Goal: Task Accomplishment & Management: Manage account settings

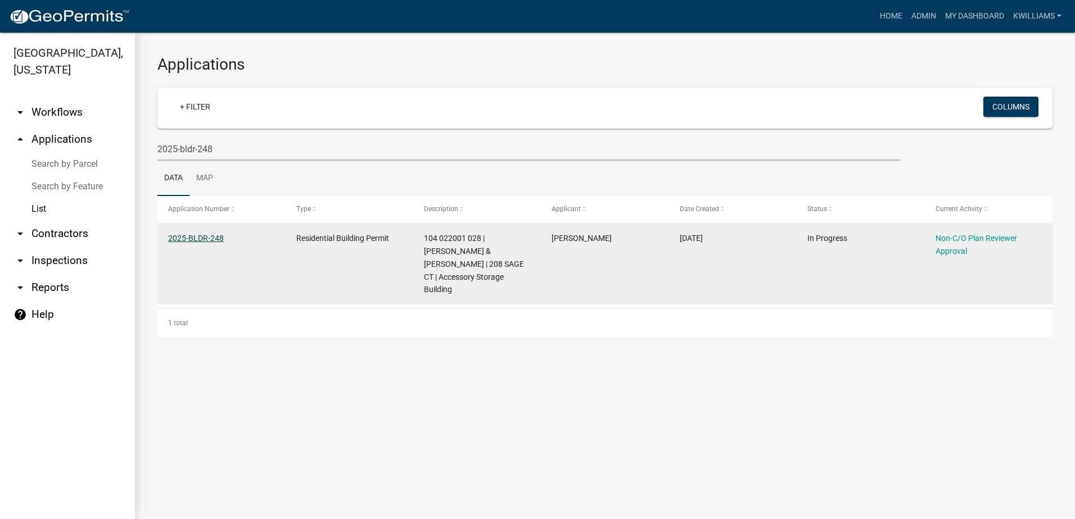
click at [204, 237] on link "2025-BLDR-248" at bounding box center [196, 238] width 56 height 9
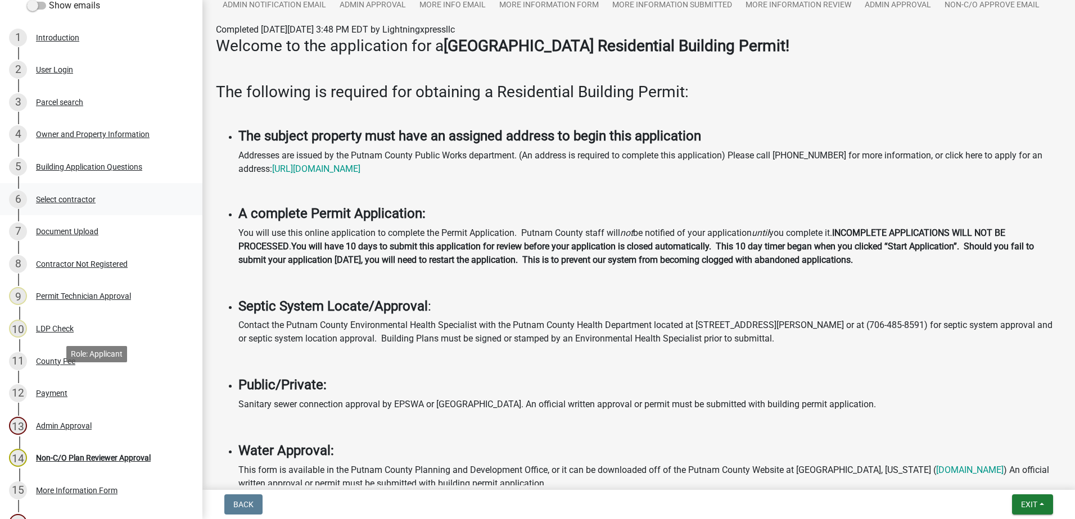
scroll to position [337, 0]
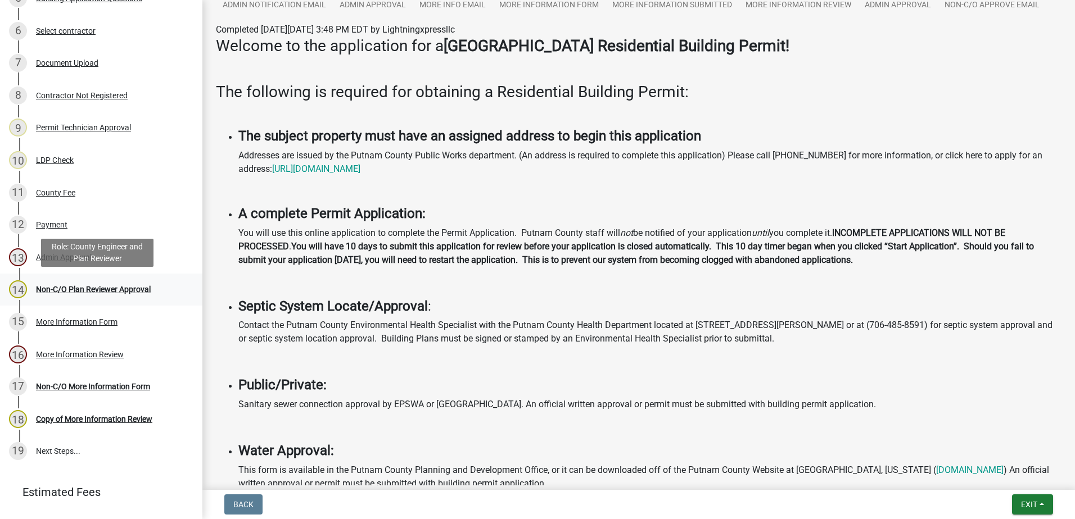
click at [97, 293] on div "Non-C/O Plan Reviewer Approval" at bounding box center [93, 290] width 115 height 8
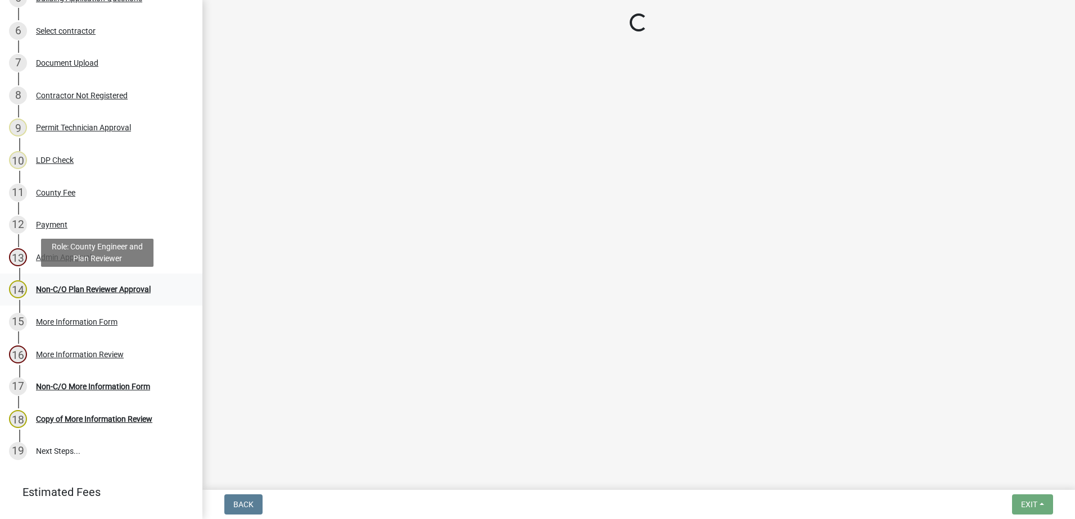
scroll to position [0, 0]
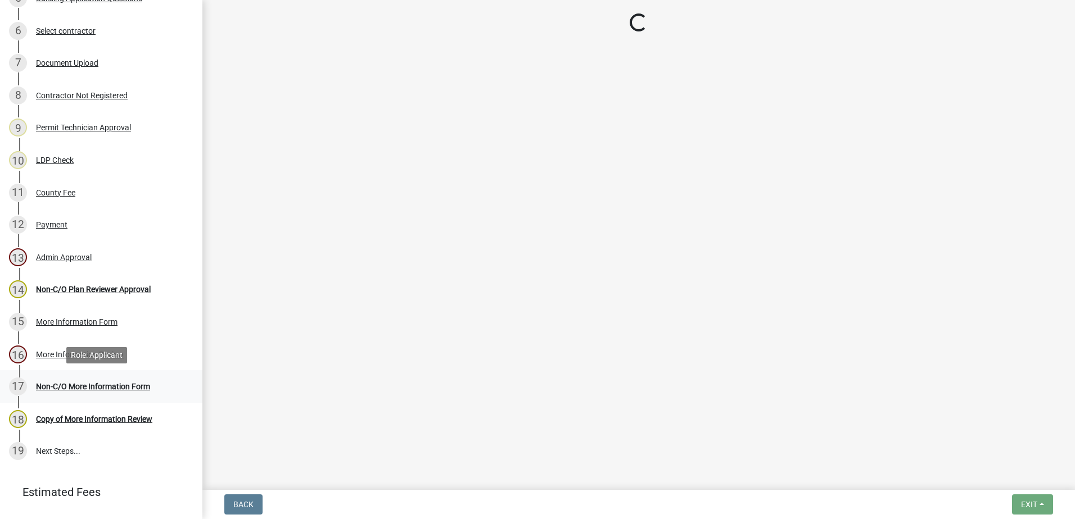
click at [84, 394] on div "17 Non-C/O More Information Form" at bounding box center [96, 387] width 175 height 18
click at [83, 387] on div "Non-C/O More Information Form" at bounding box center [93, 387] width 114 height 8
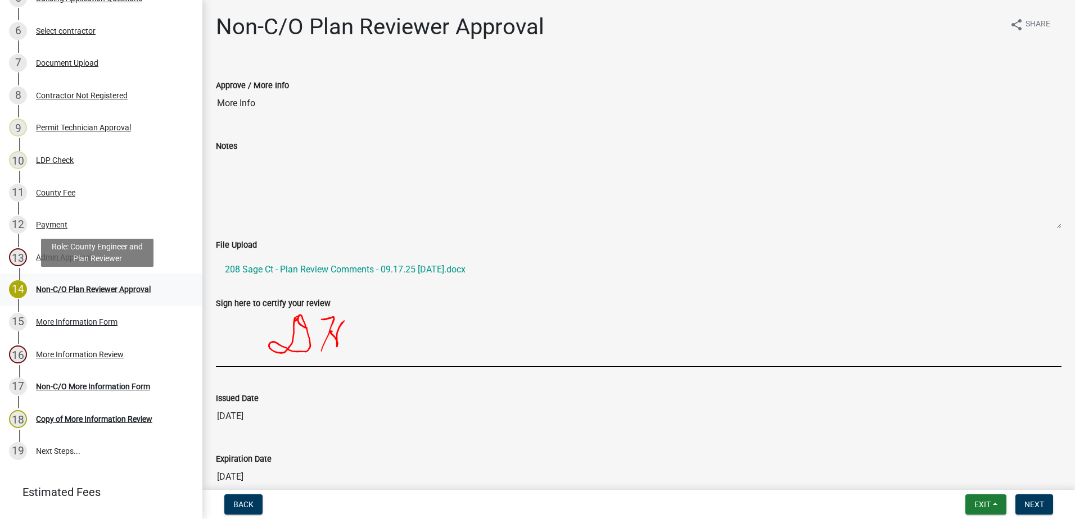
click at [106, 294] on div "14 Non-C/O Plan Reviewer Approval" at bounding box center [96, 290] width 175 height 18
click at [113, 294] on div "14 Non-C/O Plan Reviewer Approval" at bounding box center [96, 290] width 175 height 18
click at [113, 293] on div "Non-C/O Plan Reviewer Approval" at bounding box center [93, 290] width 115 height 8
click at [1030, 514] on button "Next" at bounding box center [1034, 505] width 38 height 20
click at [1033, 509] on button "Next" at bounding box center [1034, 505] width 38 height 20
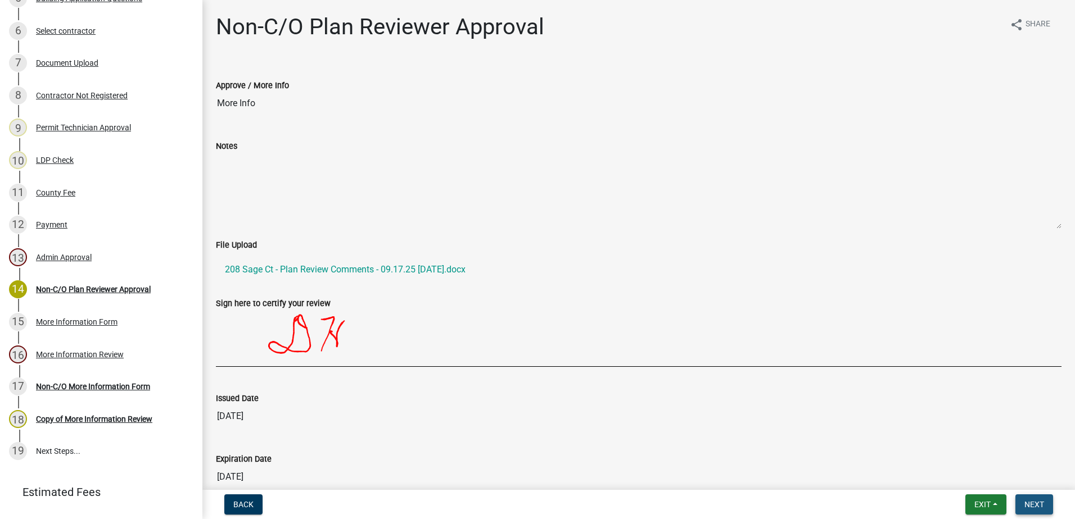
click at [1033, 508] on span "Next" at bounding box center [1034, 504] width 20 height 9
drag, startPoint x: 1033, startPoint y: 508, endPoint x: 204, endPoint y: 366, distance: 842.0
click at [1028, 507] on span "Next" at bounding box center [1034, 504] width 20 height 9
click at [73, 385] on div "Non-C/O More Information Form" at bounding box center [93, 387] width 114 height 8
drag, startPoint x: 73, startPoint y: 385, endPoint x: 70, endPoint y: 364, distance: 20.4
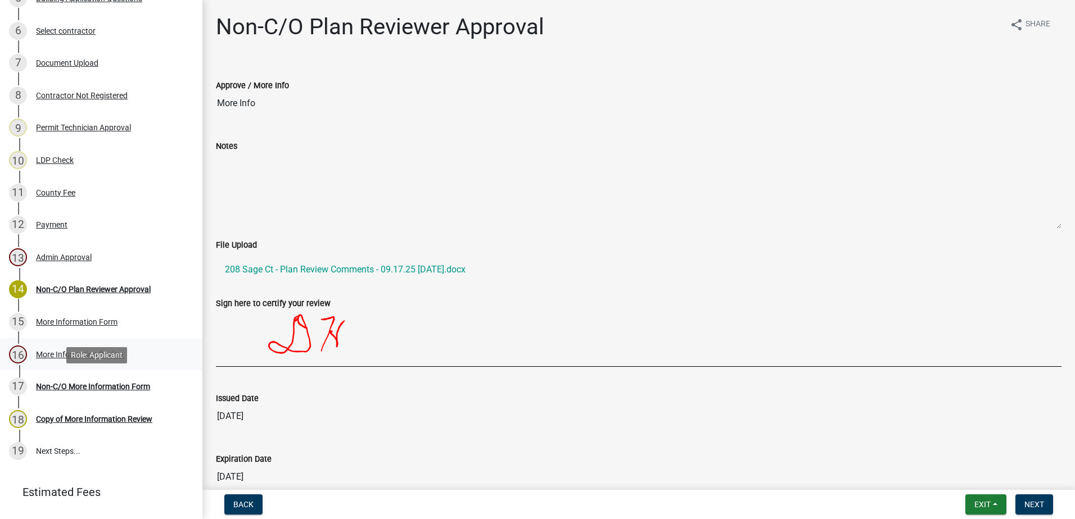
click at [73, 378] on div "17 Non-C/O More Information Form" at bounding box center [96, 387] width 175 height 18
click at [57, 360] on div "16 More Information Review" at bounding box center [96, 355] width 175 height 18
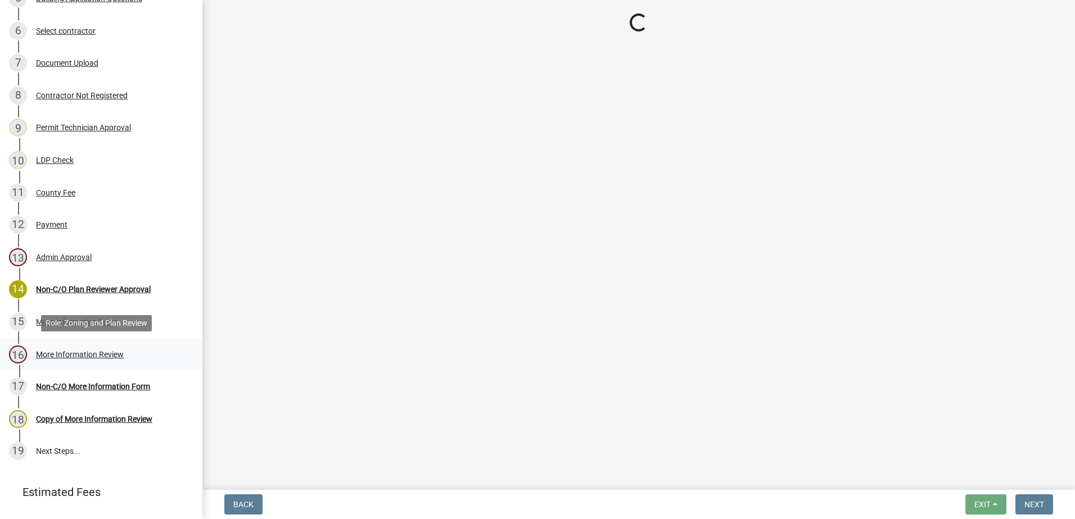
click at [58, 351] on div "More Information Review" at bounding box center [80, 355] width 88 height 8
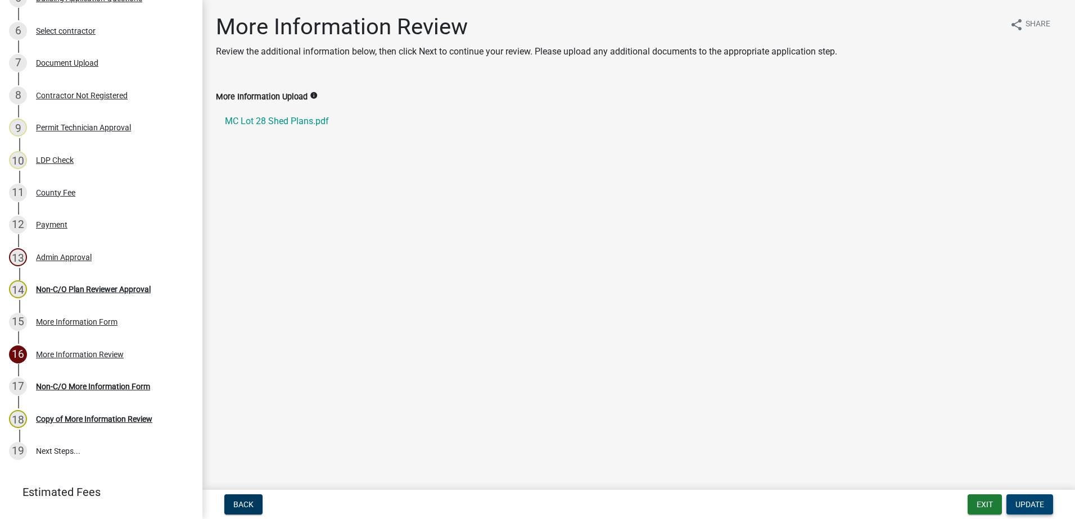
click at [1043, 501] on span "Update" at bounding box center [1029, 504] width 29 height 9
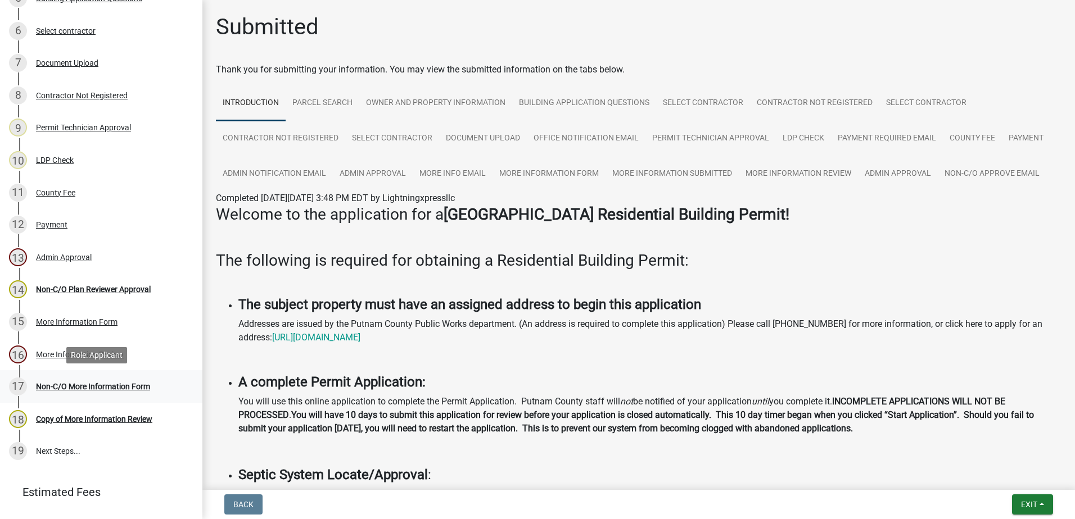
click at [59, 390] on div "Non-C/O More Information Form" at bounding box center [93, 387] width 114 height 8
click at [57, 383] on div "Non-C/O More Information Form" at bounding box center [93, 387] width 114 height 8
drag, startPoint x: 57, startPoint y: 383, endPoint x: 57, endPoint y: 350, distance: 33.2
click at [57, 351] on div "More Information Review" at bounding box center [80, 355] width 88 height 8
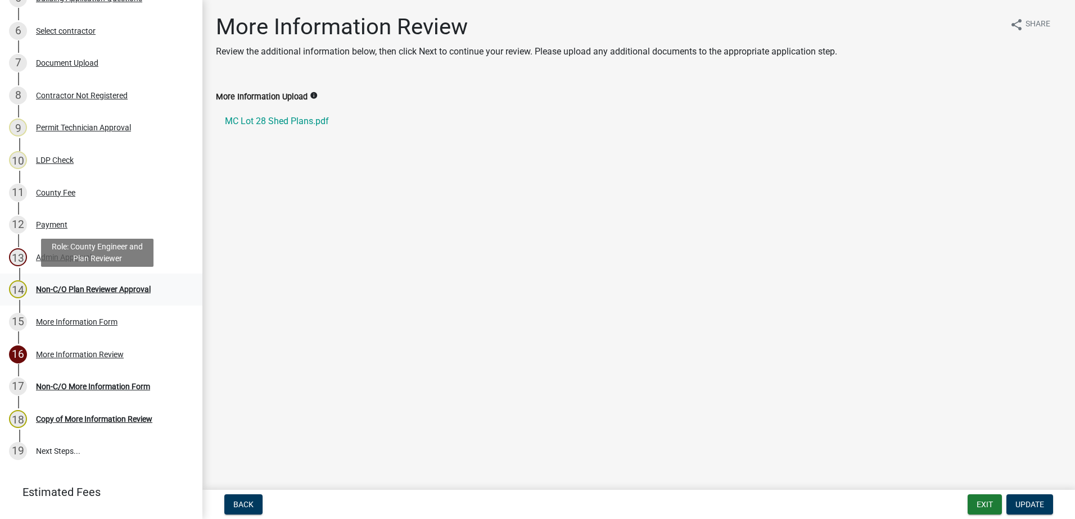
click at [55, 295] on div "14 Non-C/O Plan Reviewer Approval" at bounding box center [96, 290] width 175 height 18
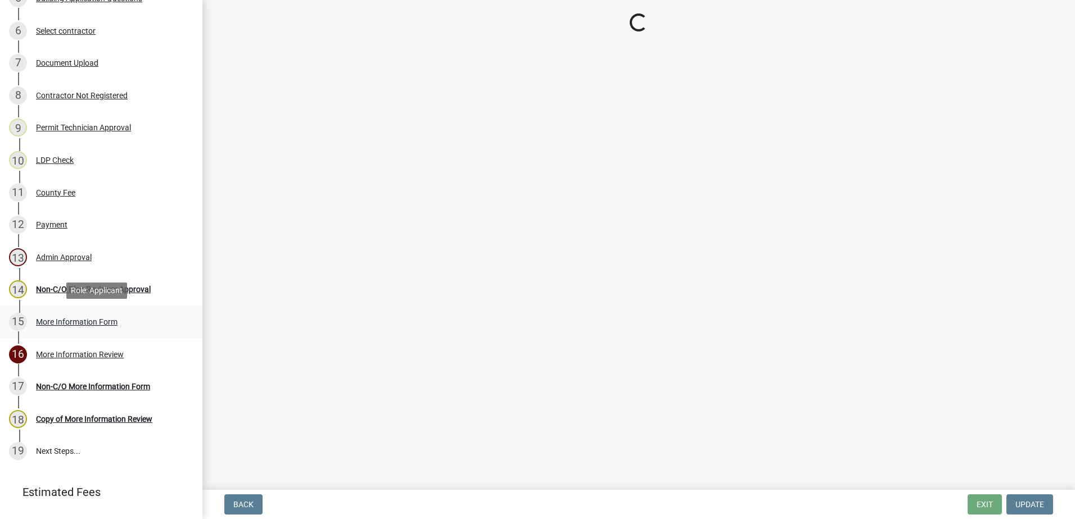
click at [58, 324] on div "More Information Form" at bounding box center [77, 322] width 82 height 8
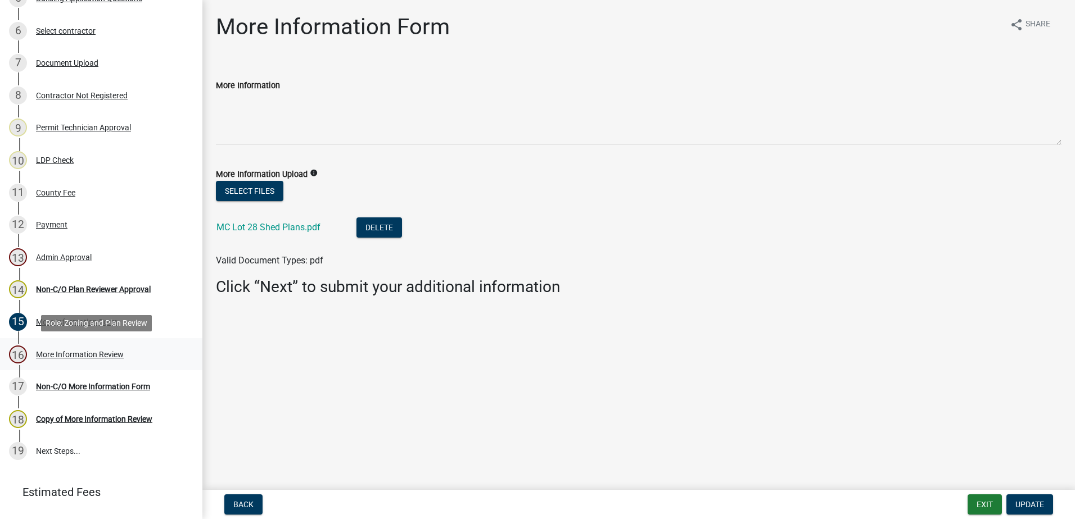
click at [58, 344] on link "16 More Information Review" at bounding box center [101, 354] width 202 height 33
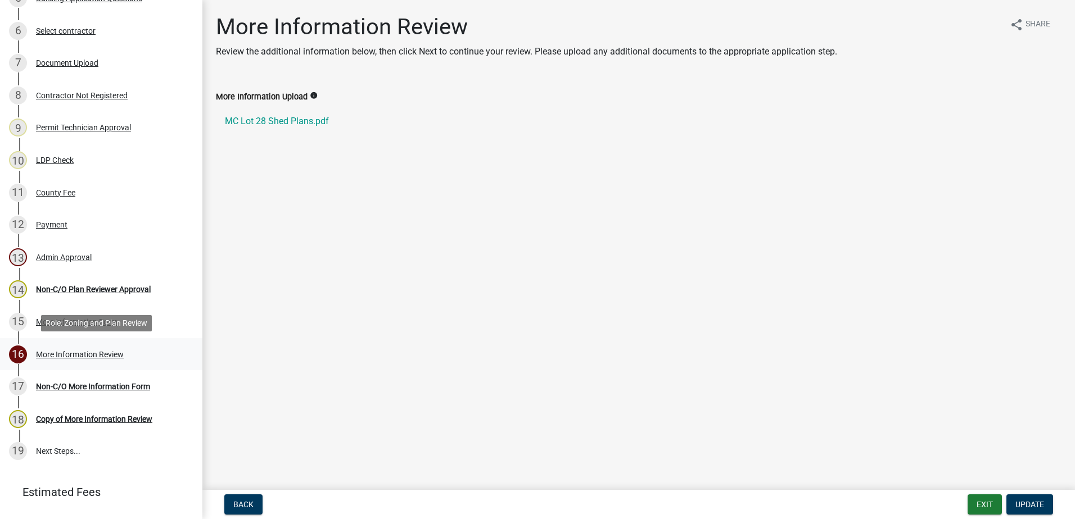
click at [57, 362] on div "16 More Information Review" at bounding box center [96, 355] width 175 height 18
click at [67, 314] on div "15 More Information Form" at bounding box center [96, 322] width 175 height 18
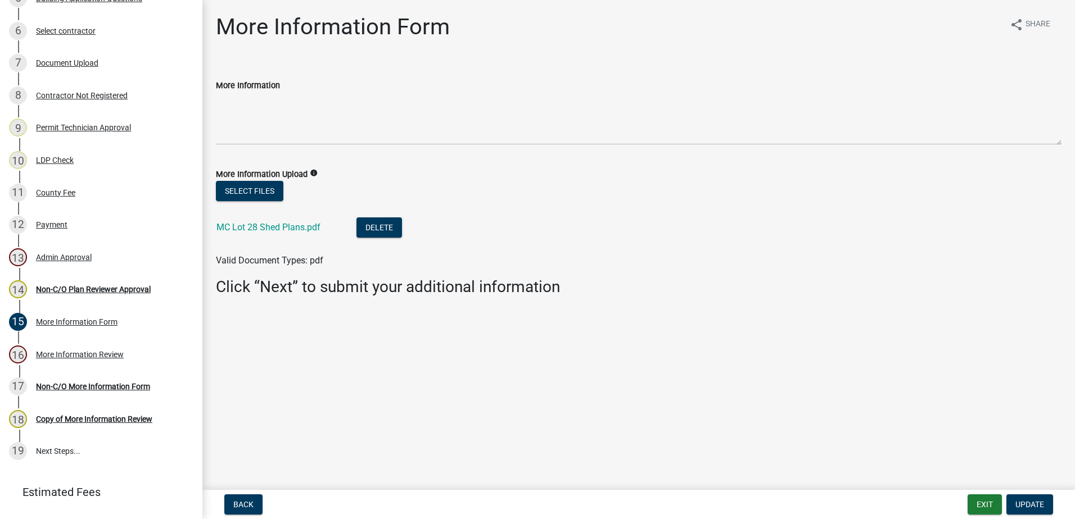
click at [62, 266] on div "13 Admin Approval" at bounding box center [96, 258] width 175 height 18
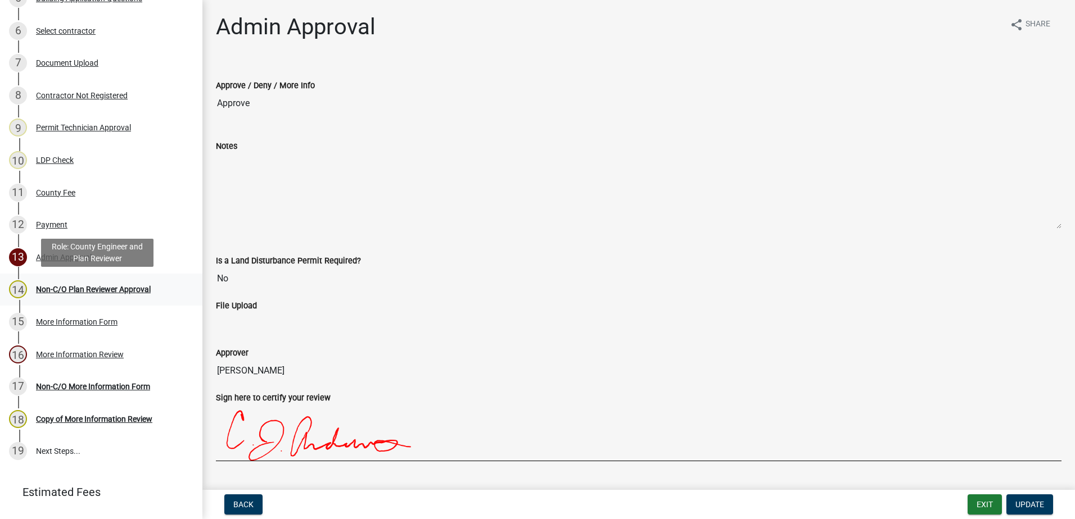
click at [56, 293] on div "Non-C/O Plan Reviewer Approval" at bounding box center [93, 290] width 115 height 8
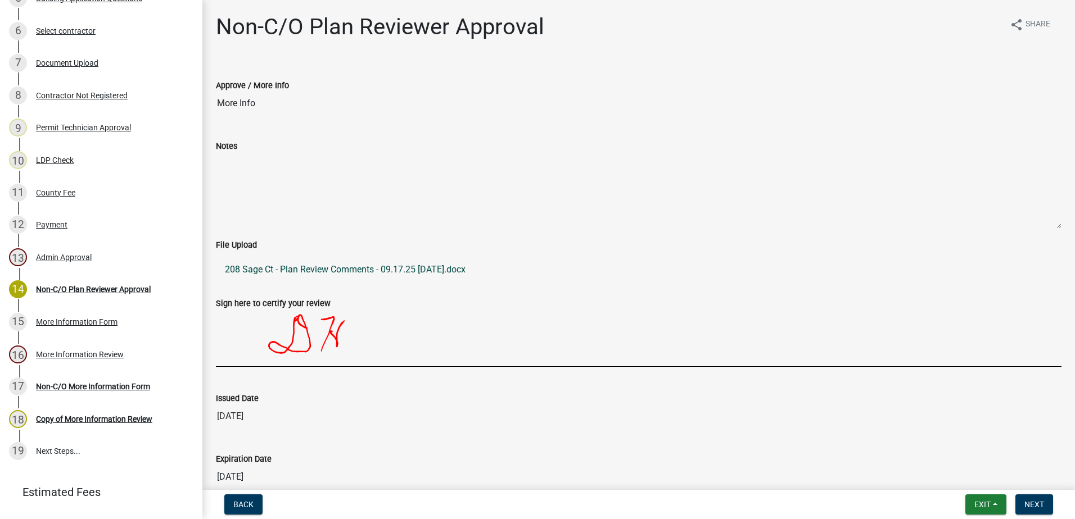
click at [359, 272] on link "208 Sage Ct - Plan Review Comments - 09.17.25 2025-09-17.docx" at bounding box center [639, 269] width 846 height 27
click at [72, 387] on div "Non-C/O More Information Form" at bounding box center [93, 387] width 114 height 8
click at [71, 349] on div "16 More Information Review" at bounding box center [96, 355] width 175 height 18
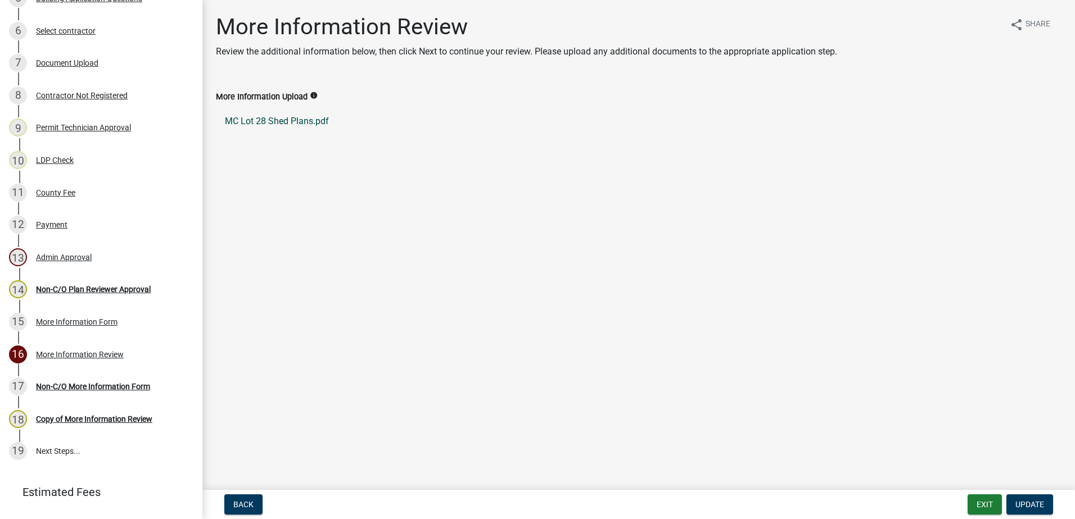
click at [314, 121] on link "MC Lot 28 Shed Plans.pdf" at bounding box center [639, 121] width 846 height 27
click at [69, 386] on div "Non-C/O More Information Form" at bounding box center [93, 387] width 114 height 8
click at [76, 351] on div "16 More Information Review" at bounding box center [96, 355] width 175 height 18
drag, startPoint x: 76, startPoint y: 351, endPoint x: 41, endPoint y: 288, distance: 71.5
click at [41, 288] on div "Non-C/O Plan Reviewer Approval" at bounding box center [93, 290] width 115 height 8
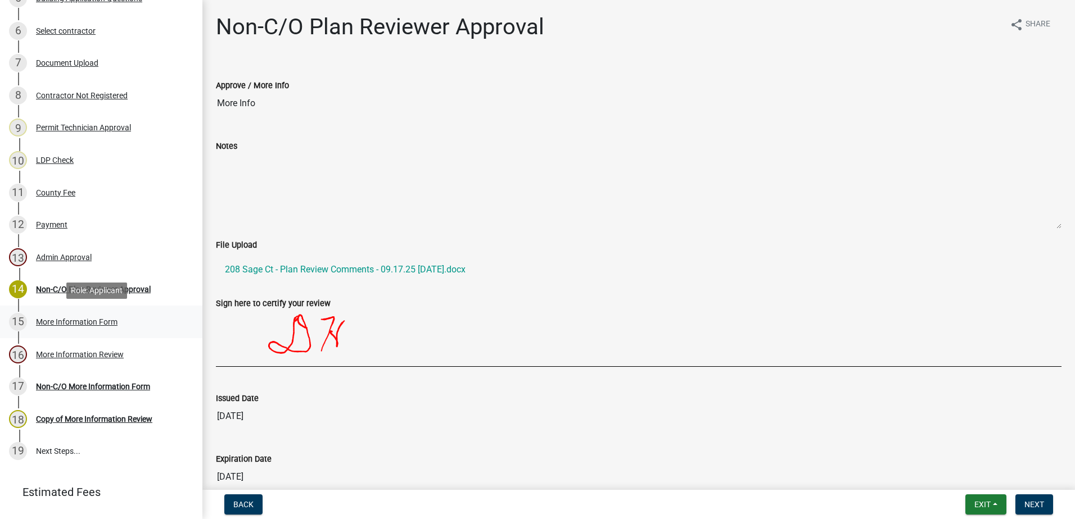
click at [92, 319] on div "More Information Form" at bounding box center [77, 322] width 82 height 8
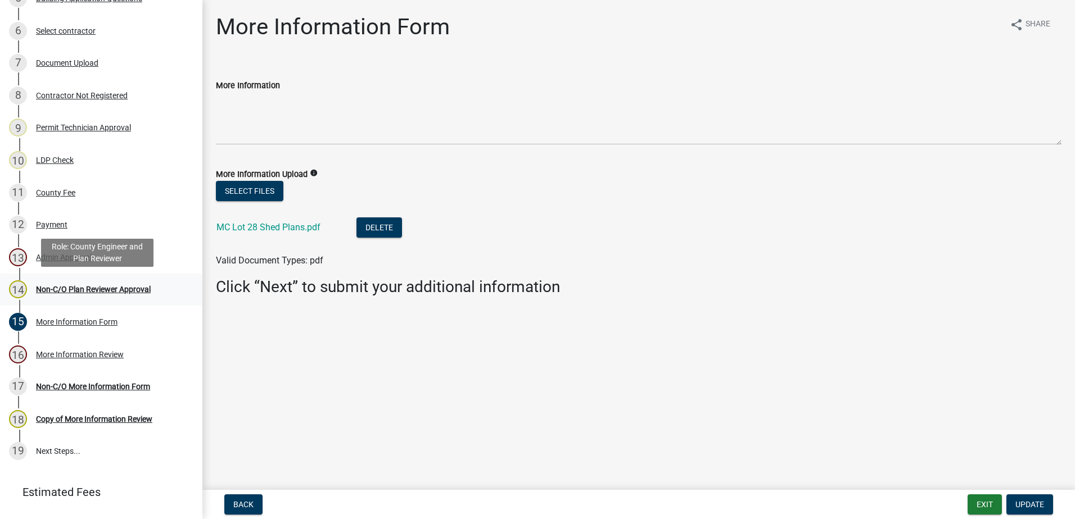
click at [85, 286] on div "Non-C/O Plan Reviewer Approval" at bounding box center [93, 290] width 115 height 8
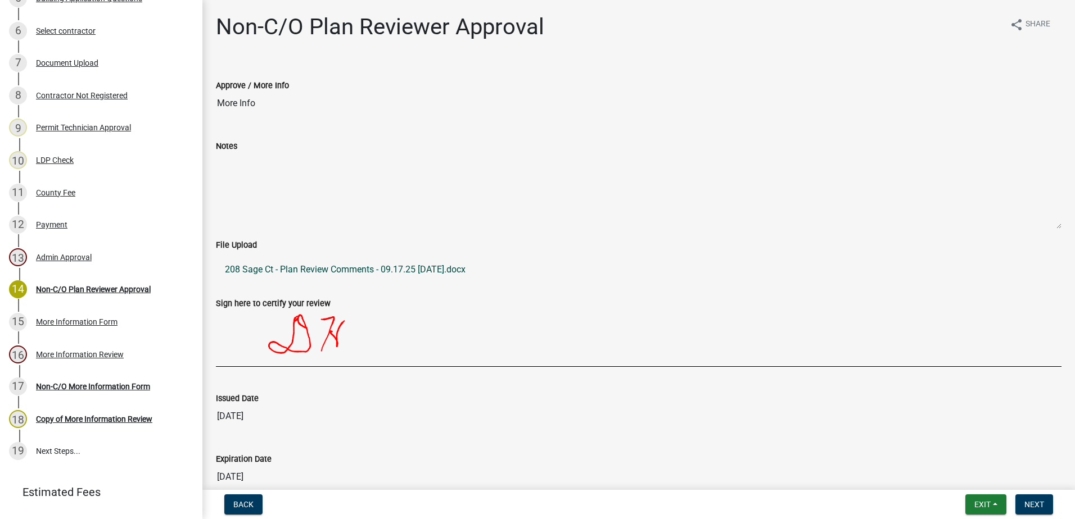
click at [410, 281] on link "208 Sage Ct - Plan Review Comments - 09.17.25 2025-09-17.docx" at bounding box center [639, 269] width 846 height 27
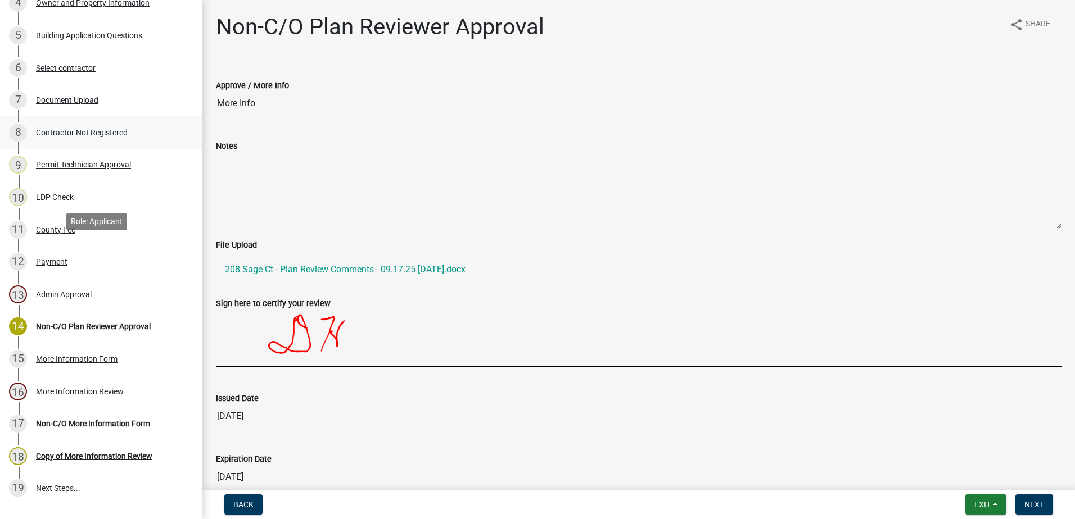
scroll to position [225, 0]
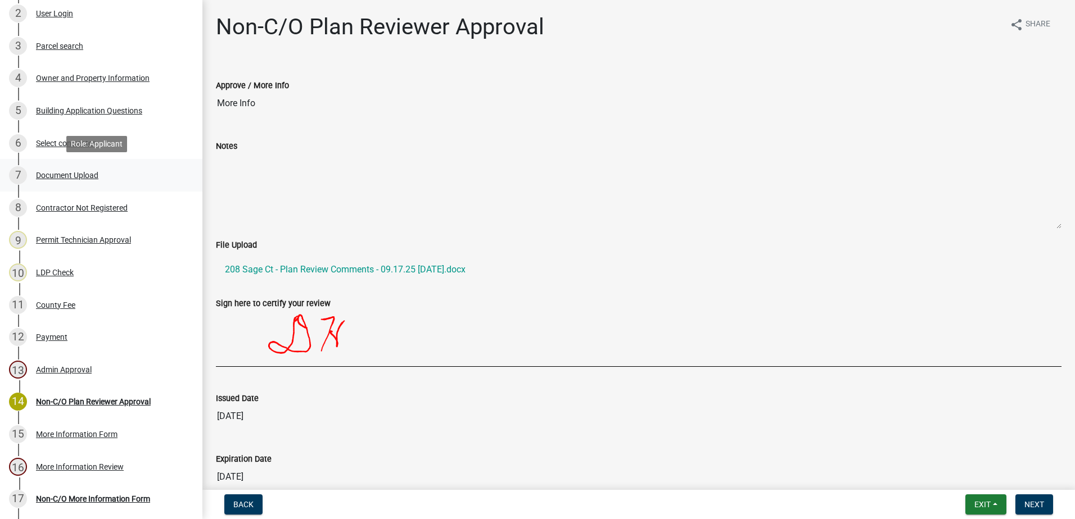
click at [67, 175] on div "Document Upload" at bounding box center [67, 175] width 62 height 8
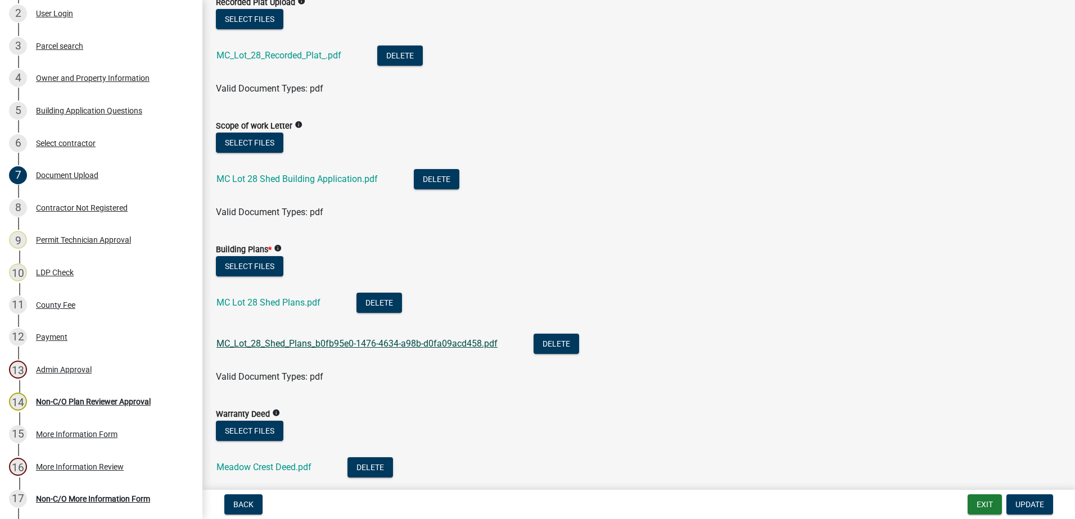
scroll to position [562, 0]
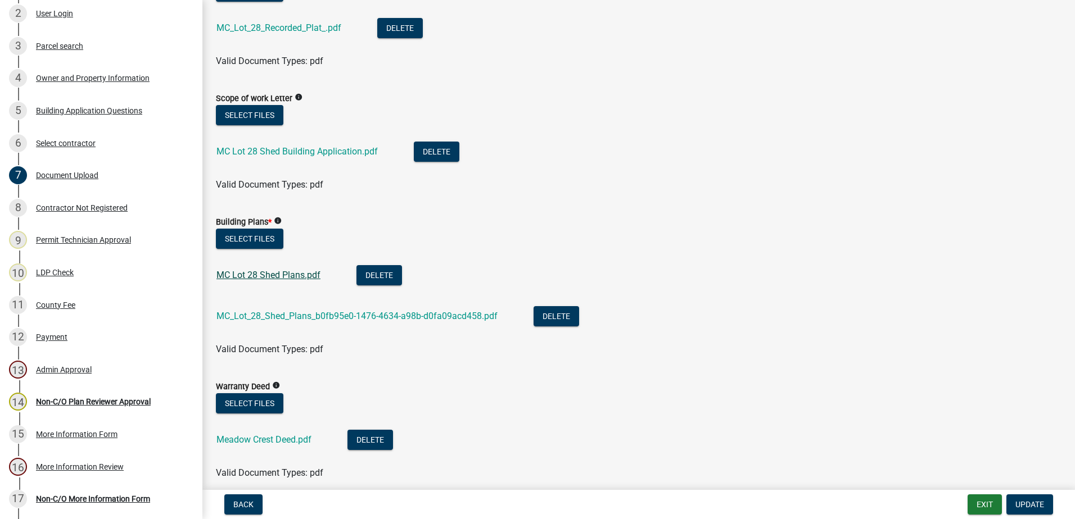
click at [278, 275] on link "MC Lot 28 Shed Plans.pdf" at bounding box center [268, 275] width 104 height 11
click at [309, 324] on div "MC_Lot_28_Shed_Plans_b0fb95e0-1476-4634-a98b-d0fa09acd458.pdf" at bounding box center [365, 317] width 299 height 23
click at [309, 317] on link "MC_Lot_28_Shed_Plans_b0fb95e0-1476-4634-a98b-d0fa09acd458.pdf" at bounding box center [356, 316] width 281 height 11
click at [274, 268] on div "MC Lot 28 Shed Plans.pdf" at bounding box center [277, 276] width 122 height 23
click at [278, 274] on link "MC Lot 28 Shed Plans.pdf" at bounding box center [268, 275] width 104 height 11
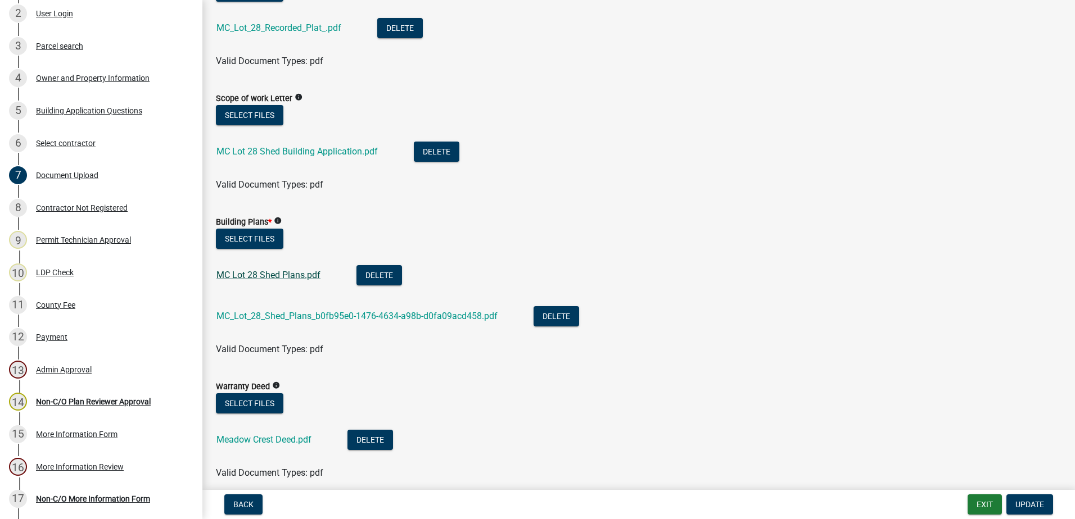
click at [265, 274] on link "MC Lot 28 Shed Plans.pdf" at bounding box center [268, 275] width 104 height 11
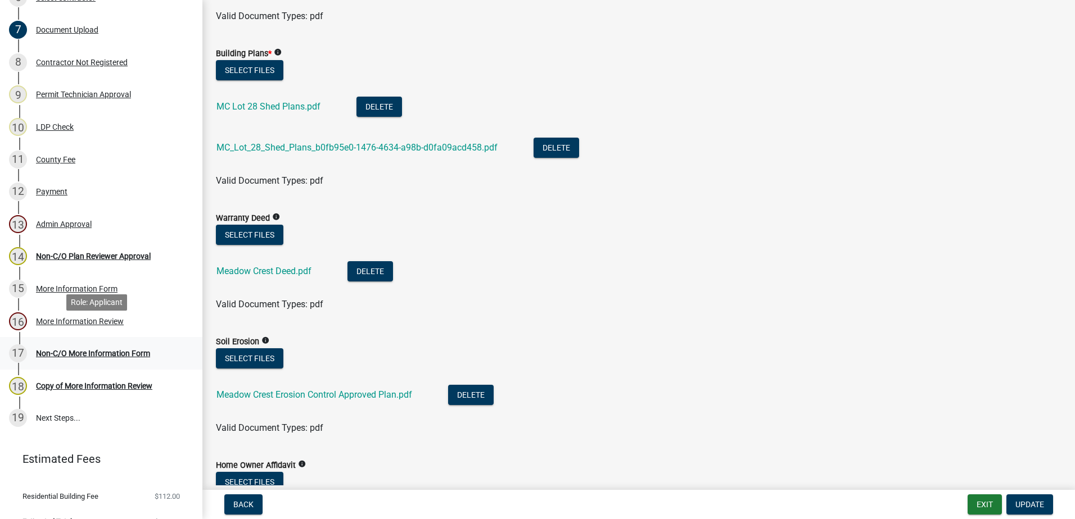
scroll to position [390, 0]
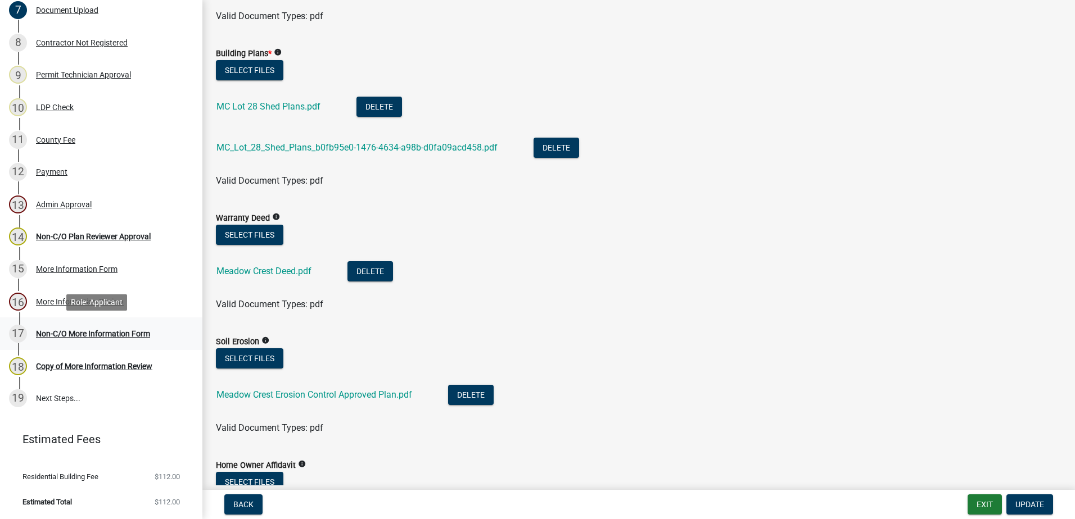
click at [125, 330] on div "Non-C/O More Information Form" at bounding box center [93, 334] width 114 height 8
click at [111, 236] on div "Non-C/O Plan Reviewer Approval" at bounding box center [93, 237] width 115 height 8
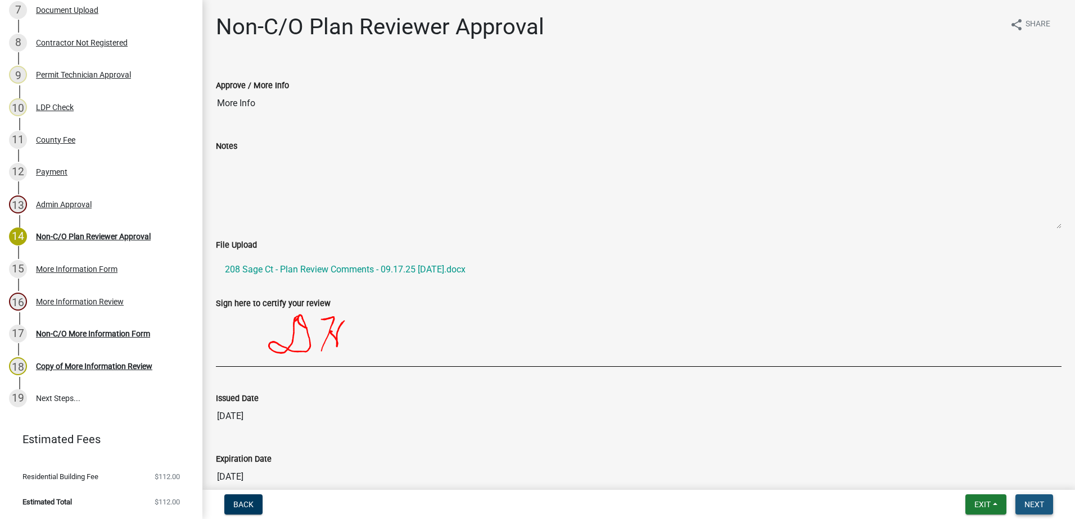
click at [1028, 505] on span "Next" at bounding box center [1034, 504] width 20 height 9
click at [1023, 500] on button "Next" at bounding box center [1034, 505] width 38 height 20
click at [70, 269] on div "More Information Form" at bounding box center [77, 269] width 82 height 8
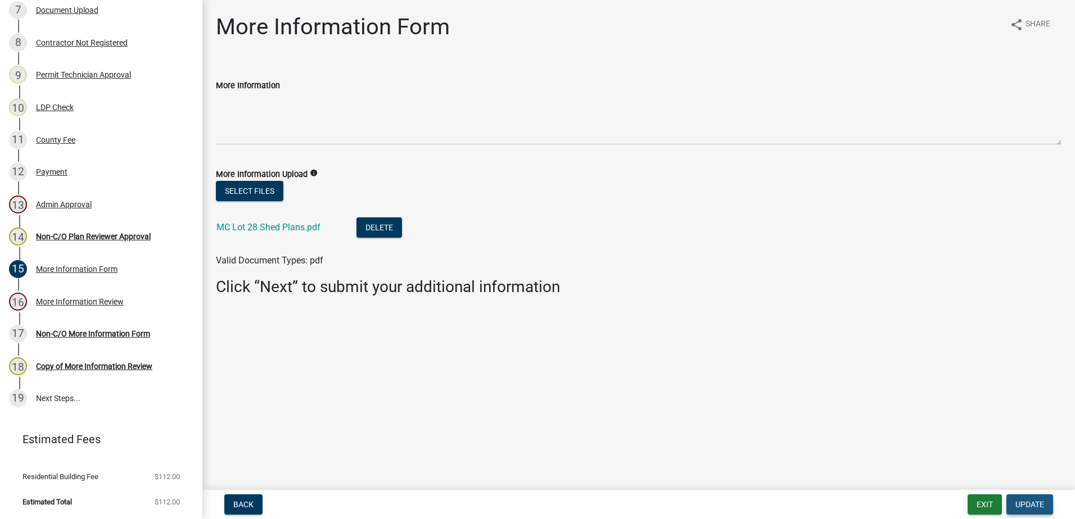
click at [1026, 503] on span "Update" at bounding box center [1029, 504] width 29 height 9
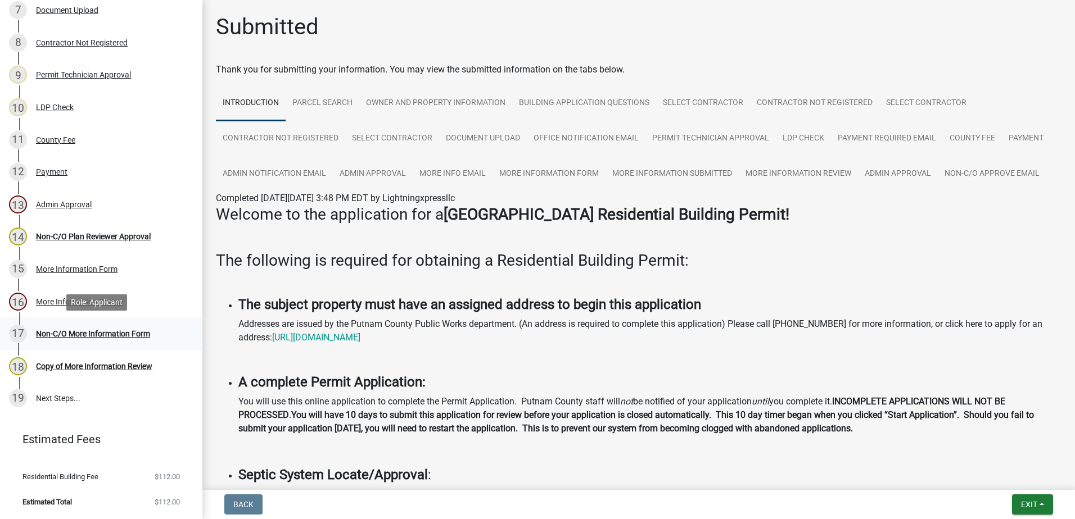
click at [97, 335] on div "Non-C/O More Information Form" at bounding box center [93, 334] width 114 height 8
click at [83, 380] on link "18 Copy of More Information Review" at bounding box center [101, 366] width 202 height 33
click at [83, 369] on div "Copy of More Information Review" at bounding box center [94, 367] width 116 height 8
click at [87, 344] on link "17 Non-C/O More Information Form" at bounding box center [101, 334] width 202 height 33
click at [85, 337] on div "Non-C/O More Information Form" at bounding box center [93, 334] width 114 height 8
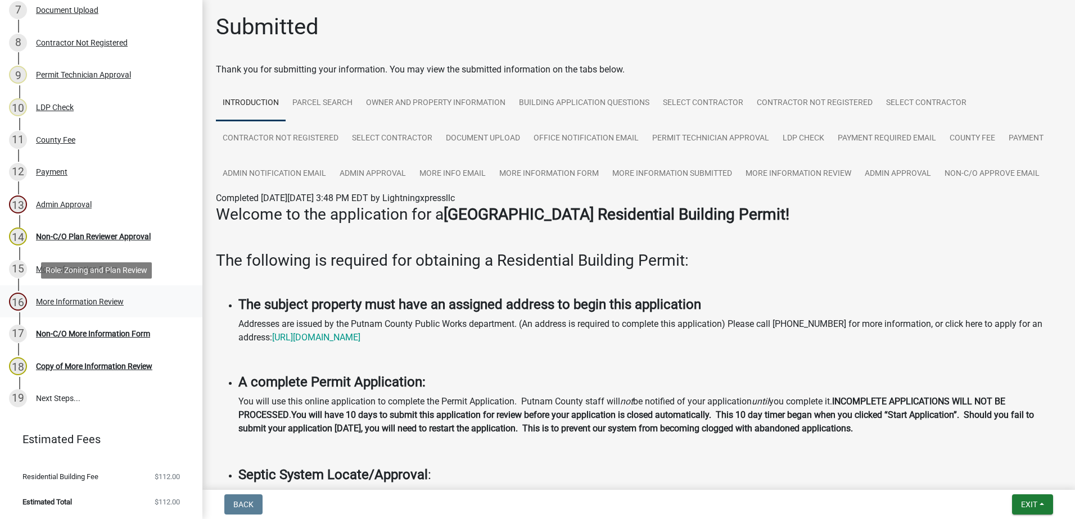
click at [85, 296] on div "16 More Information Review" at bounding box center [96, 302] width 175 height 18
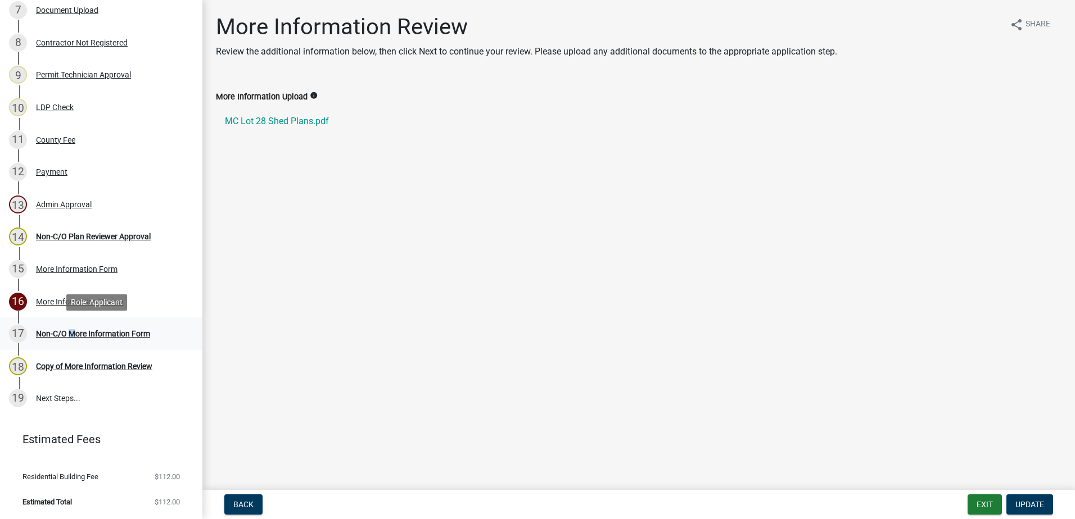
click at [67, 327] on div "17 Non-C/O More Information Form" at bounding box center [96, 334] width 175 height 18
click at [66, 327] on div "17 Non-C/O More Information Form" at bounding box center [96, 334] width 175 height 18
click at [49, 364] on div "Copy of More Information Review" at bounding box center [94, 367] width 116 height 8
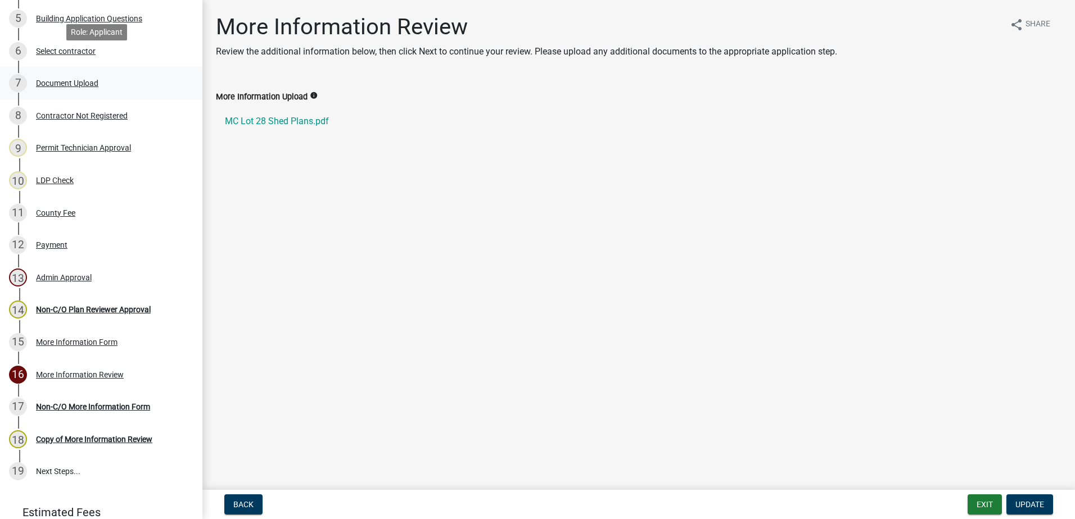
scroll to position [337, 0]
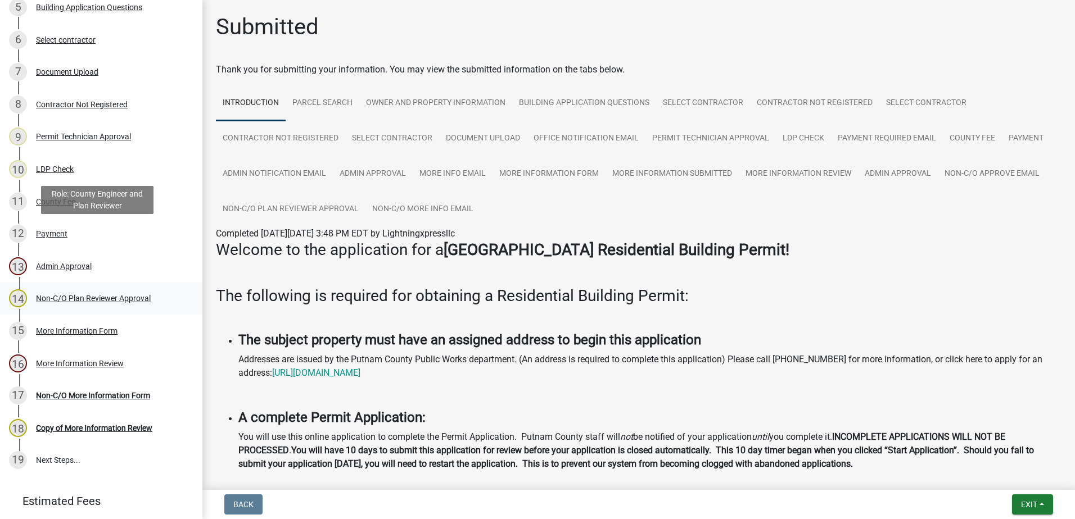
scroll to position [390, 0]
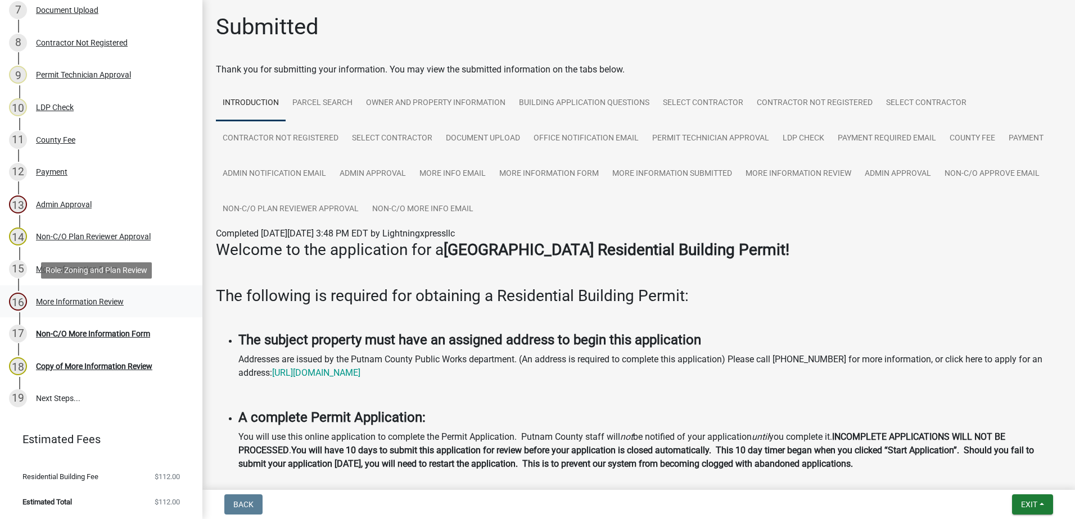
click at [78, 304] on div "More Information Review" at bounding box center [80, 302] width 88 height 8
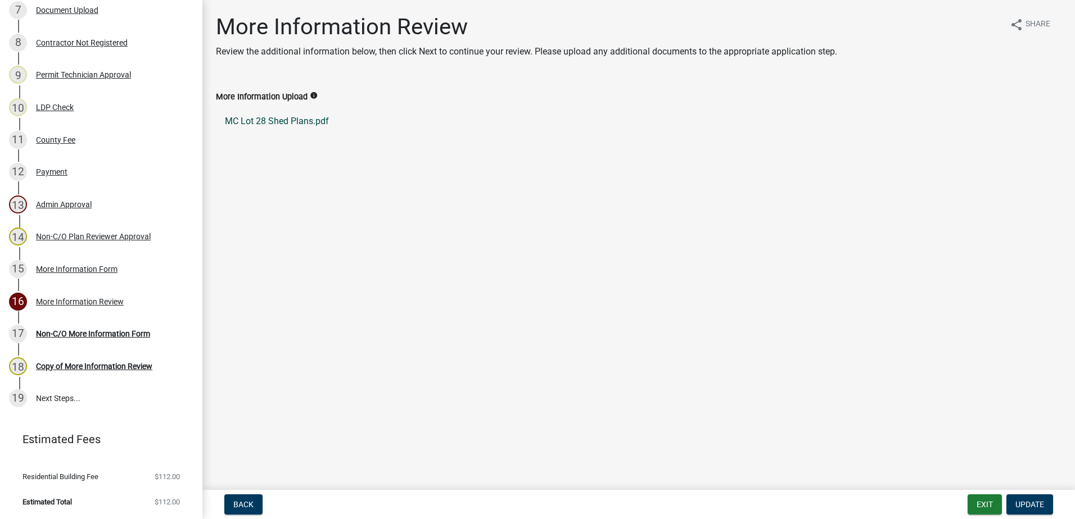
click at [260, 123] on link "MC Lot 28 Shed Plans.pdf" at bounding box center [639, 121] width 846 height 27
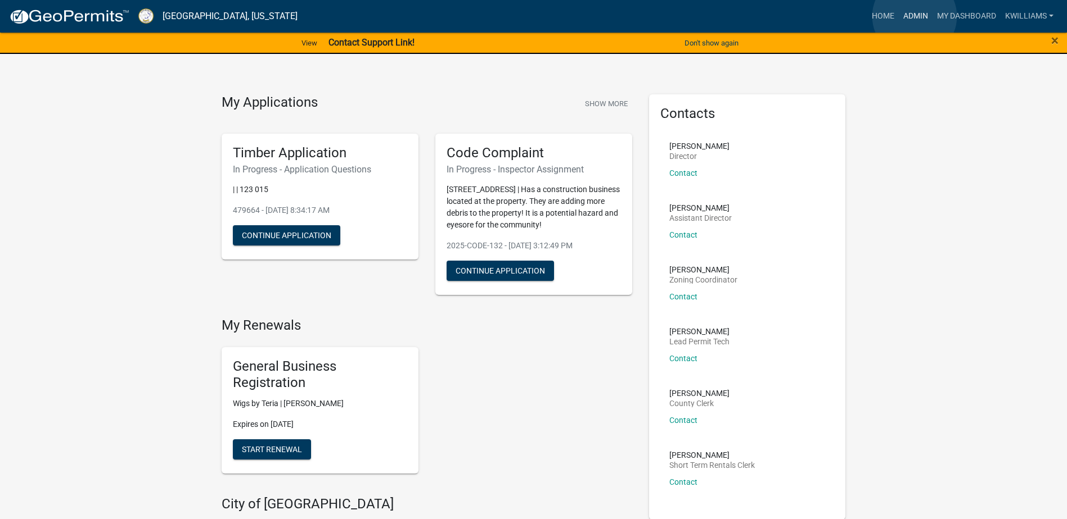
click at [914, 16] on link "Admin" at bounding box center [915, 16] width 34 height 21
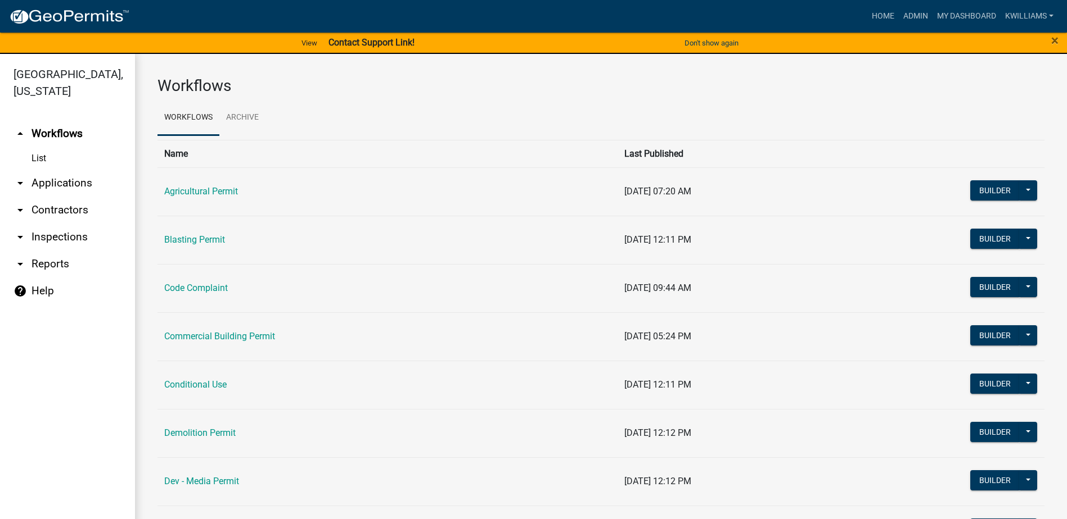
click at [64, 179] on link "arrow_drop_down Applications" at bounding box center [67, 183] width 135 height 27
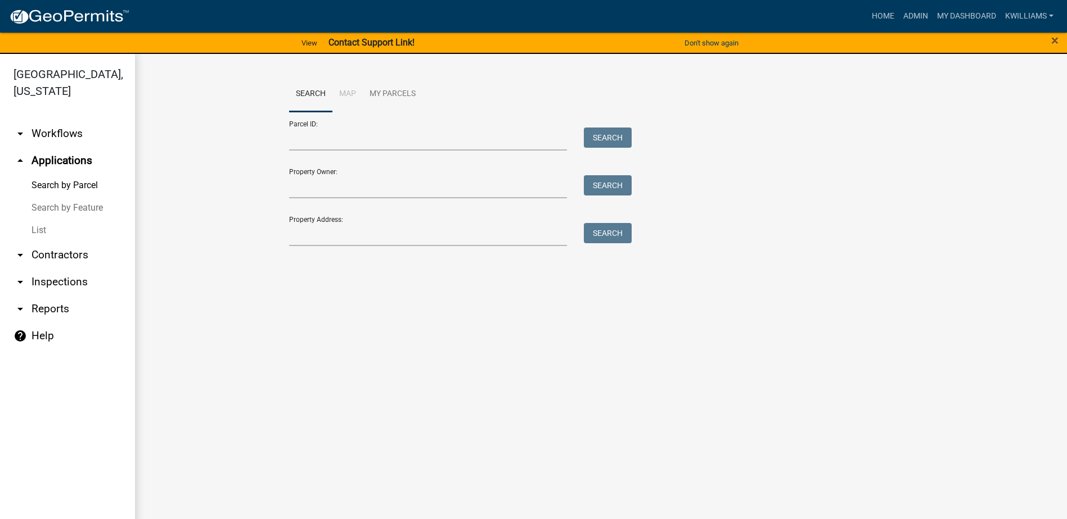
drag, startPoint x: 43, startPoint y: 233, endPoint x: 108, endPoint y: 223, distance: 66.1
click at [43, 233] on link "List" at bounding box center [67, 230] width 135 height 22
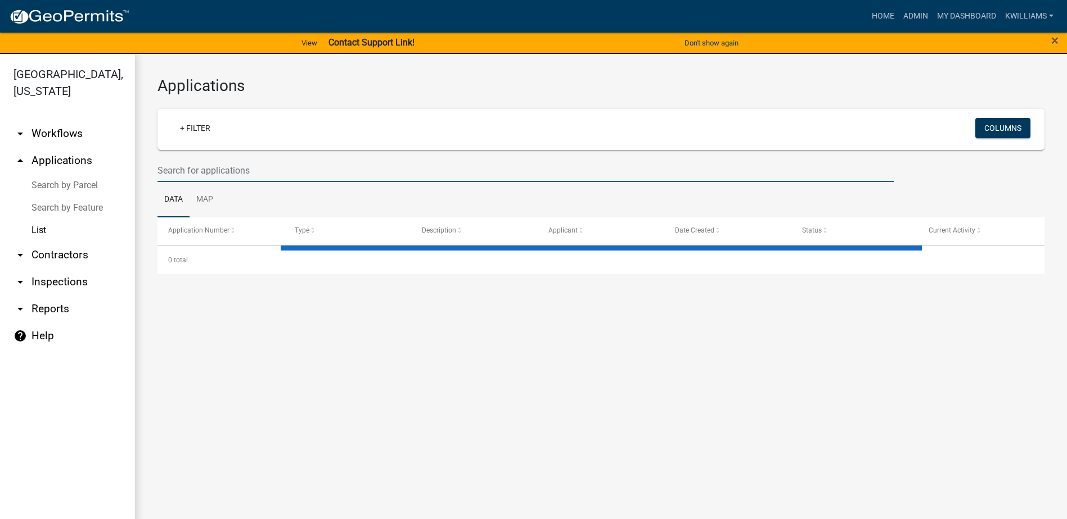
click at [234, 170] on input "text" at bounding box center [525, 170] width 736 height 23
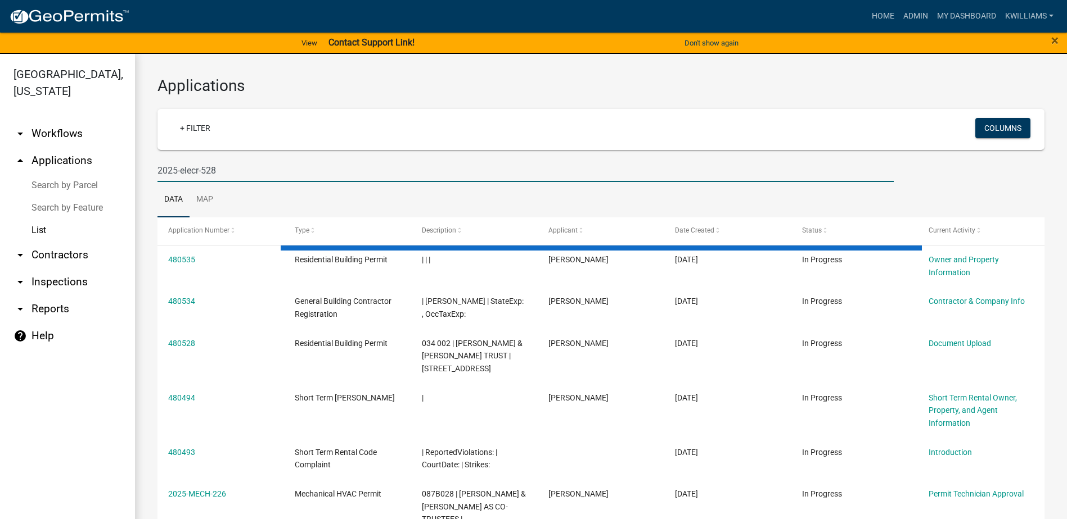
type input "2025-elecr-528"
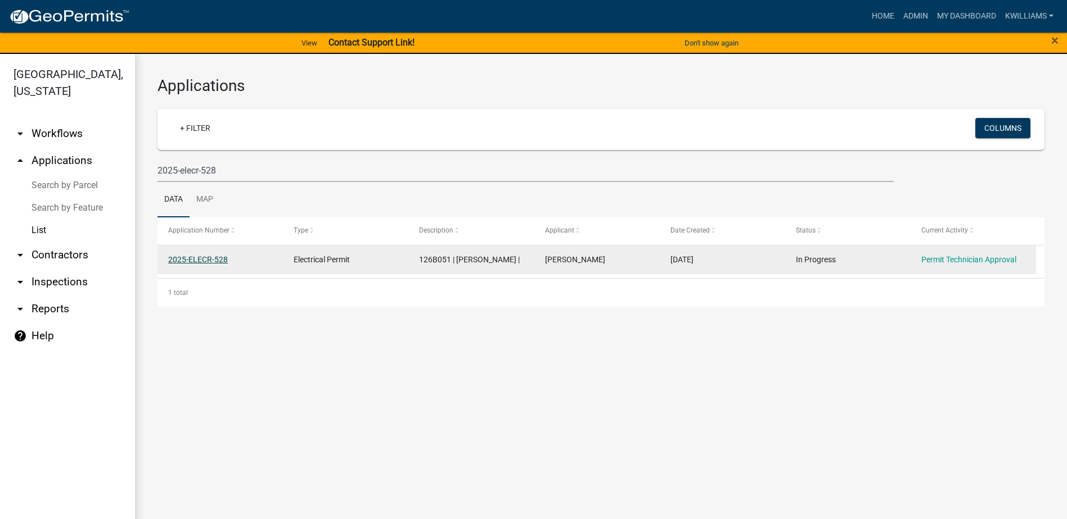
click at [193, 259] on link "2025-ELECR-528" at bounding box center [198, 259] width 60 height 9
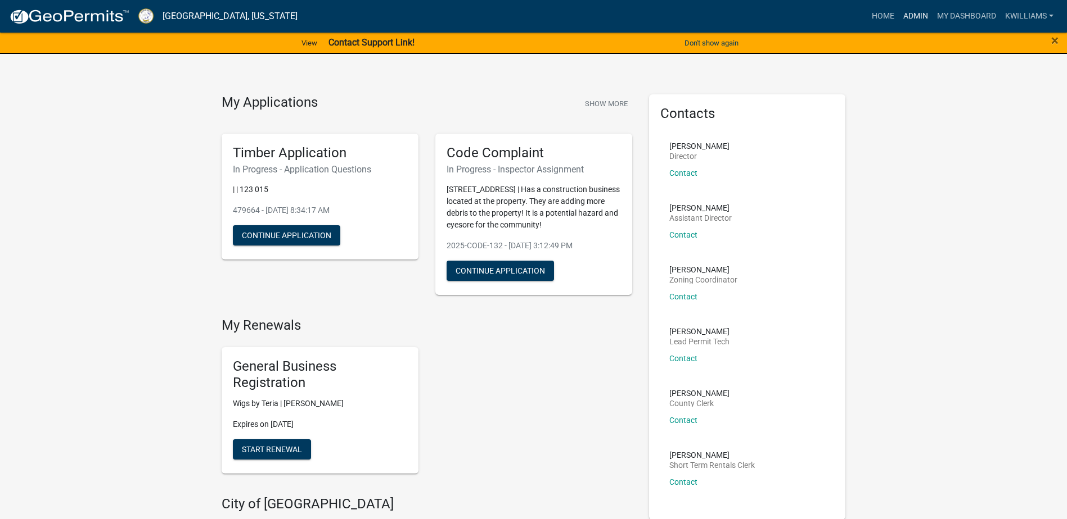
click at [912, 11] on link "Admin" at bounding box center [915, 16] width 34 height 21
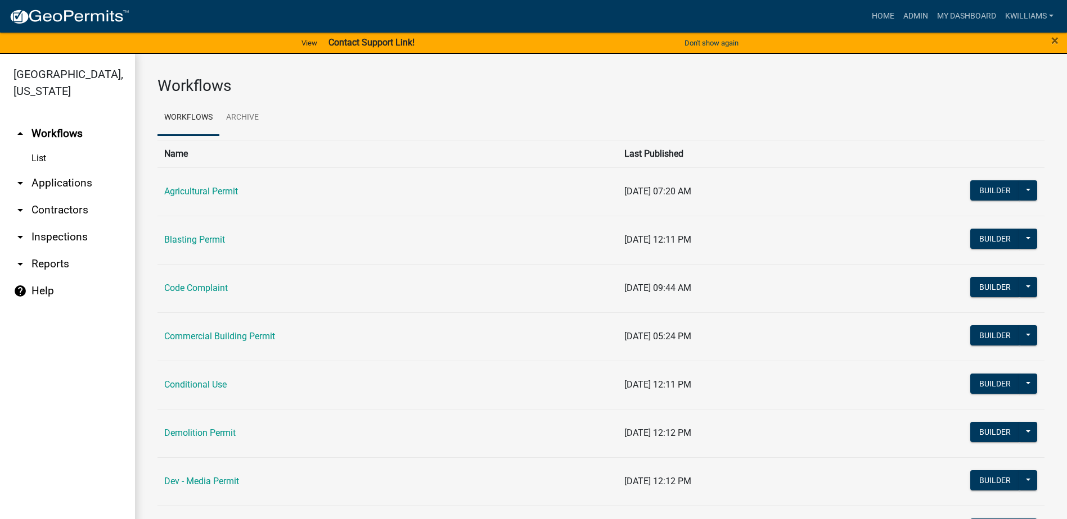
click at [58, 175] on link "arrow_drop_down Applications" at bounding box center [67, 183] width 135 height 27
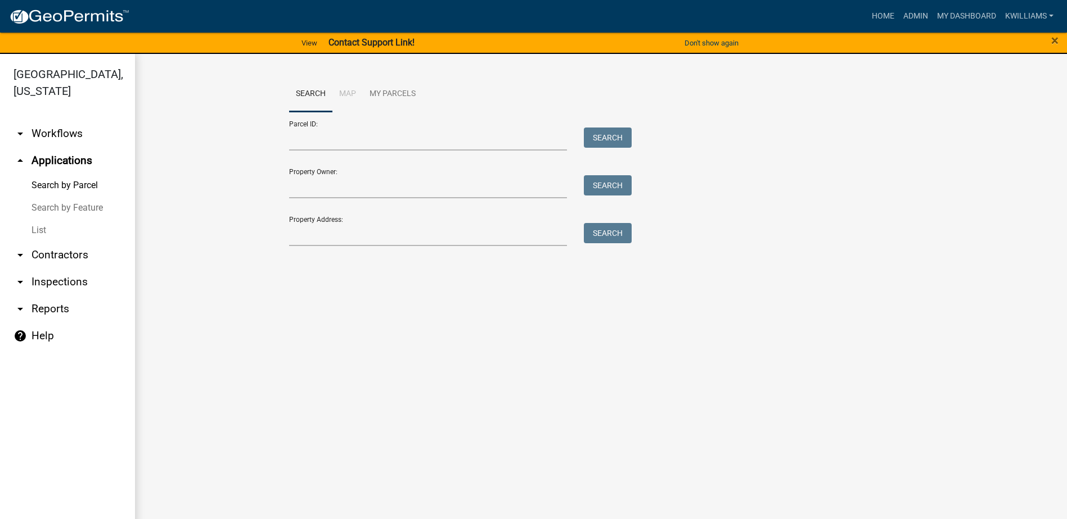
click at [42, 234] on link "List" at bounding box center [67, 230] width 135 height 22
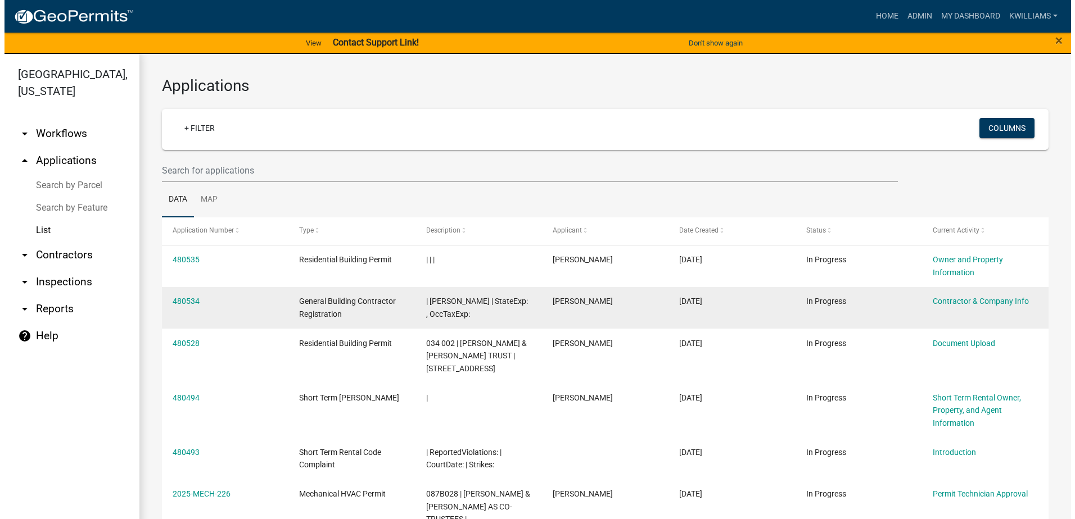
scroll to position [56, 0]
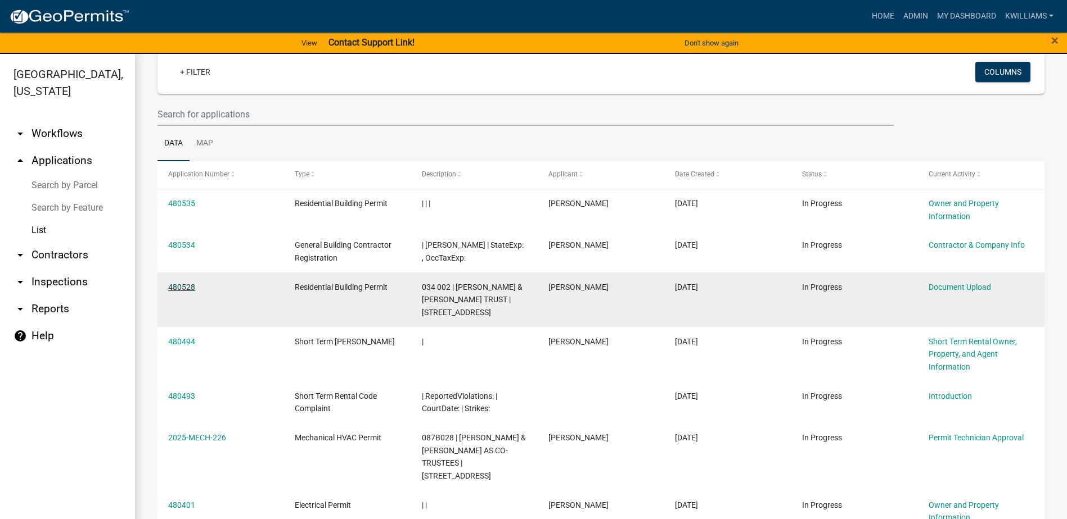
click at [180, 291] on link "480528" at bounding box center [181, 287] width 27 height 9
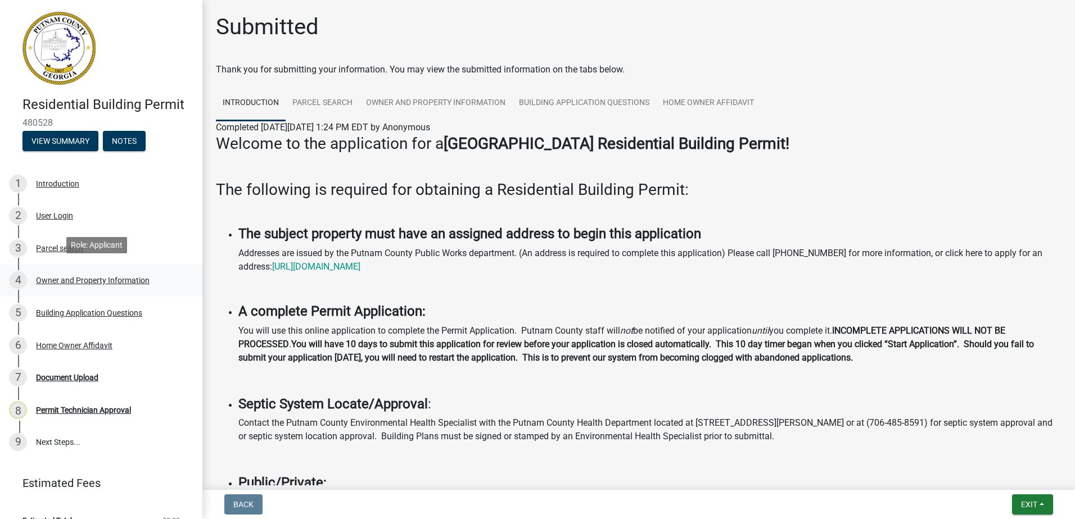
scroll to position [19, 0]
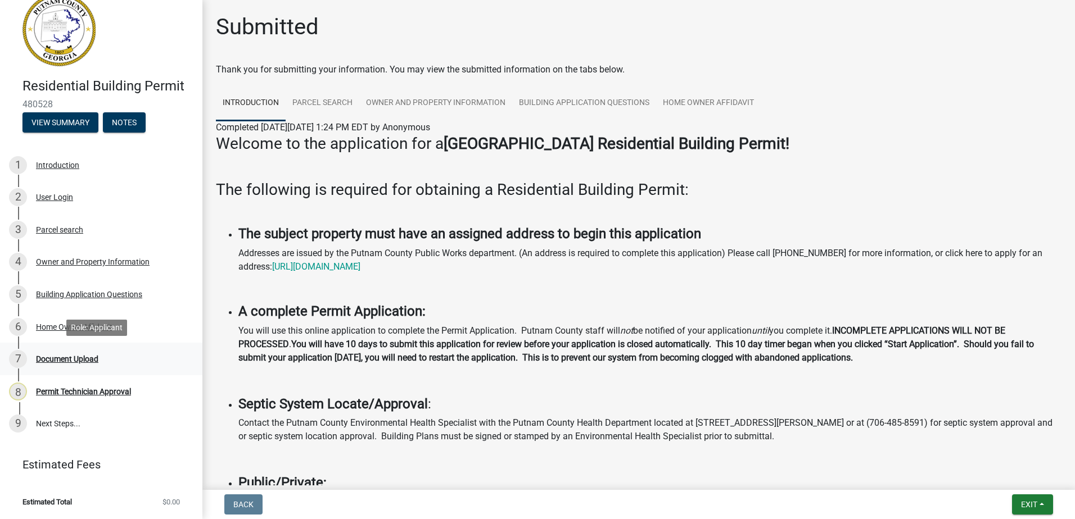
click at [70, 361] on div "Document Upload" at bounding box center [67, 359] width 62 height 8
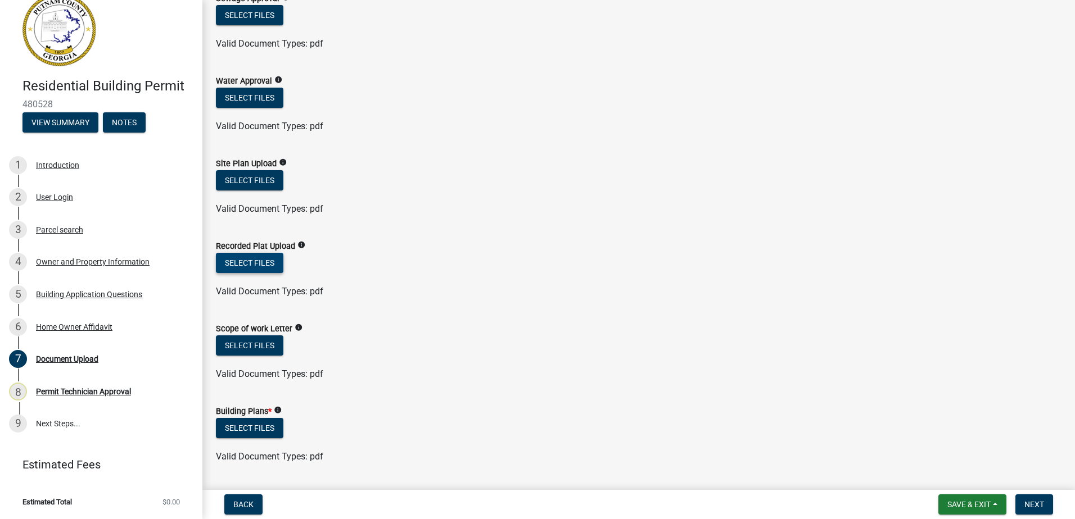
scroll to position [169, 0]
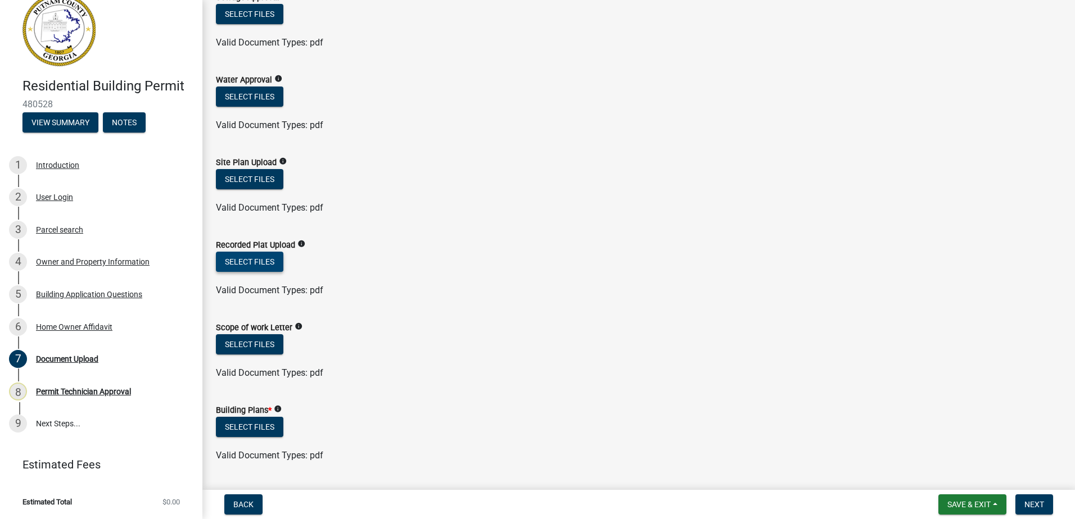
click at [233, 263] on button "Select files" at bounding box center [249, 262] width 67 height 20
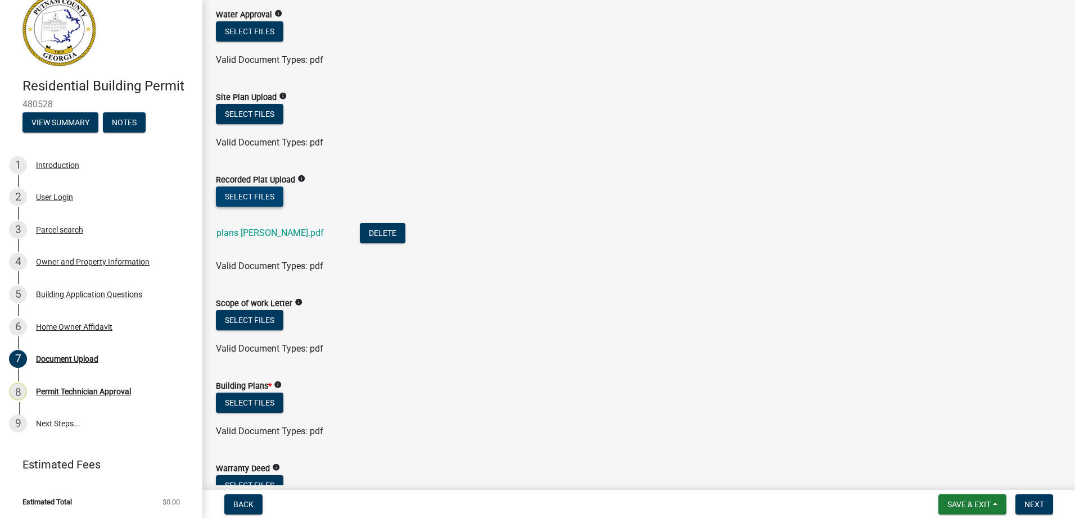
scroll to position [337, 0]
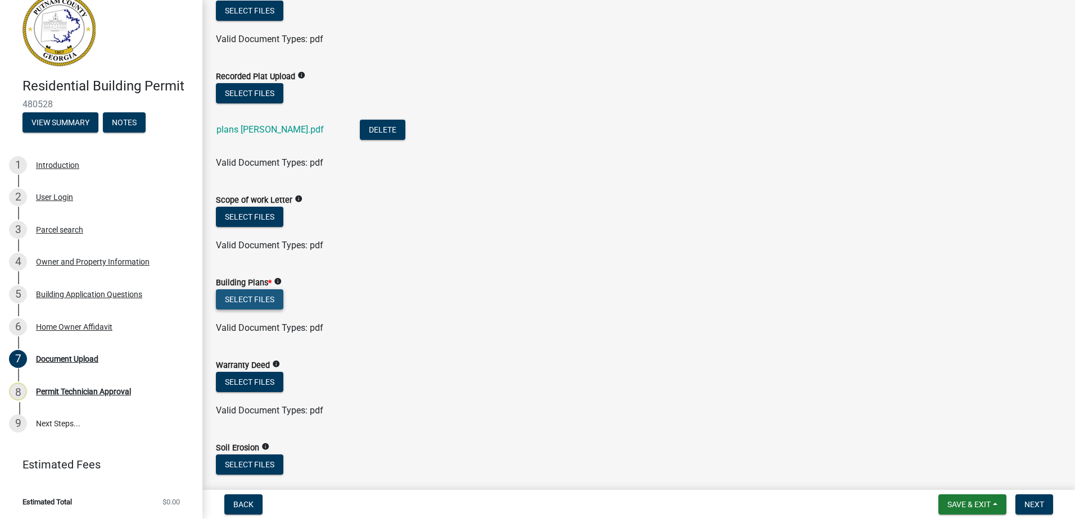
click at [237, 307] on button "Select files" at bounding box center [249, 300] width 67 height 20
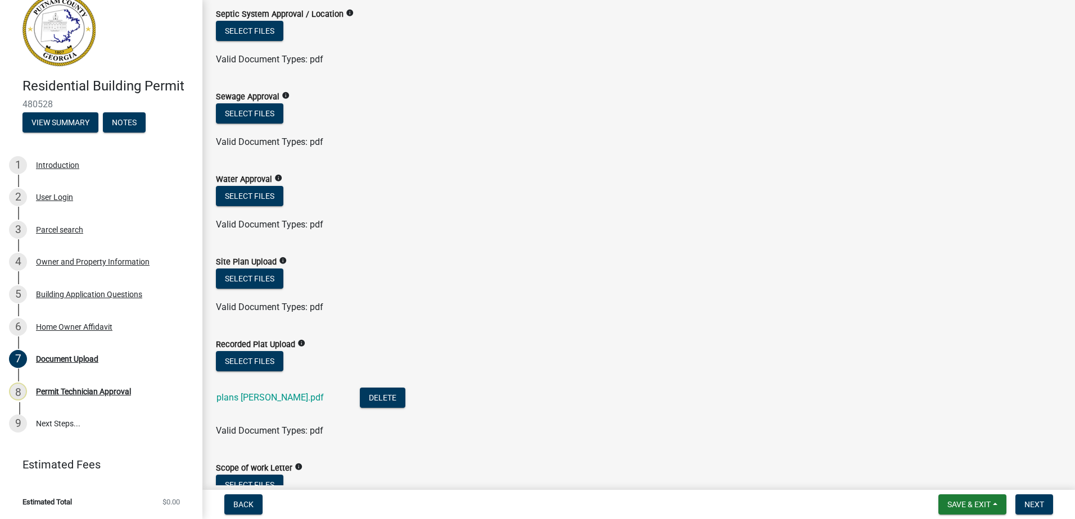
scroll to position [0, 0]
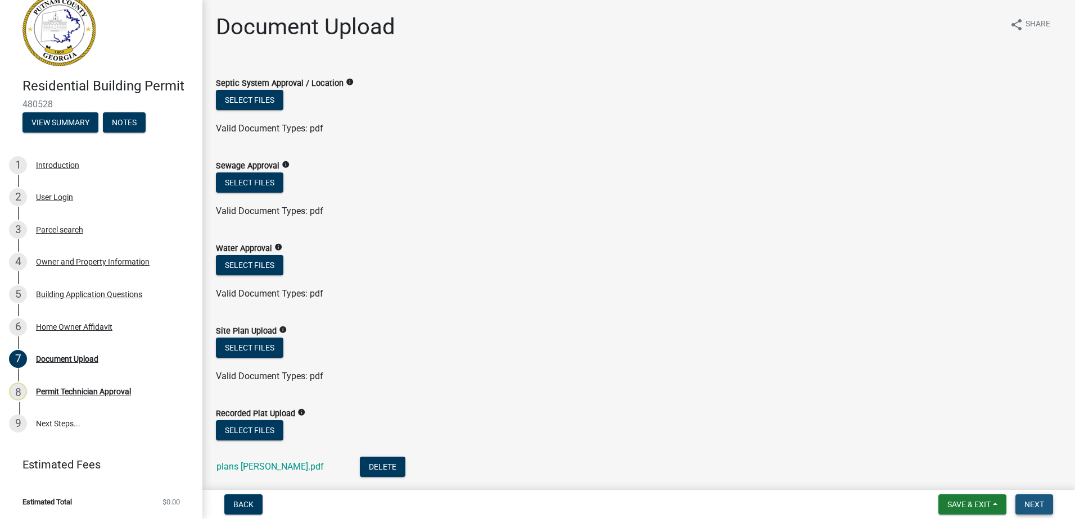
click at [1036, 505] on span "Next" at bounding box center [1034, 504] width 20 height 9
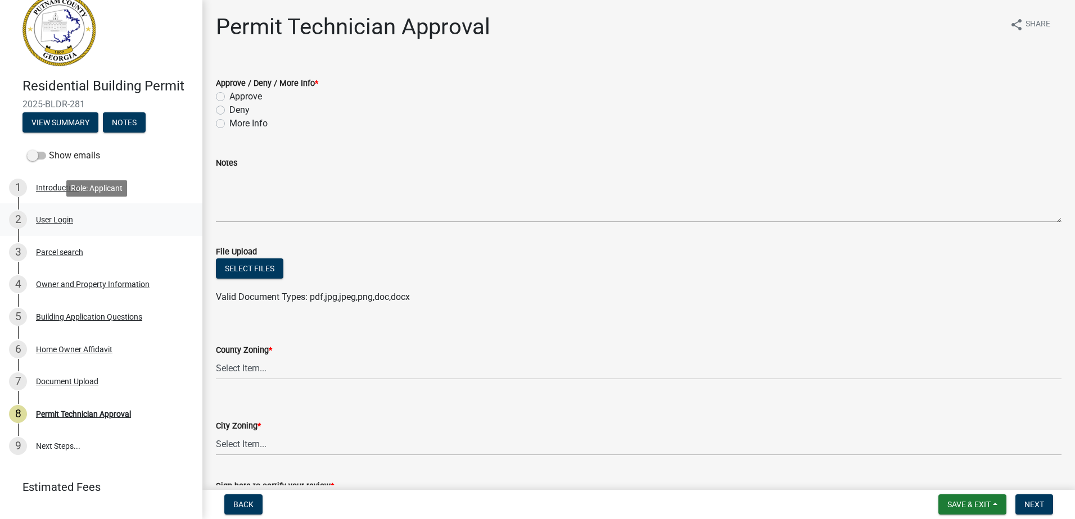
click at [57, 226] on div "2 User Login" at bounding box center [96, 220] width 175 height 18
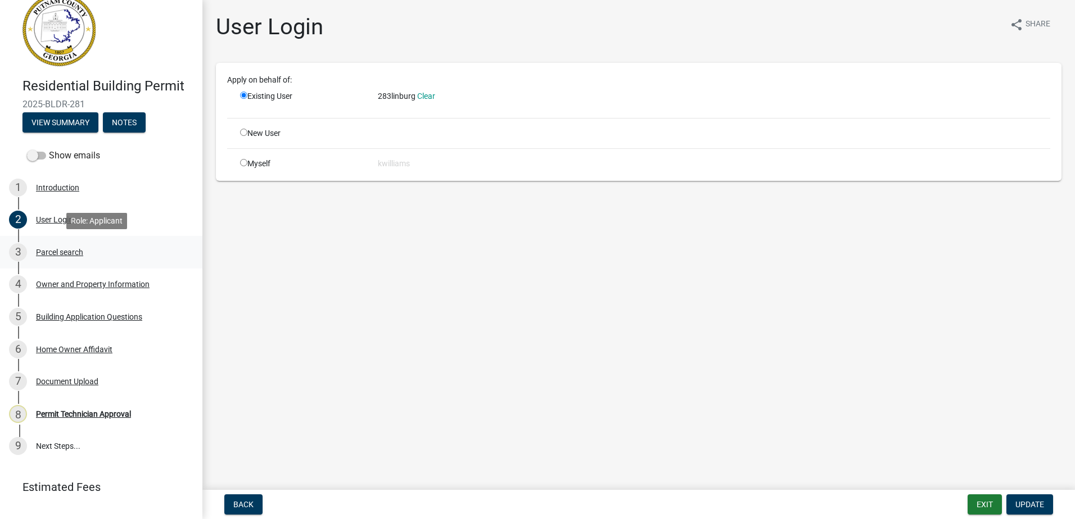
click at [65, 250] on div "Parcel search" at bounding box center [59, 253] width 47 height 8
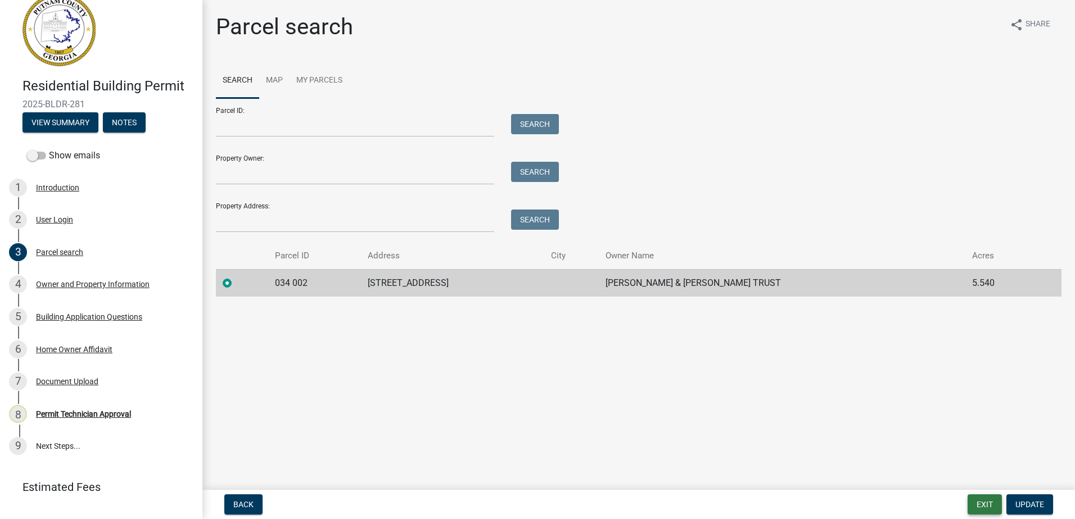
click at [988, 505] on button "Exit" at bounding box center [985, 505] width 34 height 20
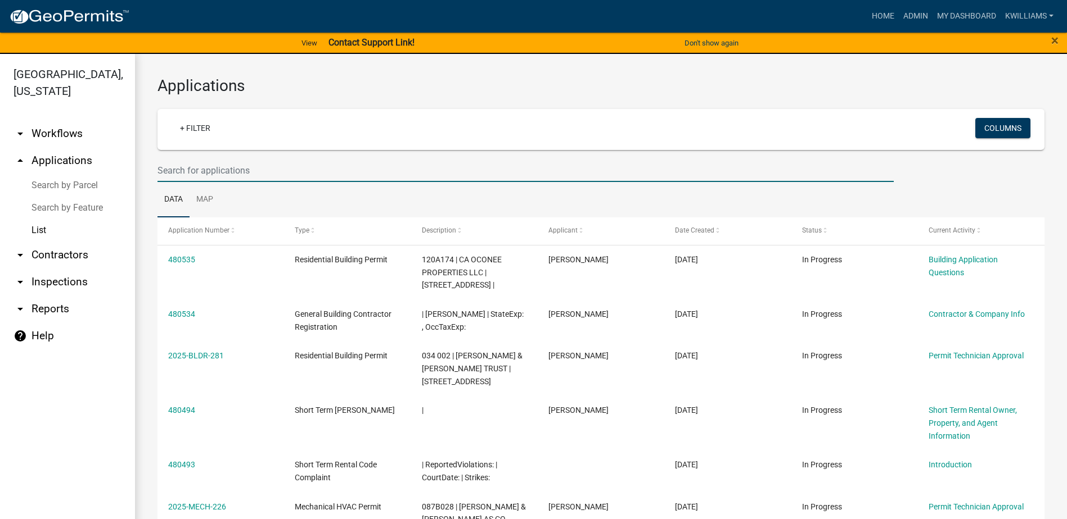
click at [252, 171] on input "text" at bounding box center [525, 170] width 736 height 23
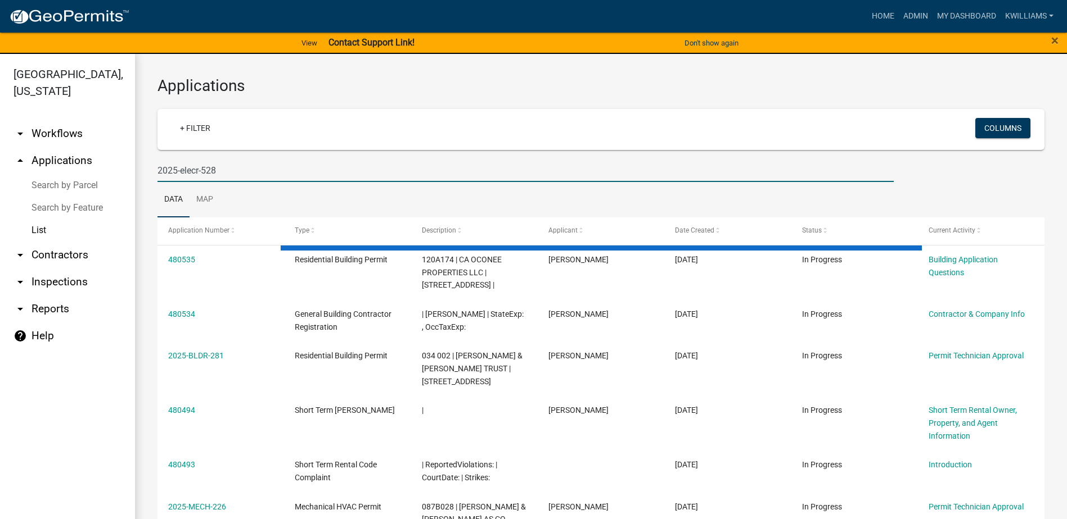
type input "2025-elecr-528"
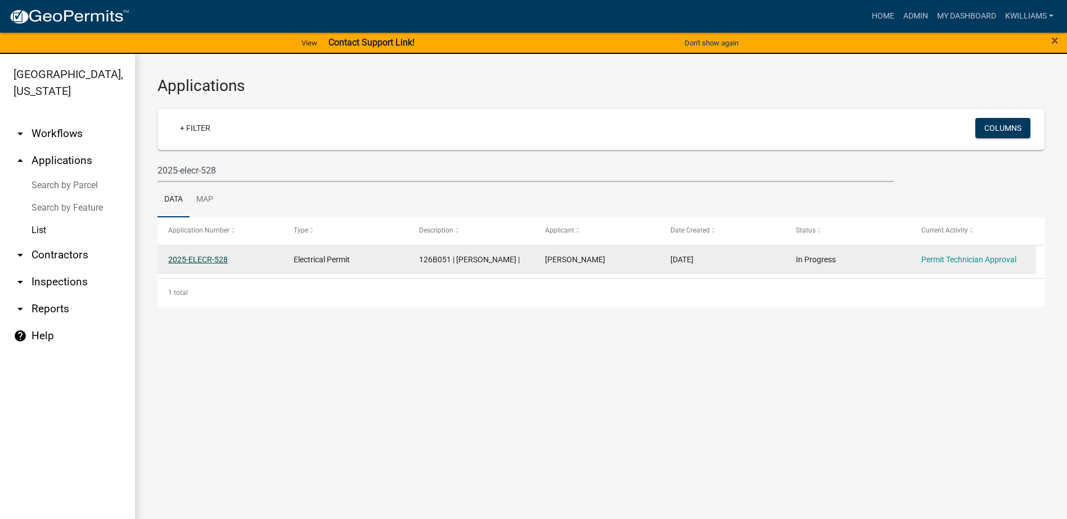
click at [217, 263] on link "2025-ELECR-528" at bounding box center [198, 259] width 60 height 9
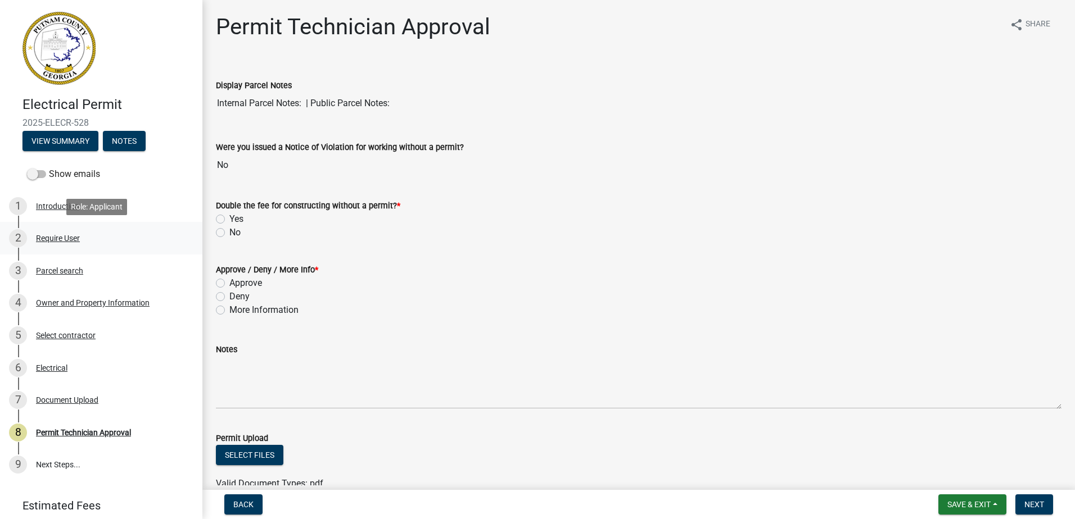
click at [91, 238] on div "2 Require User" at bounding box center [96, 238] width 175 height 18
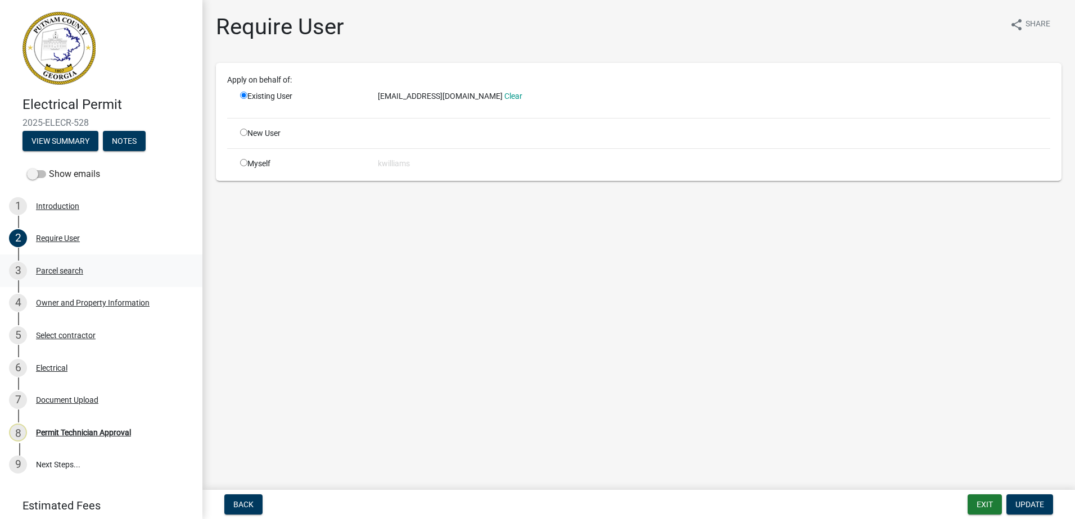
click at [53, 274] on div "Parcel search" at bounding box center [59, 271] width 47 height 8
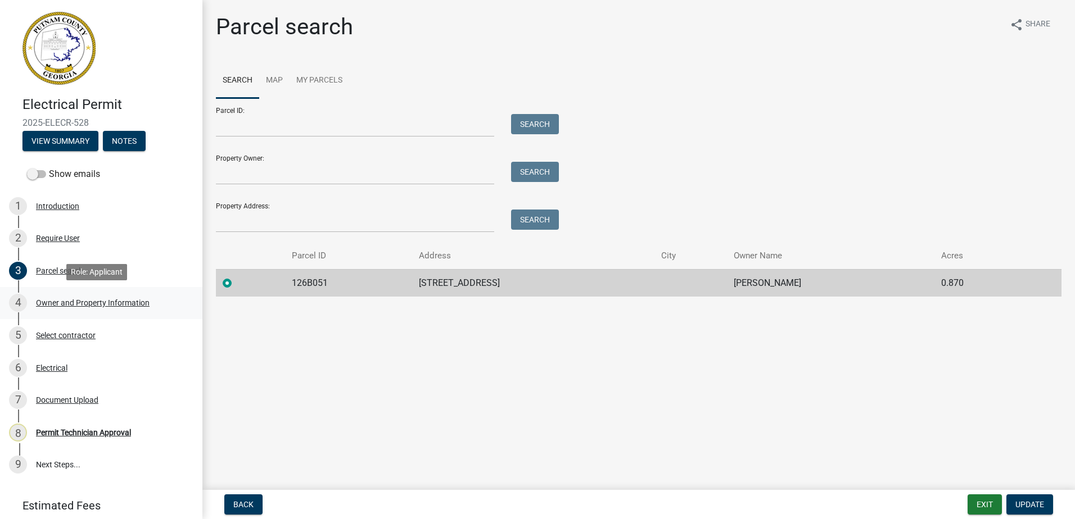
click at [66, 305] on div "Owner and Property Information" at bounding box center [93, 303] width 114 height 8
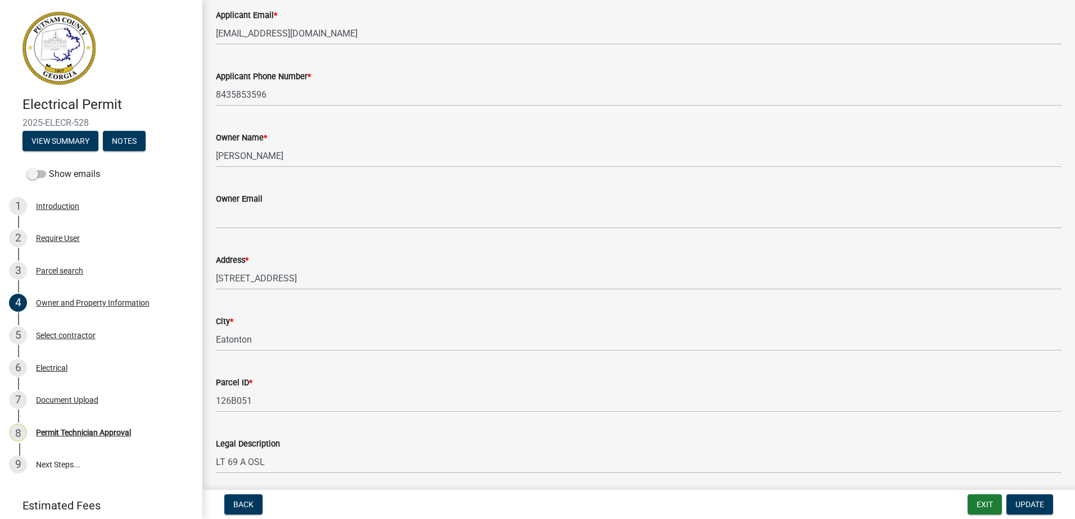
scroll to position [225, 0]
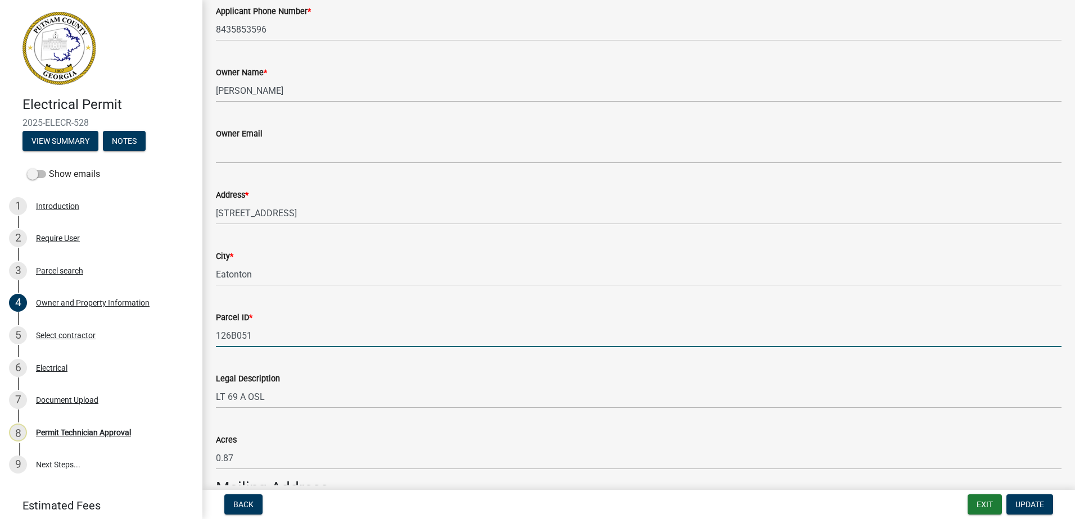
drag, startPoint x: 264, startPoint y: 339, endPoint x: 223, endPoint y: 330, distance: 41.5
click at [216, 329] on input "126B051" at bounding box center [639, 335] width 846 height 23
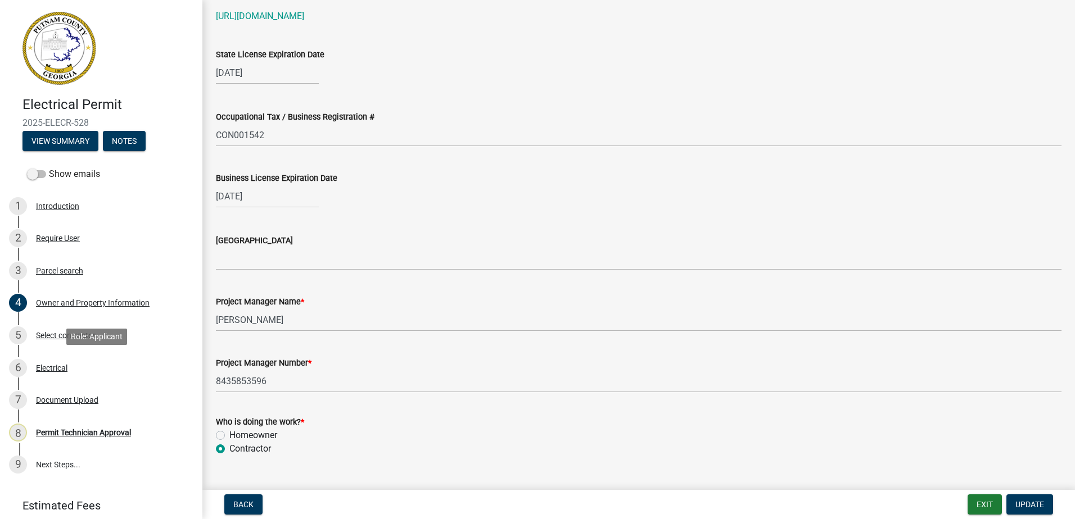
scroll to position [1574, 0]
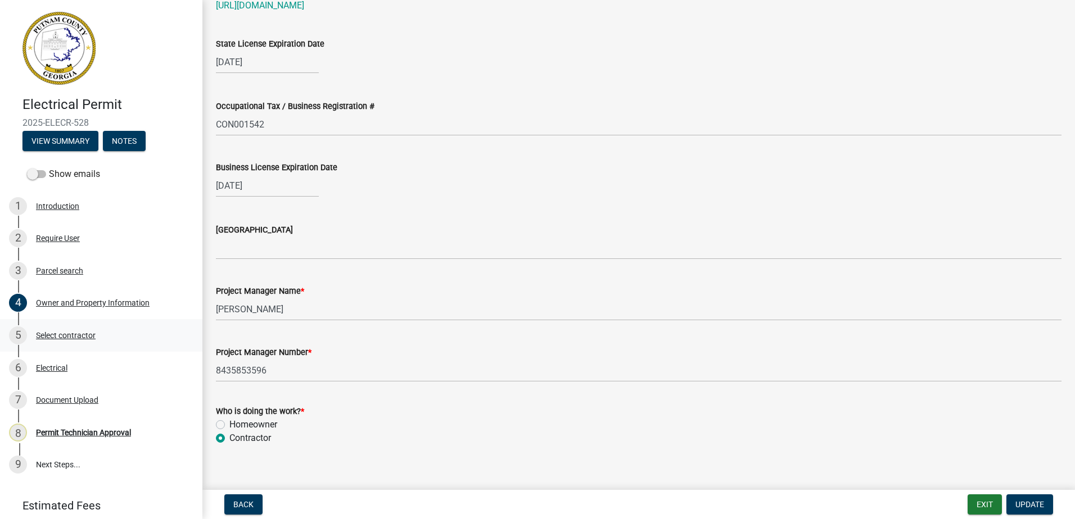
click at [81, 325] on link "5 Select contractor" at bounding box center [101, 335] width 202 height 33
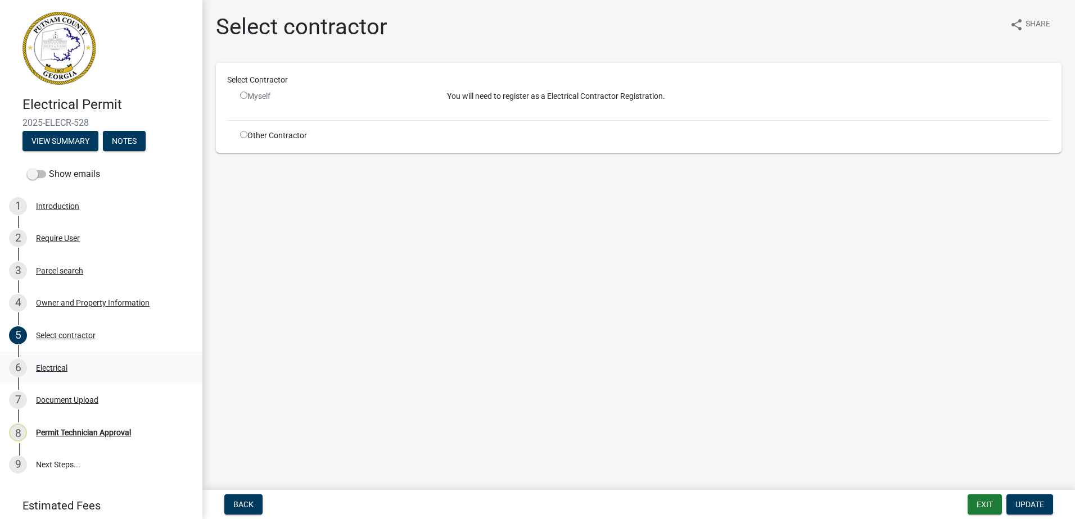
click at [58, 376] on div "6 Electrical" at bounding box center [96, 368] width 175 height 18
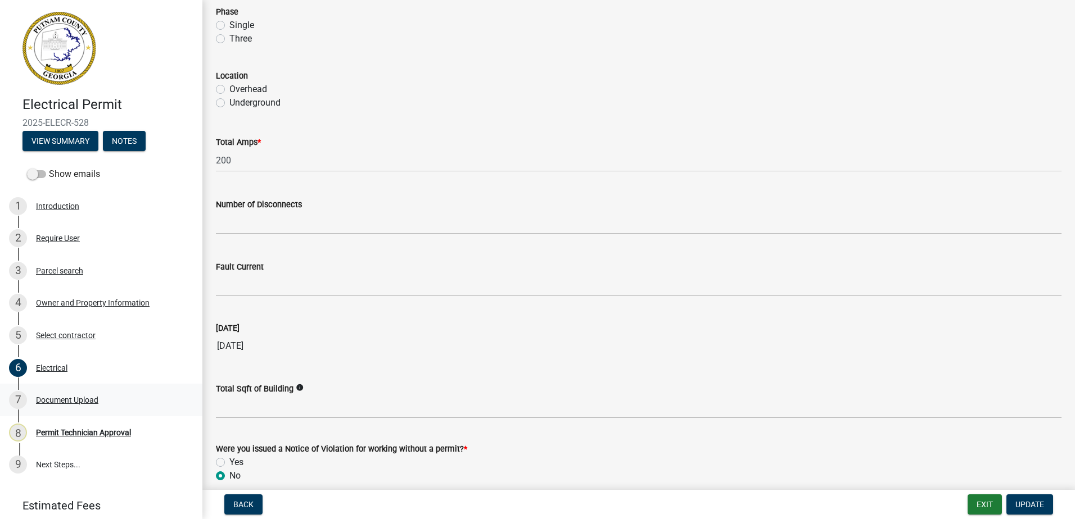
scroll to position [1012, 0]
click at [78, 395] on div "7 Document Upload" at bounding box center [96, 400] width 175 height 18
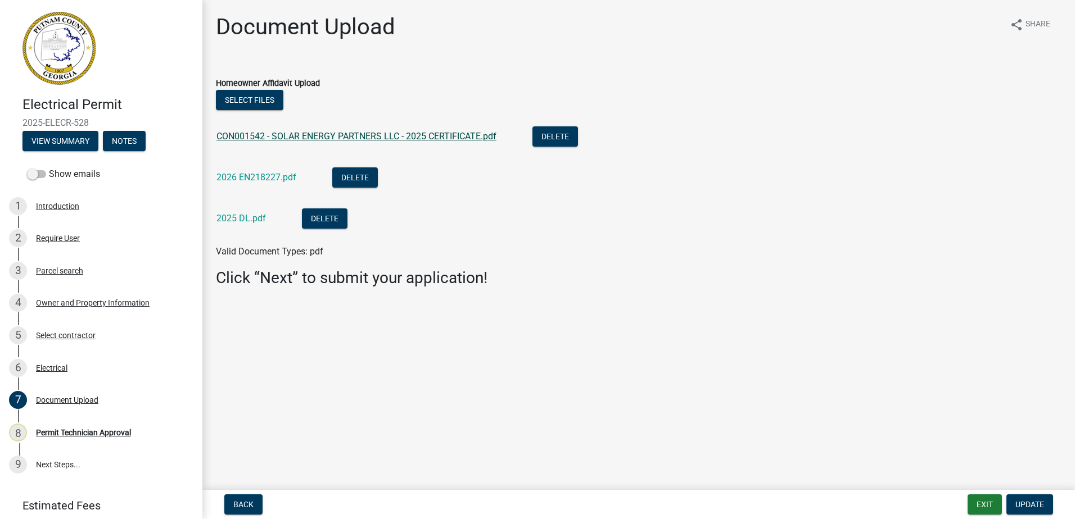
click at [273, 139] on link "CON001542 - SOLAR ENERGY PARTNERS LLC - 2025 CERTIFICATE.pdf" at bounding box center [356, 136] width 280 height 11
click at [222, 175] on link "2026 EN218227.pdf" at bounding box center [256, 177] width 80 height 11
click at [232, 224] on div "2025 DL.pdf" at bounding box center [249, 220] width 67 height 23
click at [234, 216] on link "2025 DL.pdf" at bounding box center [240, 218] width 49 height 11
click at [213, 178] on div "Select files CON001542 - SOLAR ENERGY PARTNERS LLC - 2025 CERTIFICATE.pdf Delet…" at bounding box center [638, 174] width 862 height 169
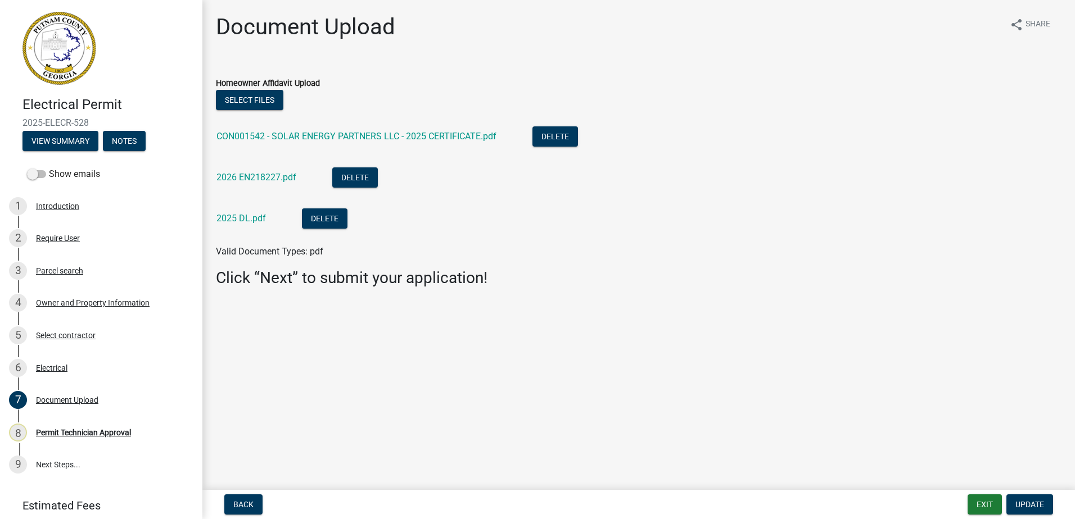
click at [247, 230] on div "2025 DL.pdf" at bounding box center [249, 220] width 67 height 23
click at [242, 218] on link "2025 DL.pdf" at bounding box center [240, 218] width 49 height 11
click at [53, 332] on div "Select contractor" at bounding box center [66, 336] width 60 height 8
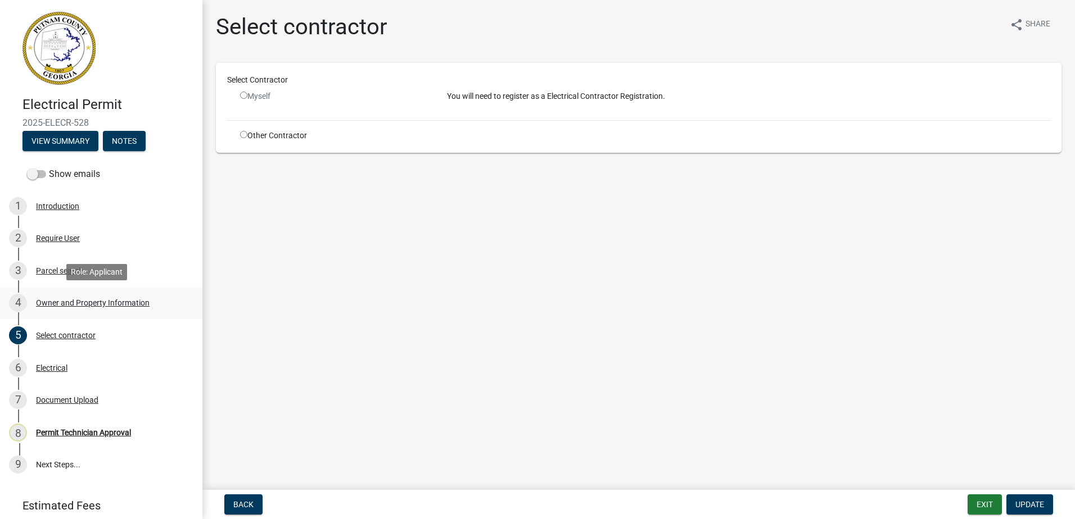
click at [69, 302] on div "Owner and Property Information" at bounding box center [93, 303] width 114 height 8
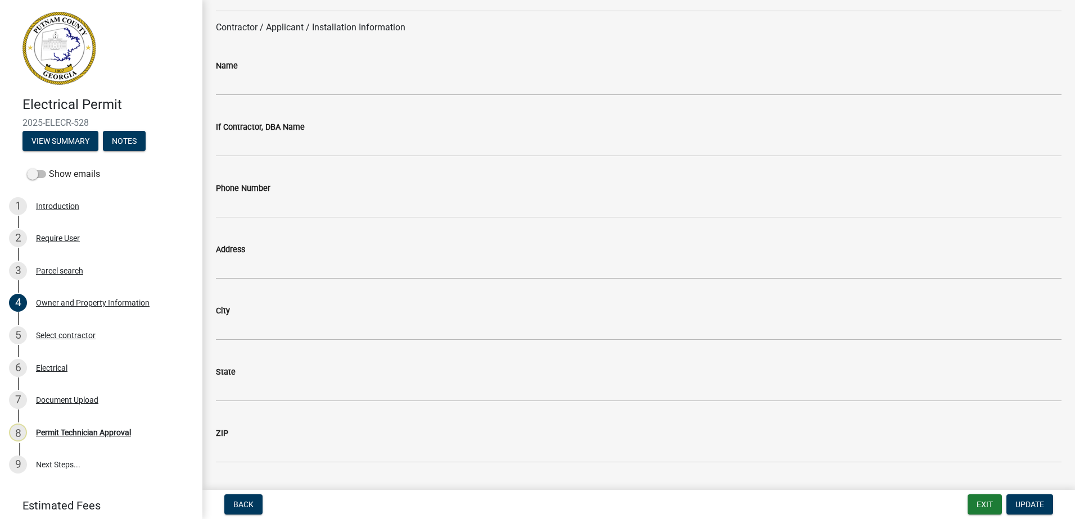
scroll to position [731, 0]
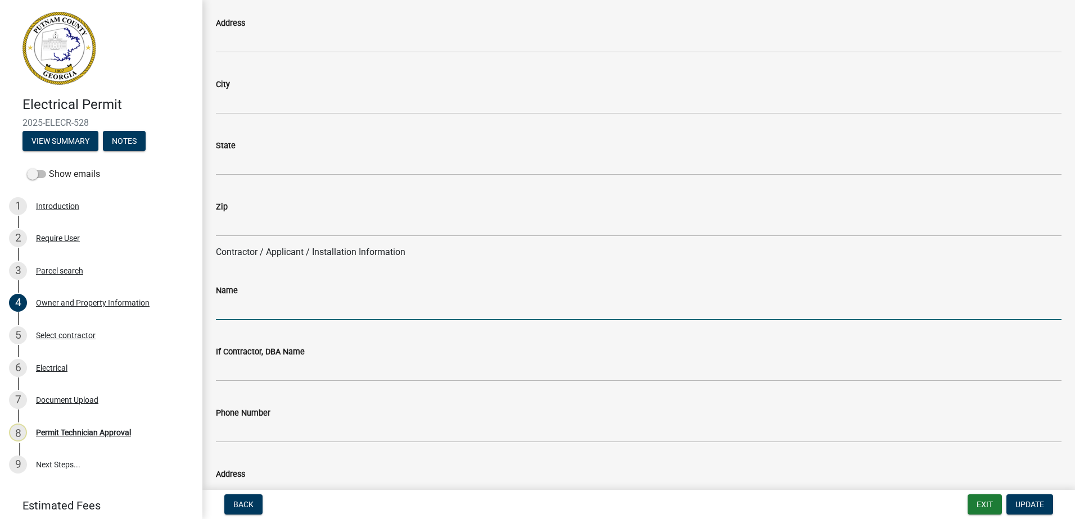
click at [260, 302] on input "Name" at bounding box center [639, 308] width 846 height 23
type input "Ronnie Boswell"
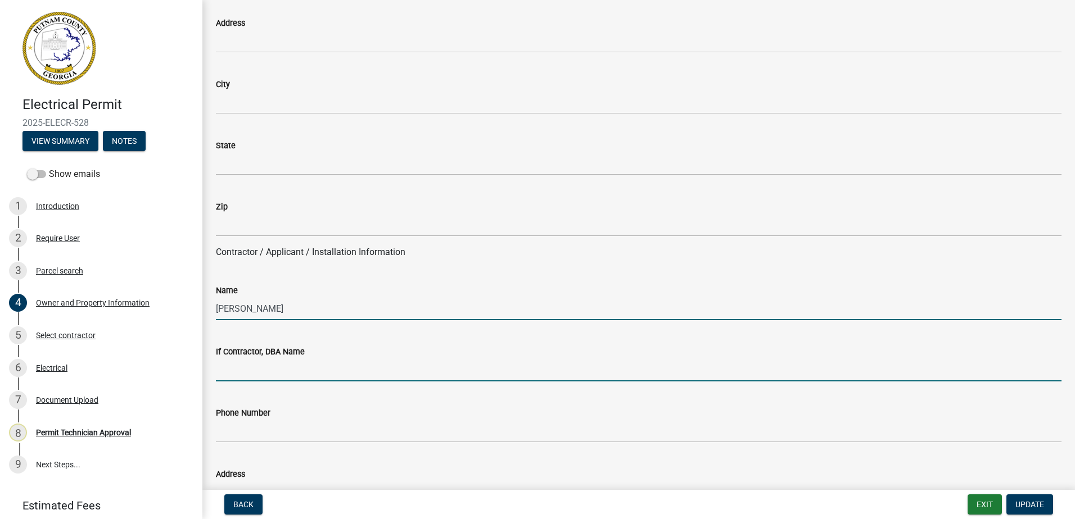
click at [293, 363] on input "If Contractor, DBA Name" at bounding box center [639, 370] width 846 height 23
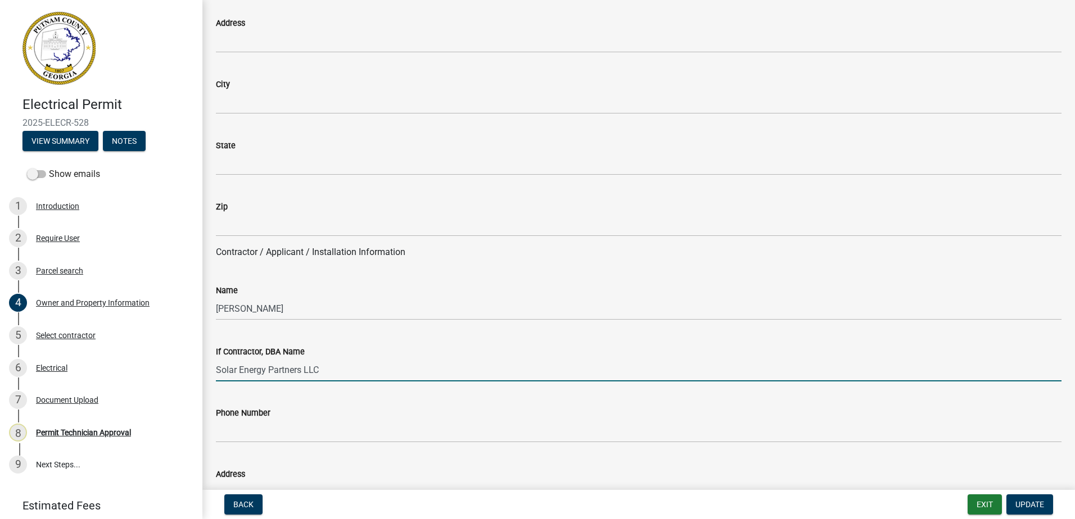
type input "Solar Energy Partners LLC"
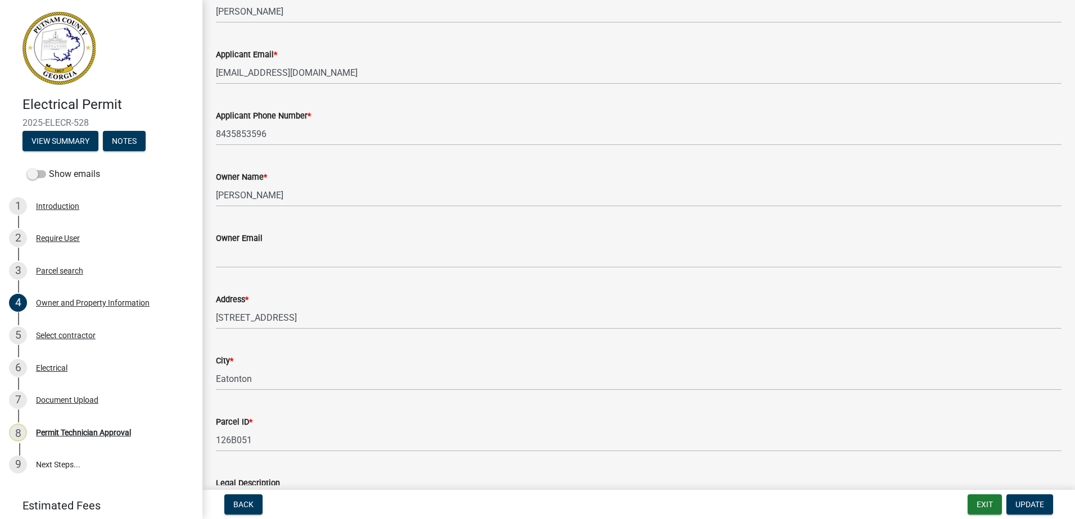
scroll to position [0, 0]
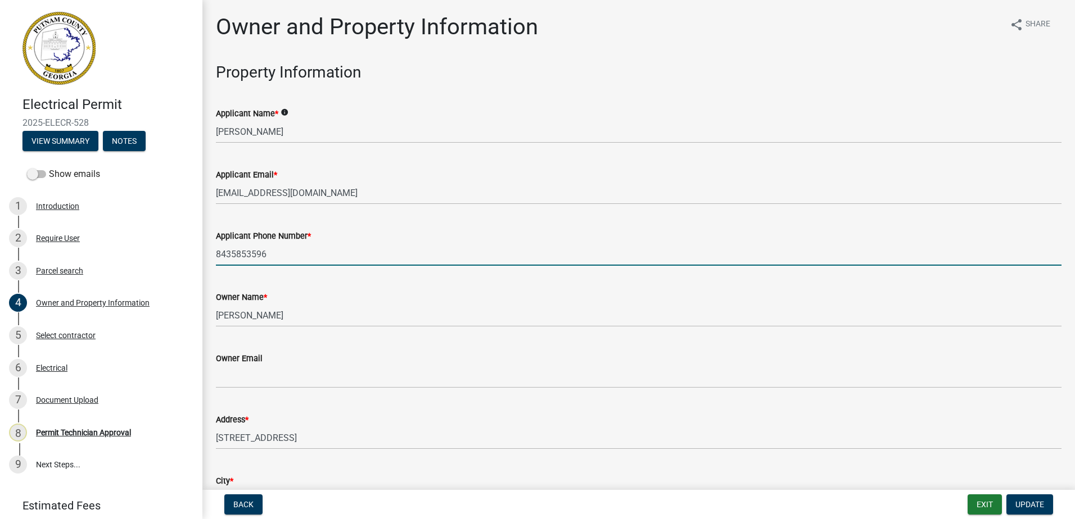
drag, startPoint x: 291, startPoint y: 255, endPoint x: 226, endPoint y: 243, distance: 65.6
click at [194, 250] on div "Electrical Permit 2025-ELECR-528 View Summary Notes Show emails 1 Introduction …" at bounding box center [537, 259] width 1075 height 519
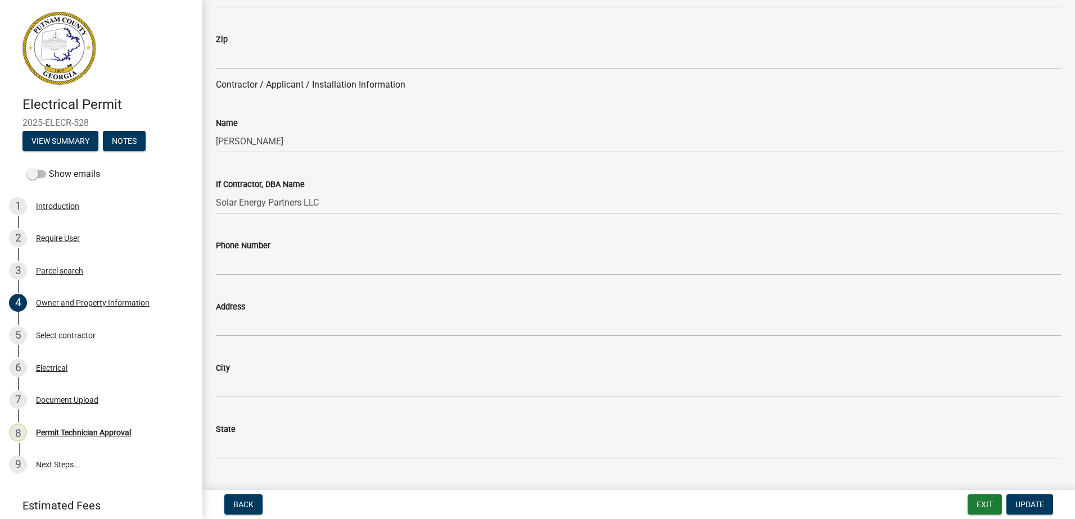
scroll to position [900, 0]
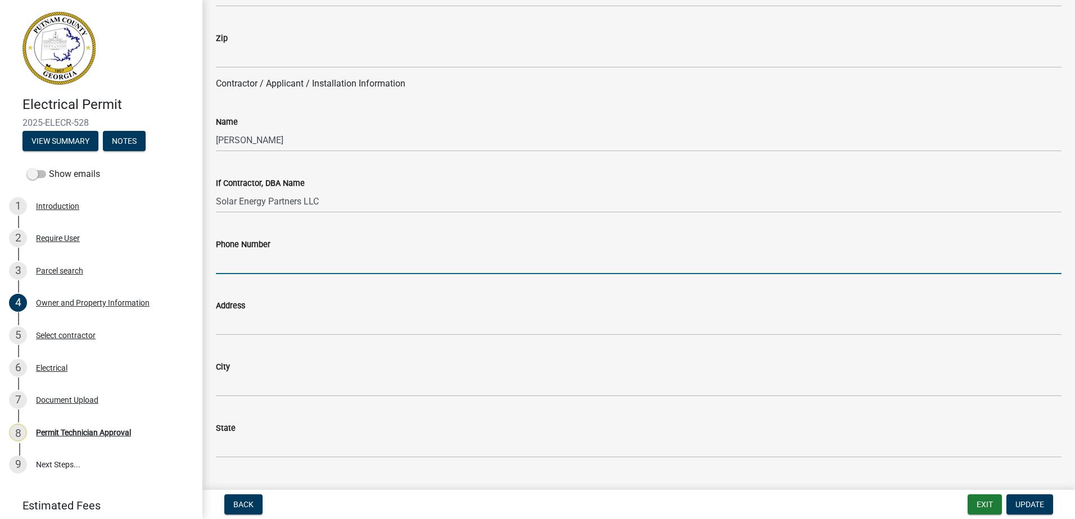
paste input "8435853596"
type input "8435853596"
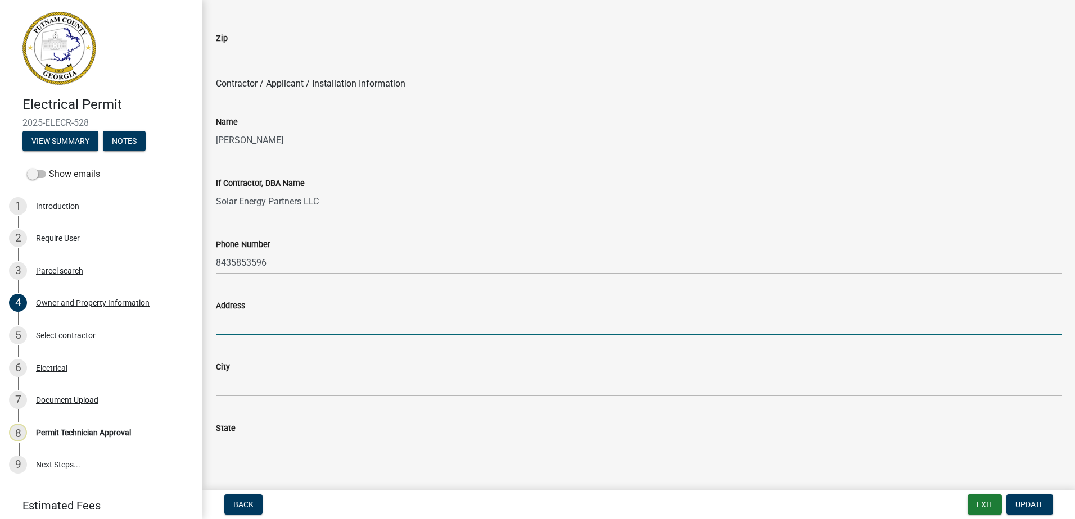
click at [252, 328] on input "Address" at bounding box center [639, 324] width 846 height 23
type input "8"
type input "2400 Herodian Way SE, Suite 350"
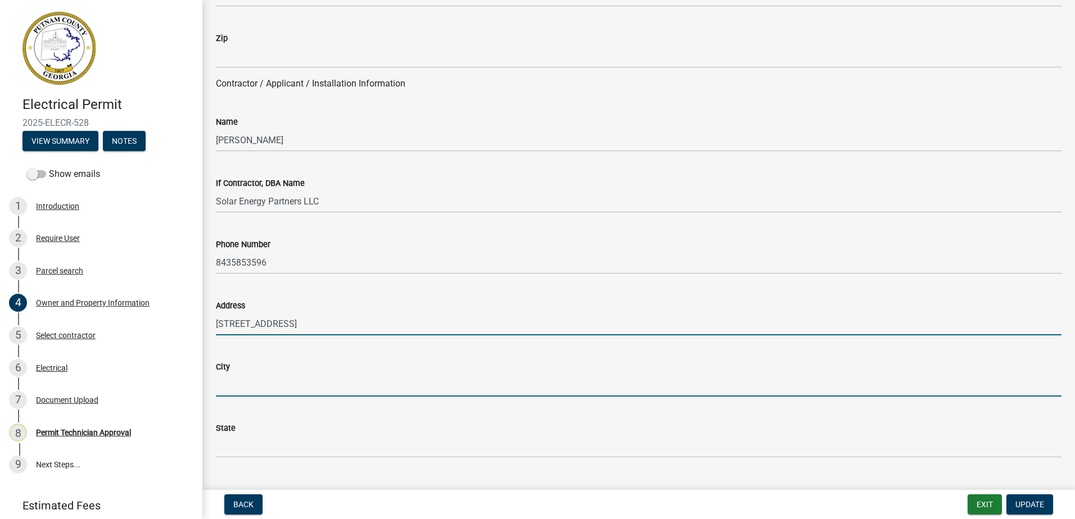
click at [258, 377] on input "City" at bounding box center [639, 385] width 846 height 23
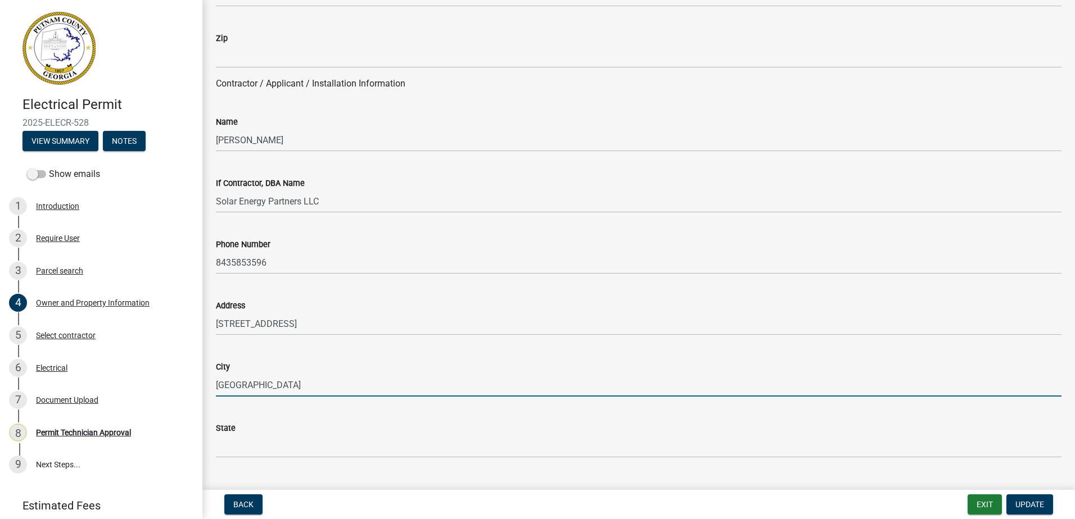
type input "Smyrna"
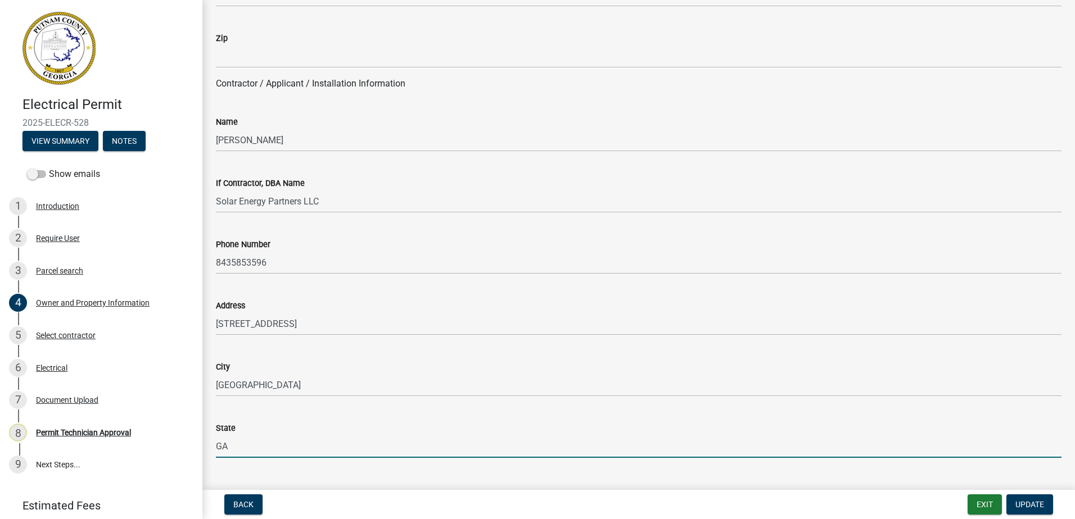
type input "GA"
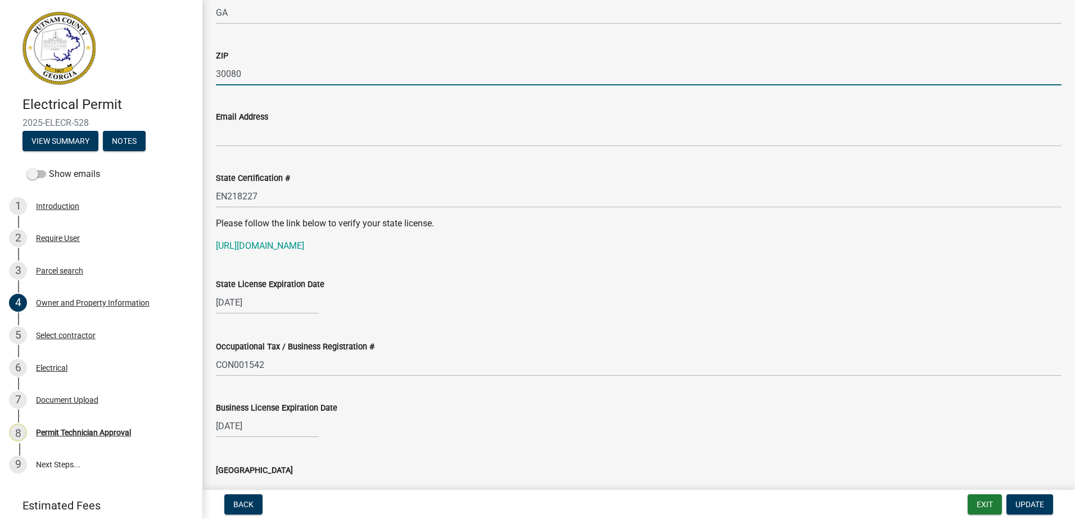
scroll to position [1390, 0]
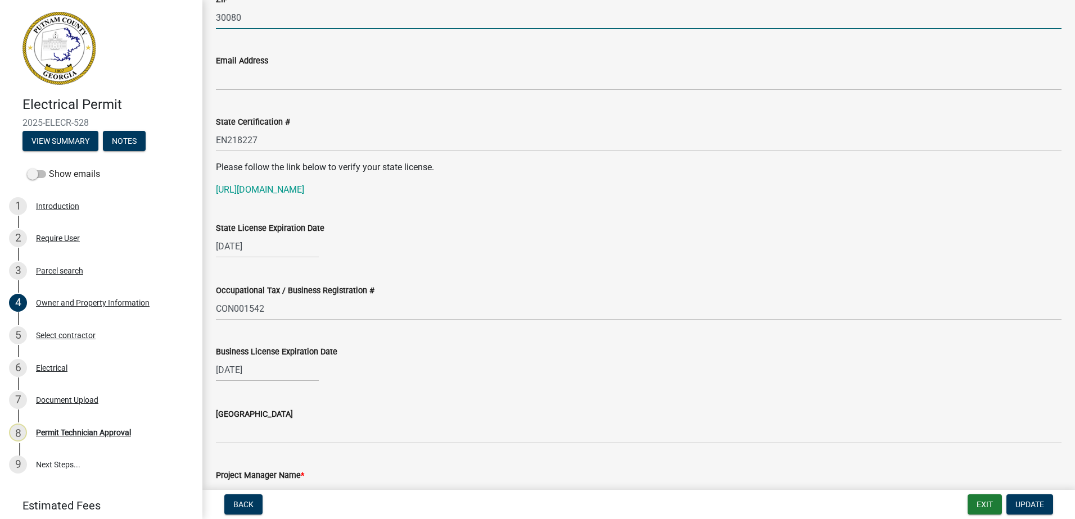
type input "30080"
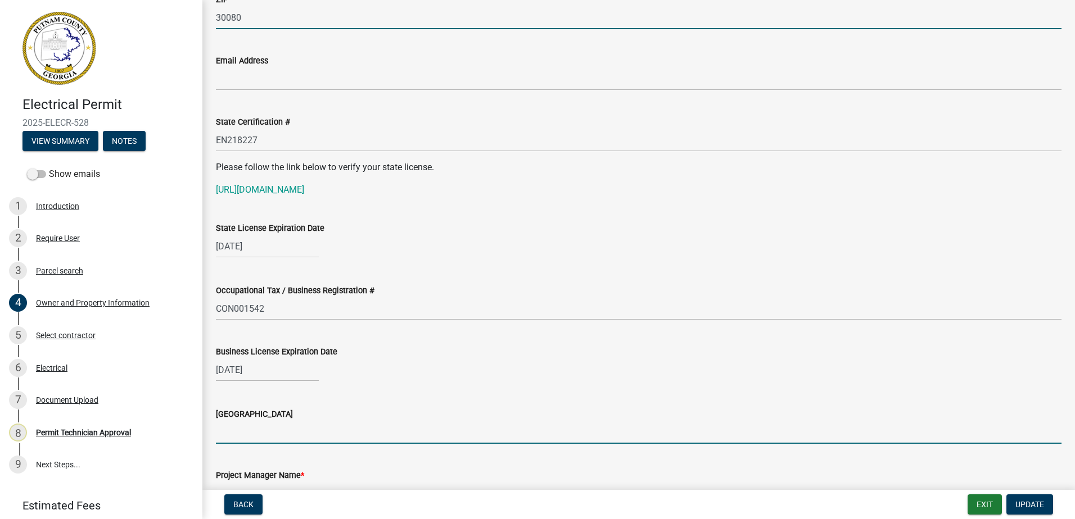
click at [252, 423] on input "Issuing County" at bounding box center [639, 432] width 846 height 23
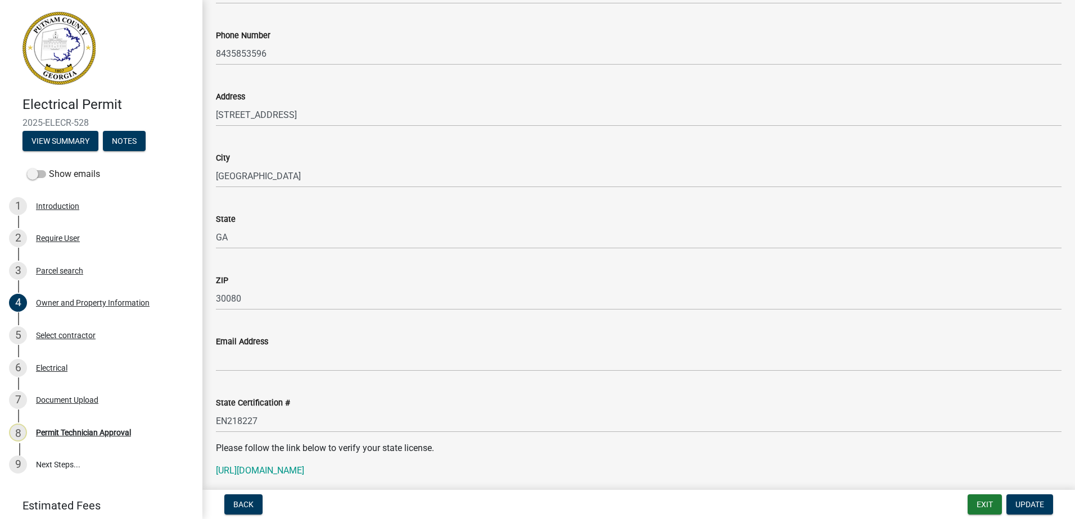
scroll to position [1221, 0]
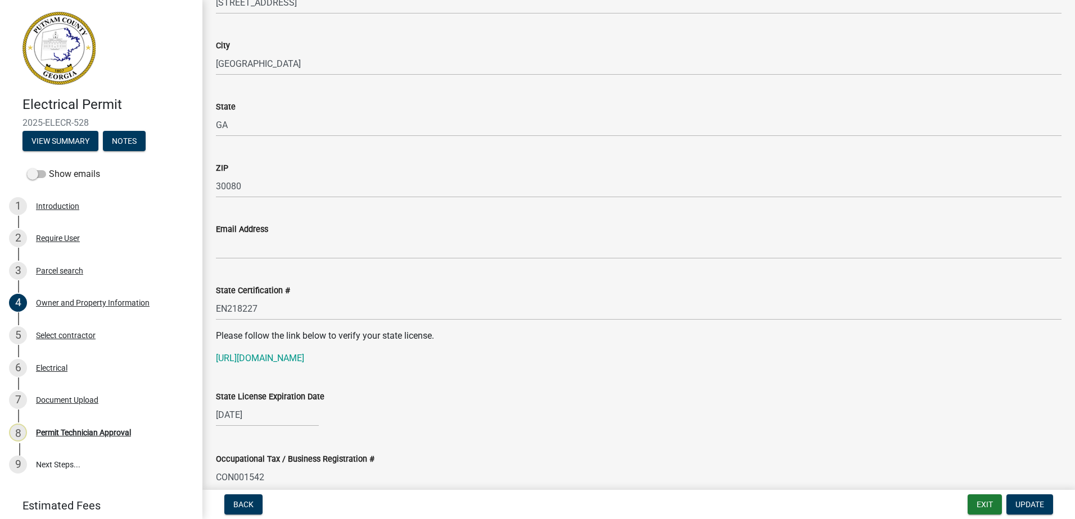
type input "Cobb"
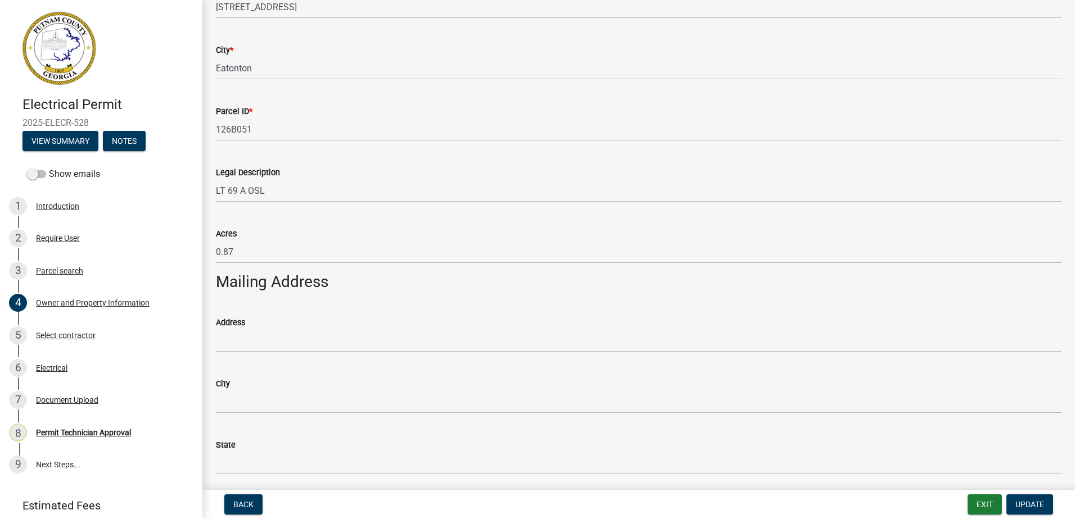
scroll to position [434, 0]
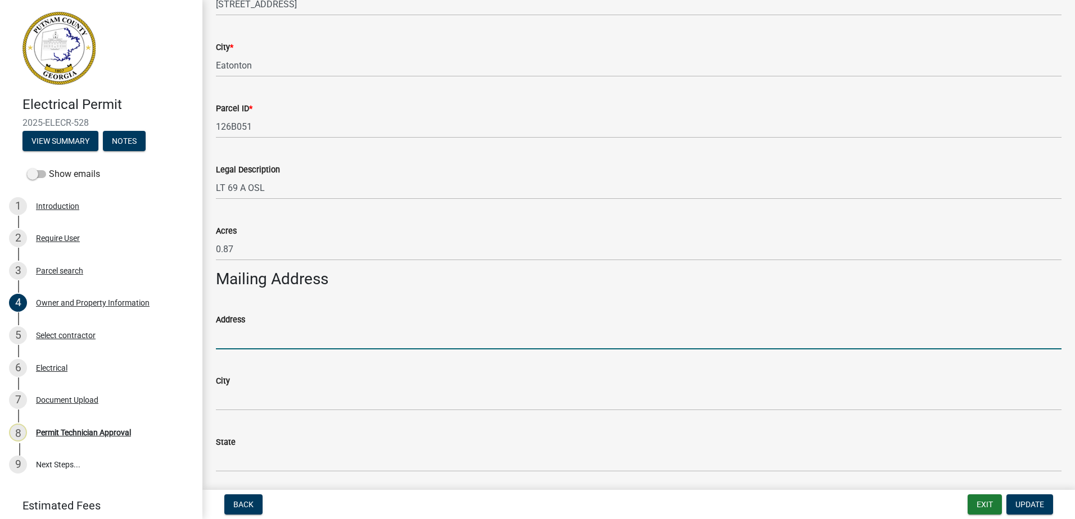
click at [231, 336] on input "Address" at bounding box center [639, 338] width 846 height 23
type input "2400 Herodian"
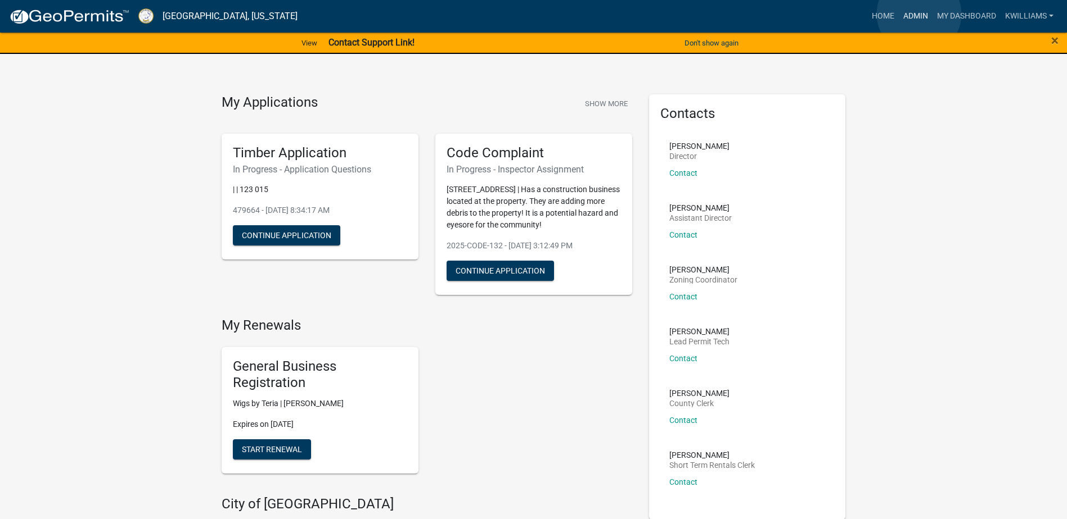
click at [919, 14] on link "Admin" at bounding box center [915, 16] width 34 height 21
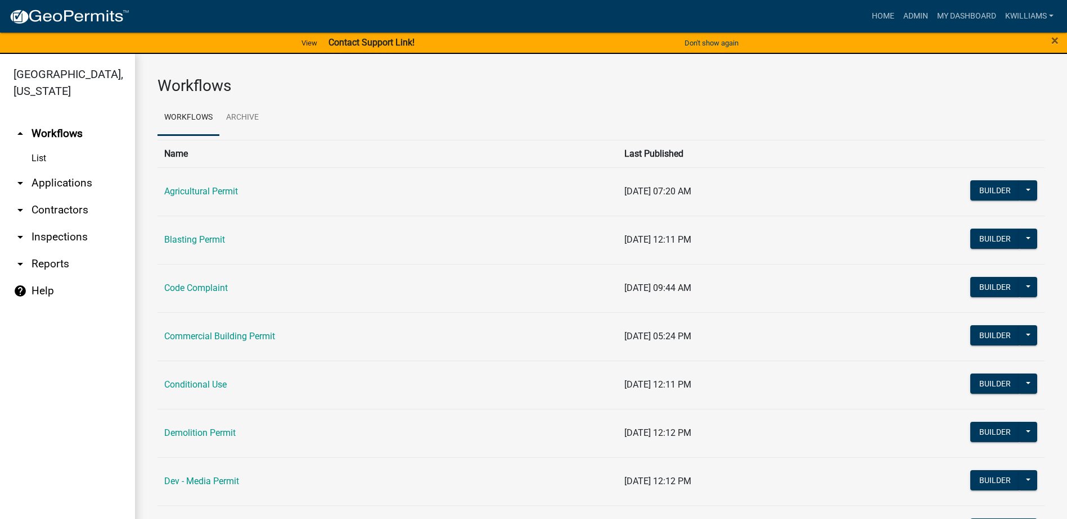
click at [75, 174] on link "arrow_drop_down Applications" at bounding box center [67, 183] width 135 height 27
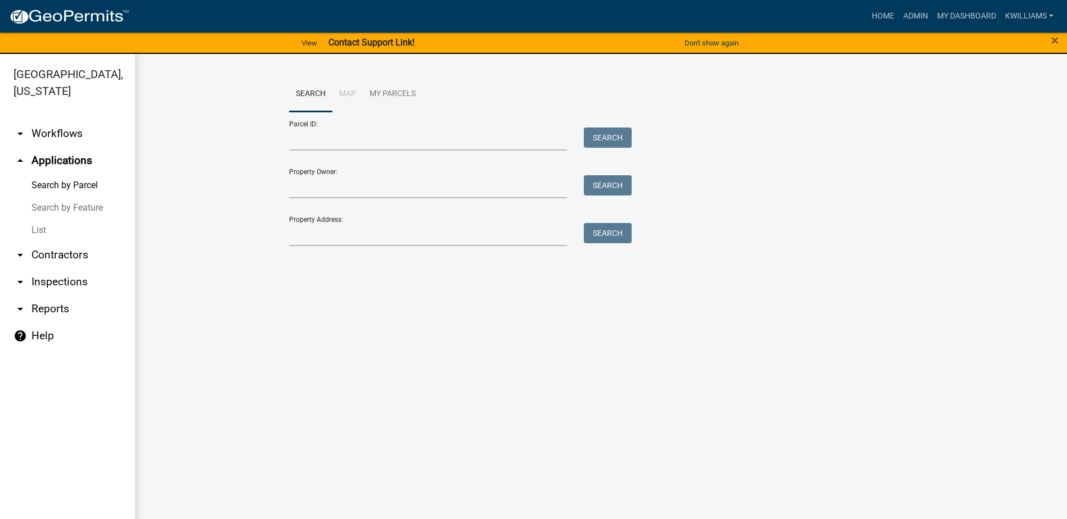
drag, startPoint x: 35, startPoint y: 227, endPoint x: 71, endPoint y: 214, distance: 37.7
click at [37, 227] on link "List" at bounding box center [67, 230] width 135 height 22
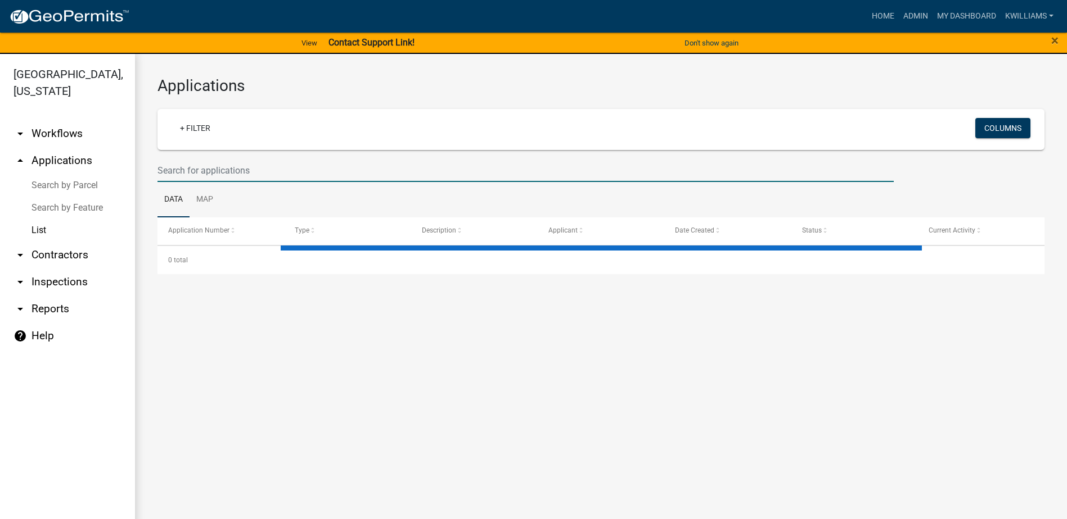
click at [264, 166] on input "text" at bounding box center [525, 170] width 736 height 23
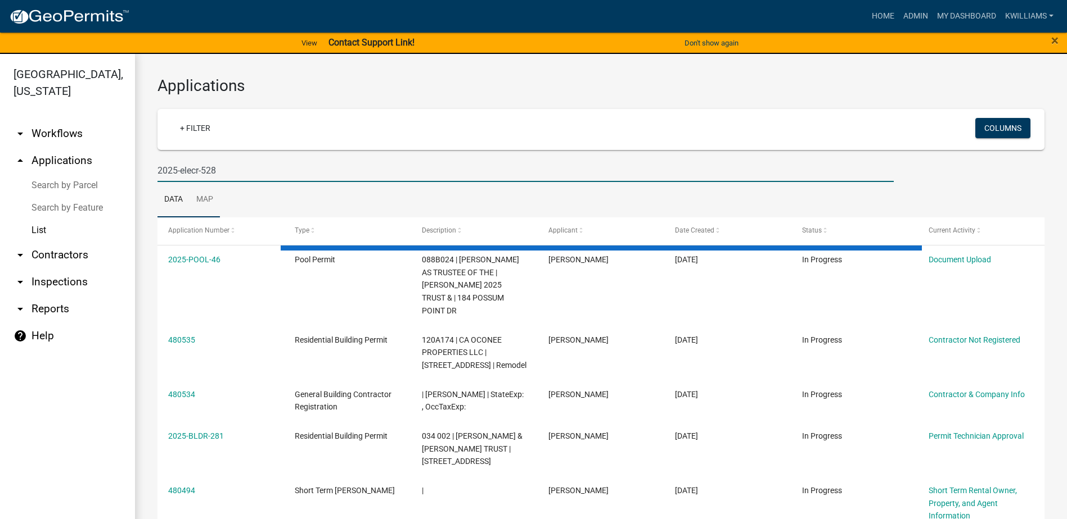
type input "2025-elecr-528"
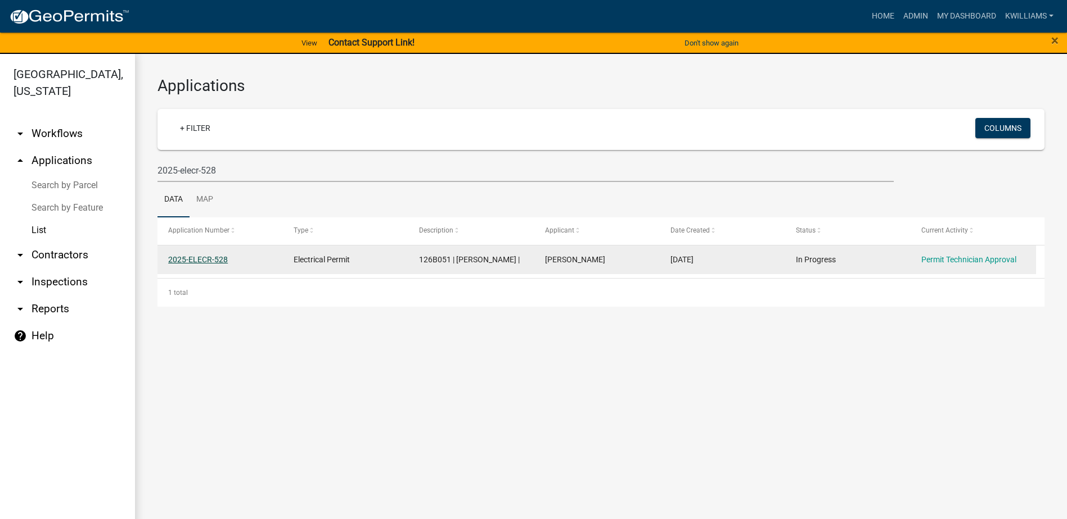
click at [207, 261] on link "2025-ELECR-528" at bounding box center [198, 259] width 60 height 9
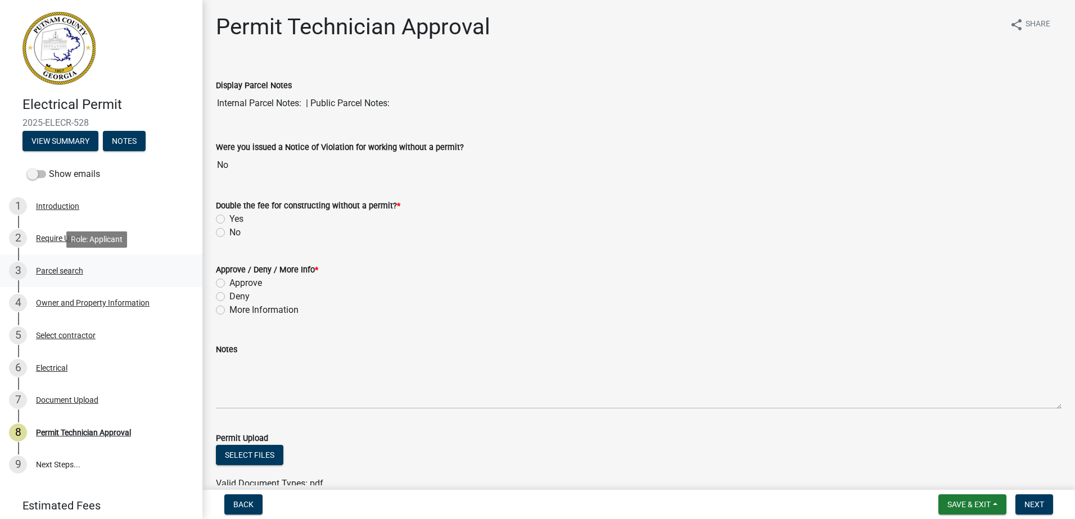
click at [55, 272] on div "Parcel search" at bounding box center [59, 271] width 47 height 8
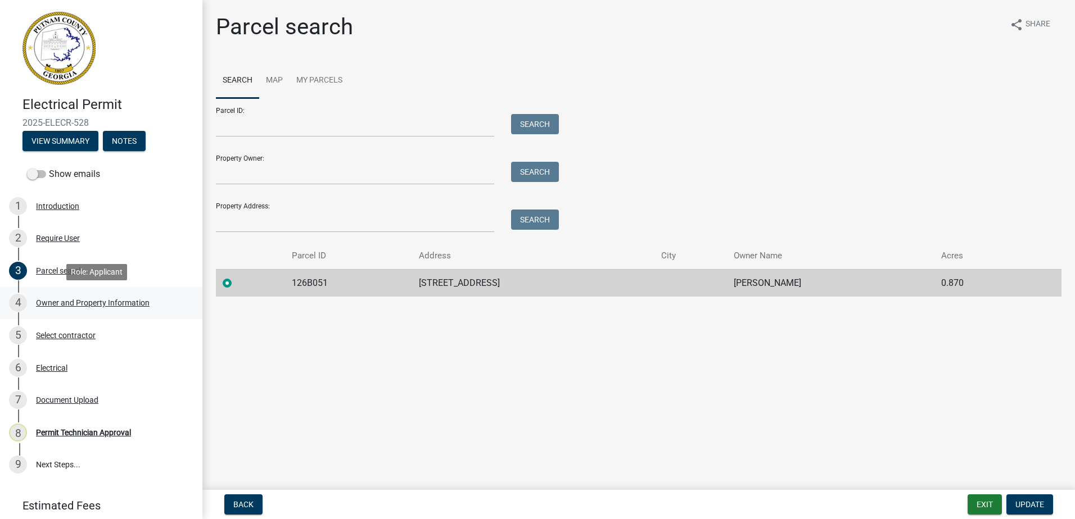
click at [60, 305] on div "Owner and Property Information" at bounding box center [93, 303] width 114 height 8
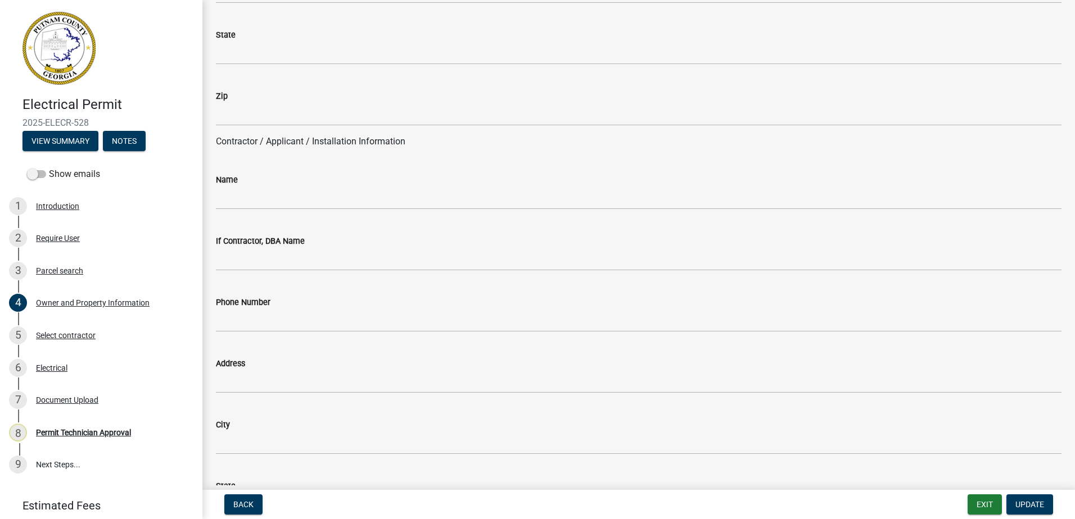
scroll to position [787, 0]
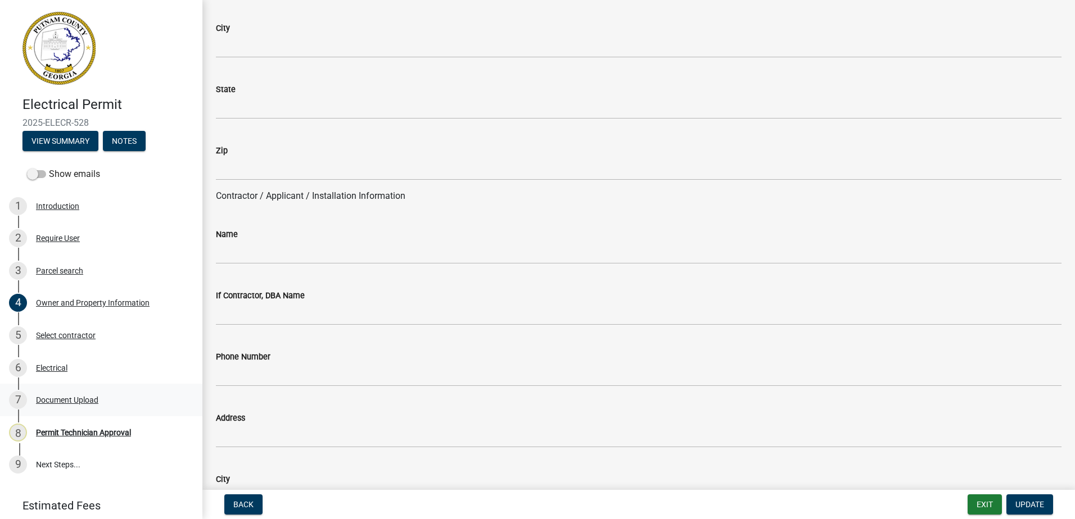
click at [75, 396] on div "Document Upload" at bounding box center [67, 400] width 62 height 8
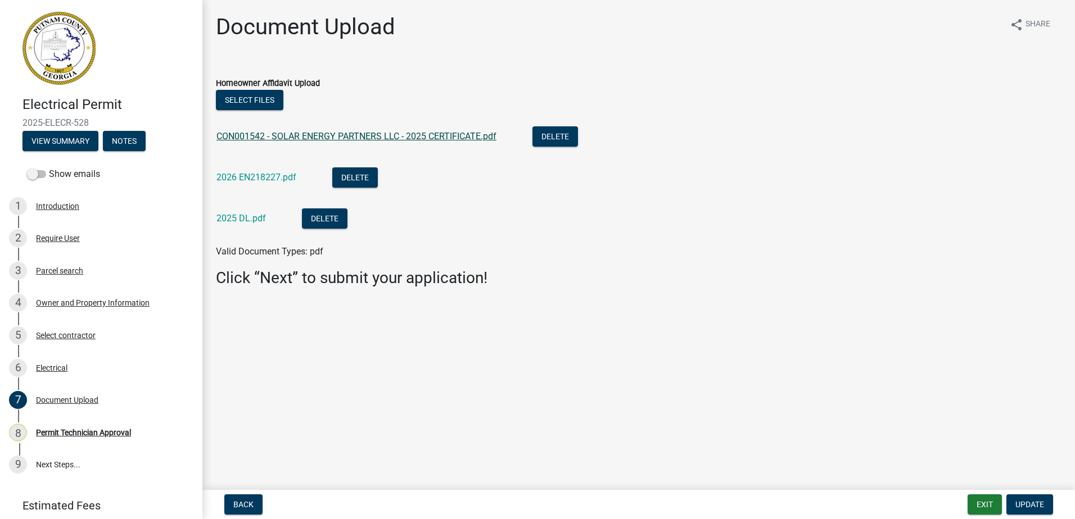
click at [279, 138] on link "CON001542 - SOLAR ENERGY PARTNERS LLC - 2025 CERTIFICATE.pdf" at bounding box center [356, 136] width 280 height 11
click at [84, 308] on div "4 Owner and Property Information" at bounding box center [96, 303] width 175 height 18
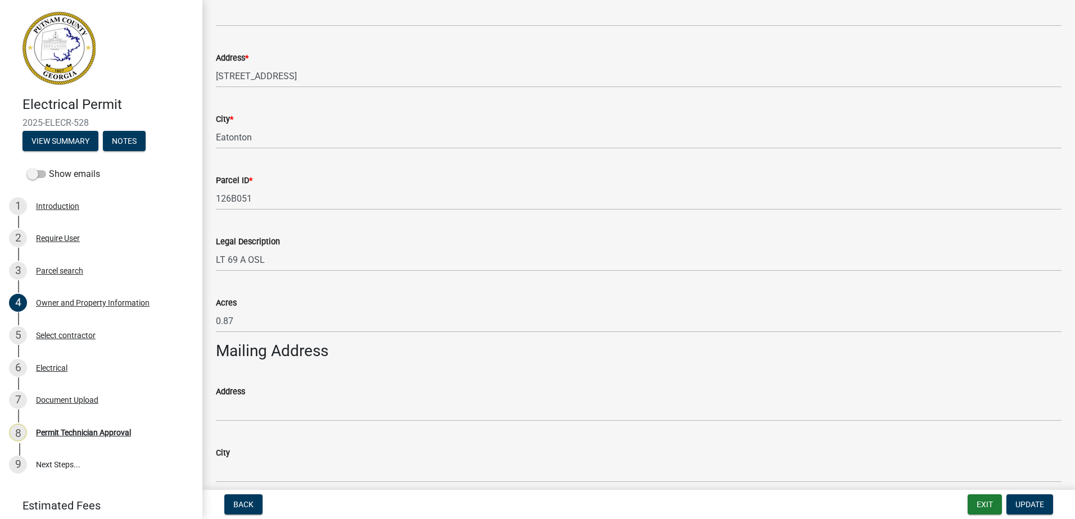
scroll to position [506, 0]
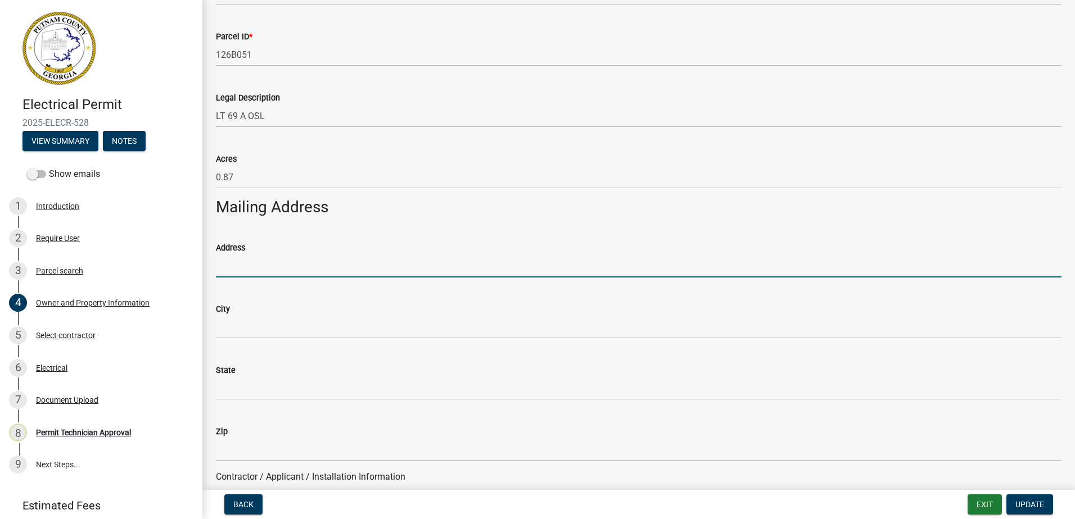
click at [252, 264] on input "Address" at bounding box center [639, 266] width 846 height 23
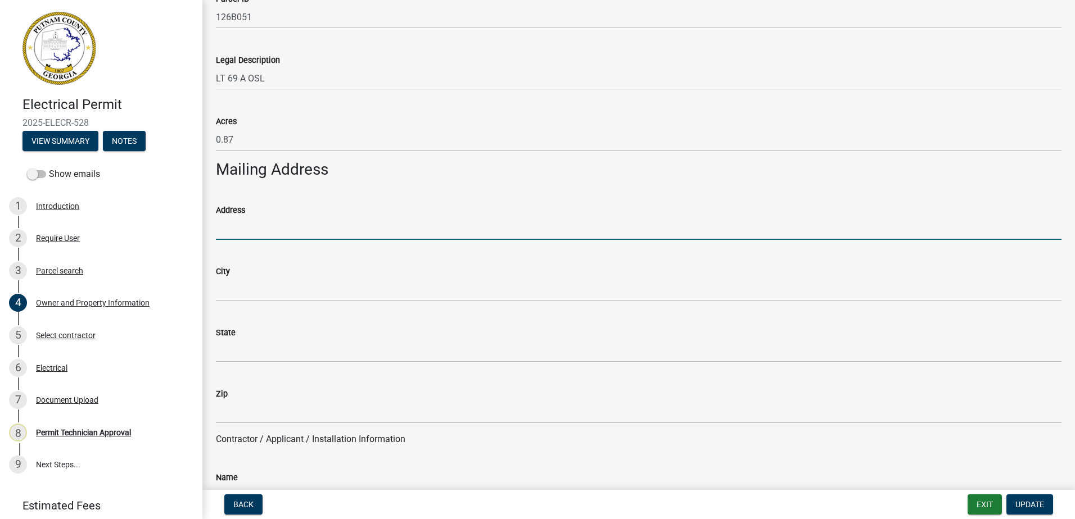
scroll to position [562, 0]
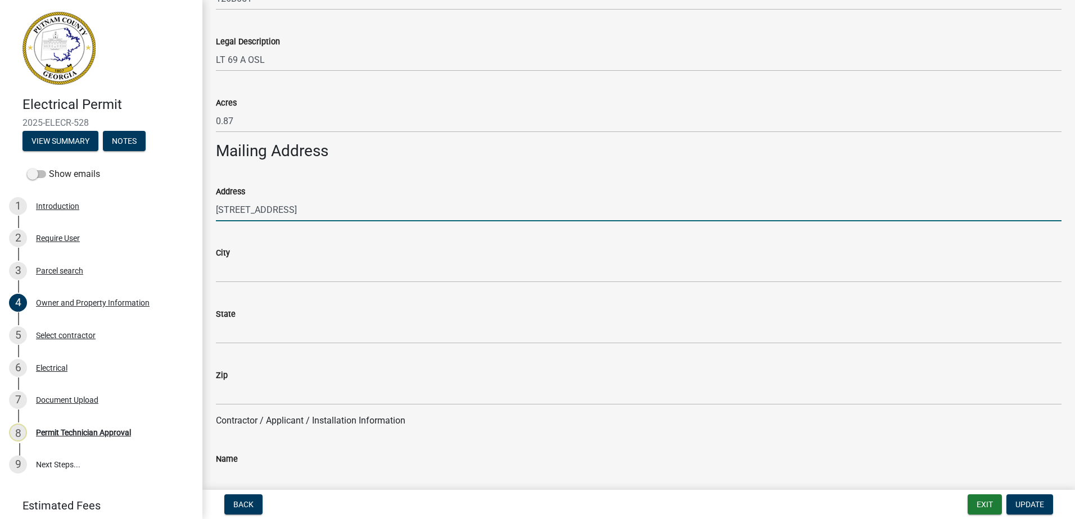
type input "2400 Herodian Way SE, Suite 350"
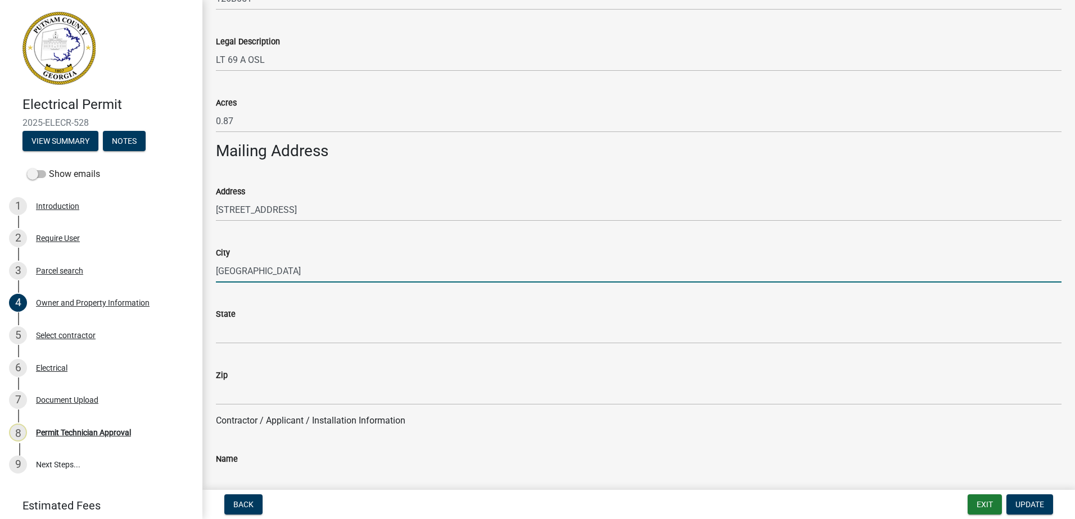
type input "Smyrna"
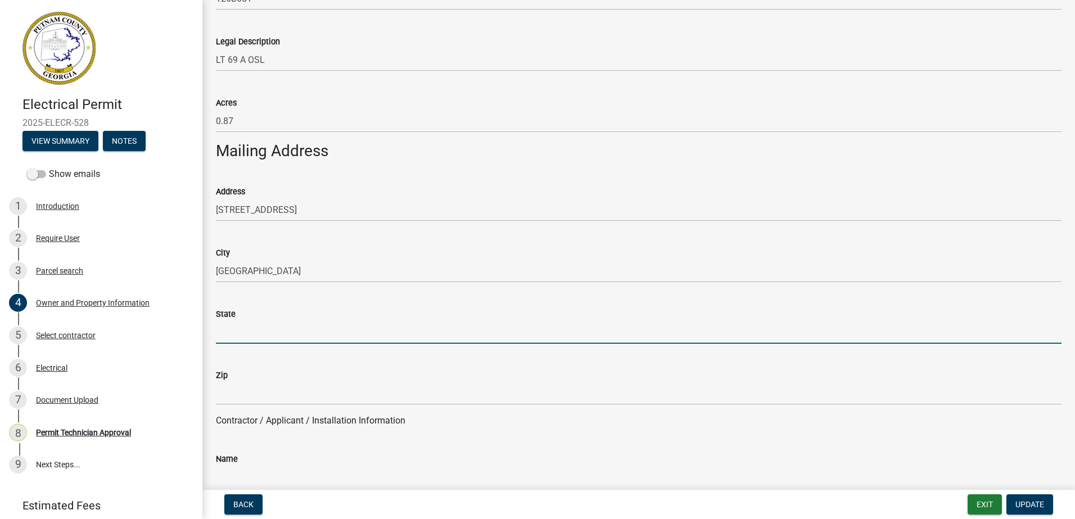
click at [244, 333] on input "State" at bounding box center [639, 332] width 846 height 23
type input "GA"
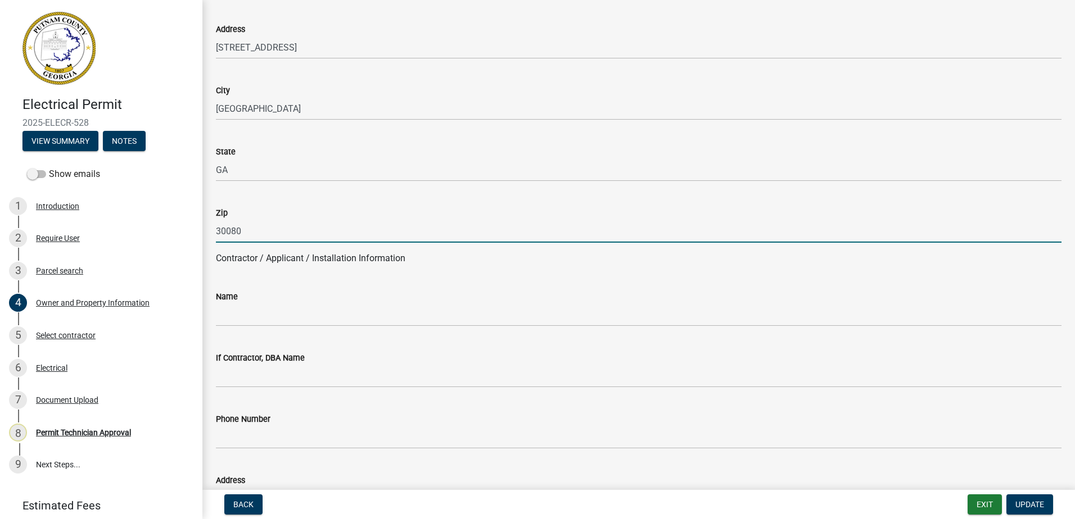
scroll to position [731, 0]
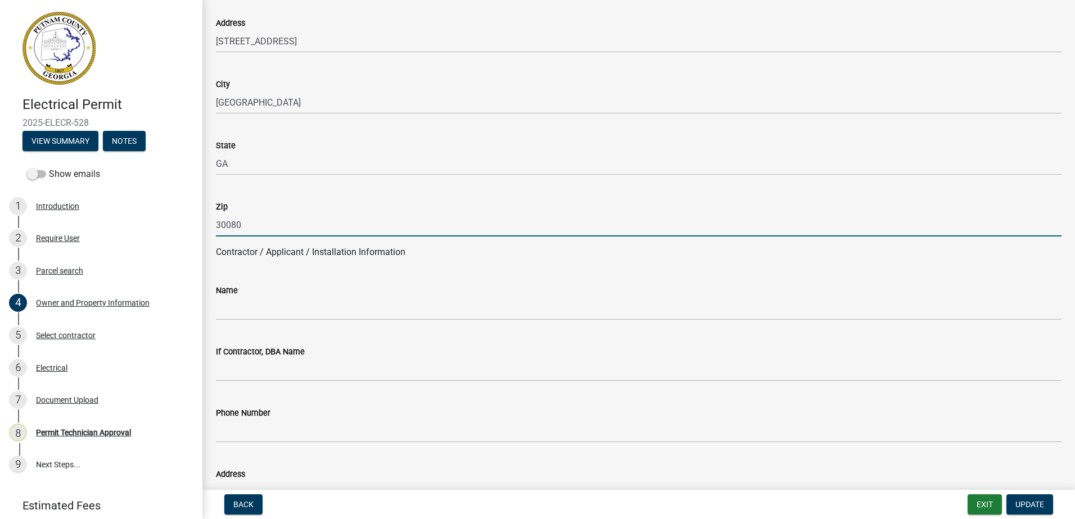
type input "30080"
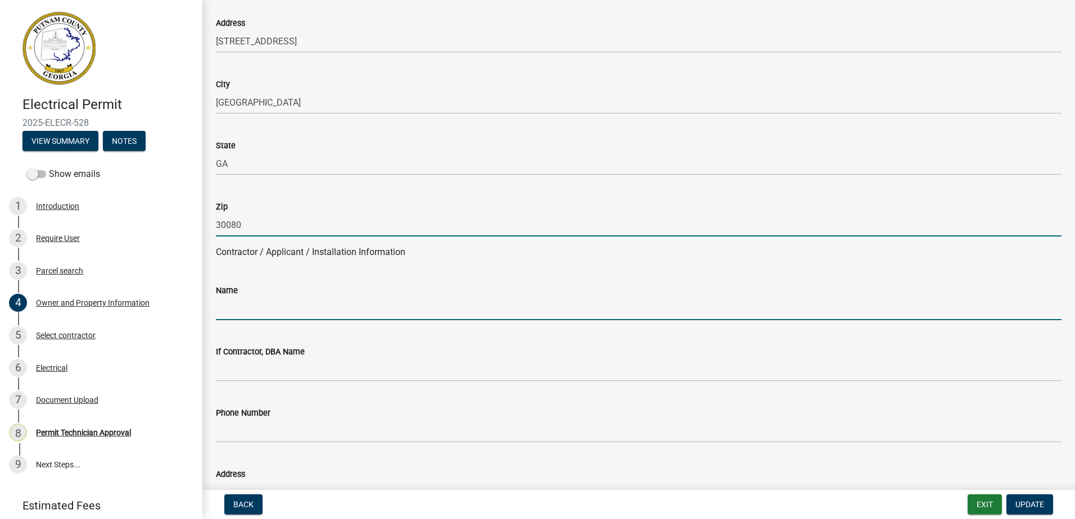
click at [255, 313] on input "Name" at bounding box center [639, 308] width 846 height 23
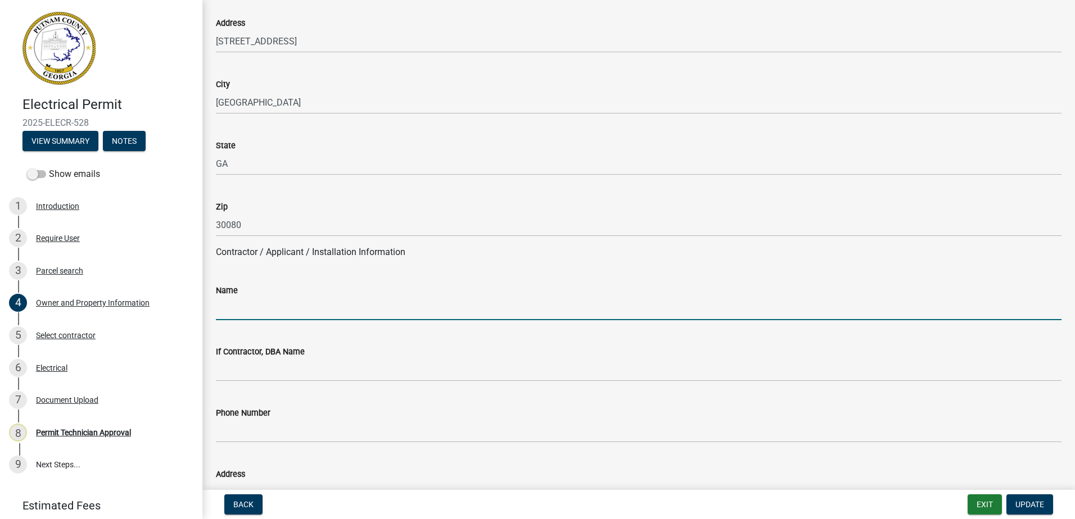
type input "Ronnie Boswell"
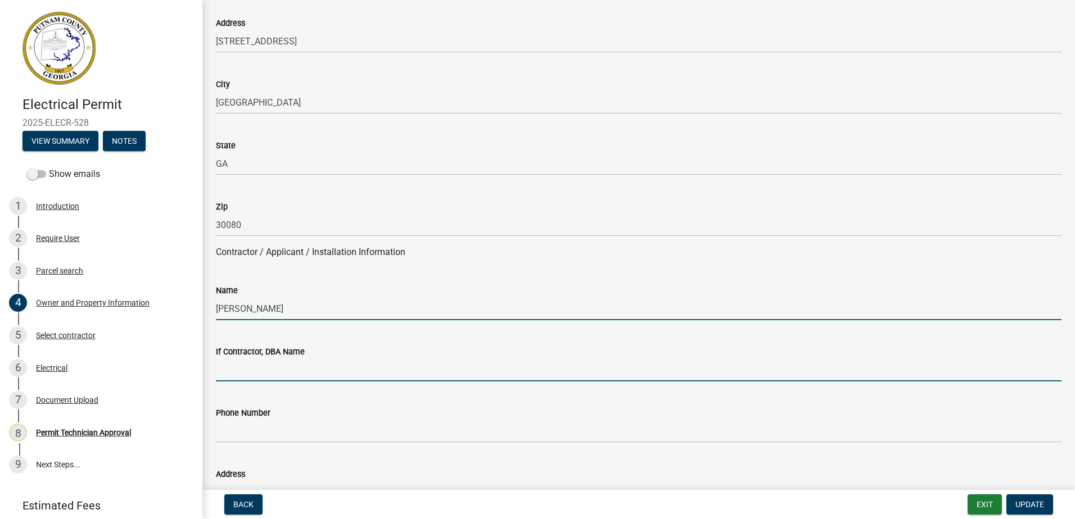
type input "Solar Energy Partners LLC"
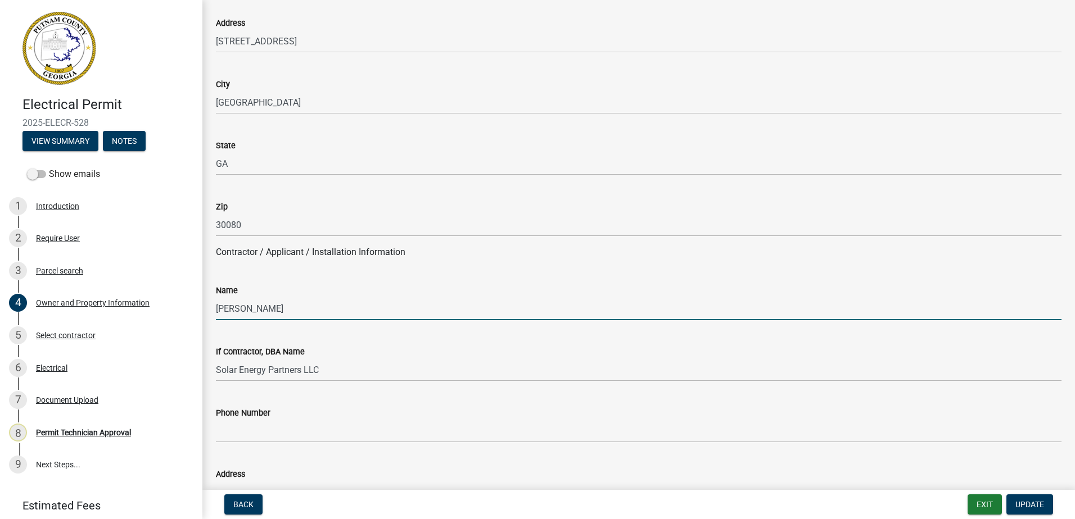
type input "8435853596"
type input "2400 Herodian Way SE, Suite 350"
type input "Smyrna"
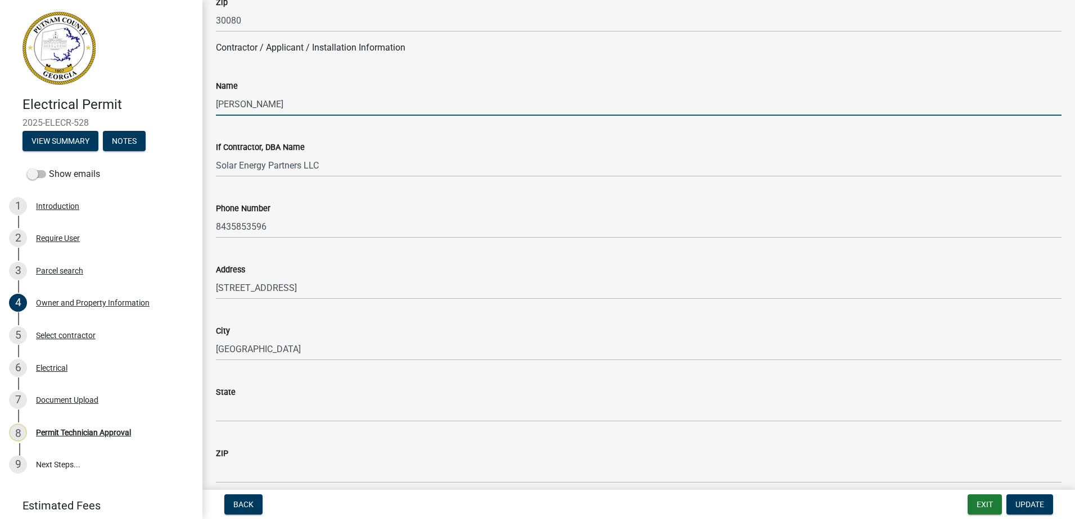
scroll to position [956, 0]
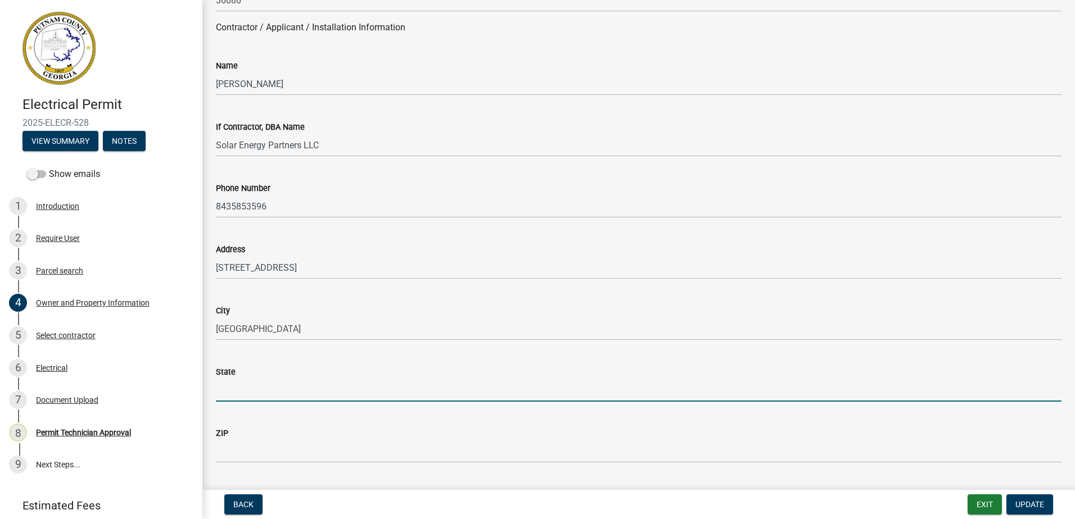
click at [228, 383] on input "State" at bounding box center [639, 390] width 846 height 23
type input "GA"
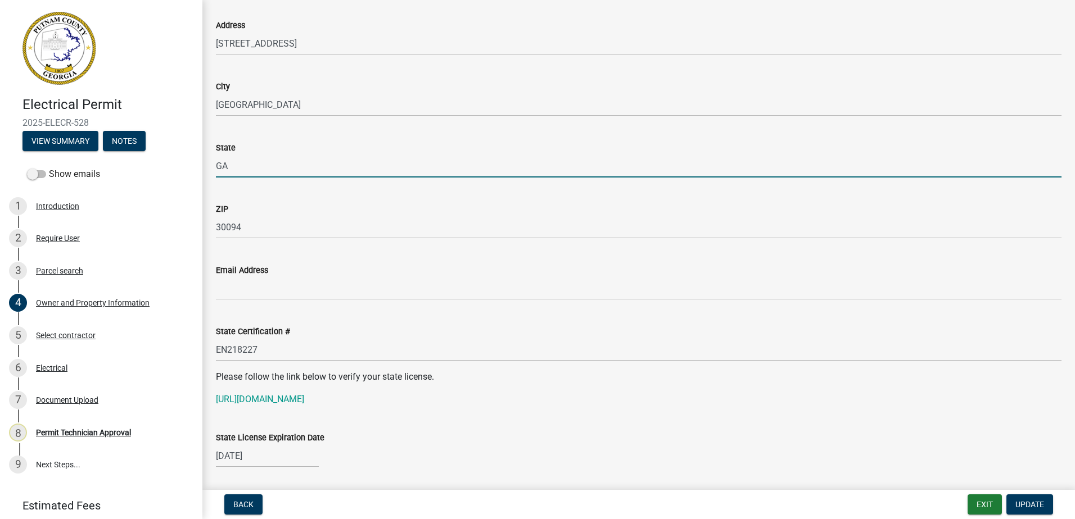
scroll to position [1181, 0]
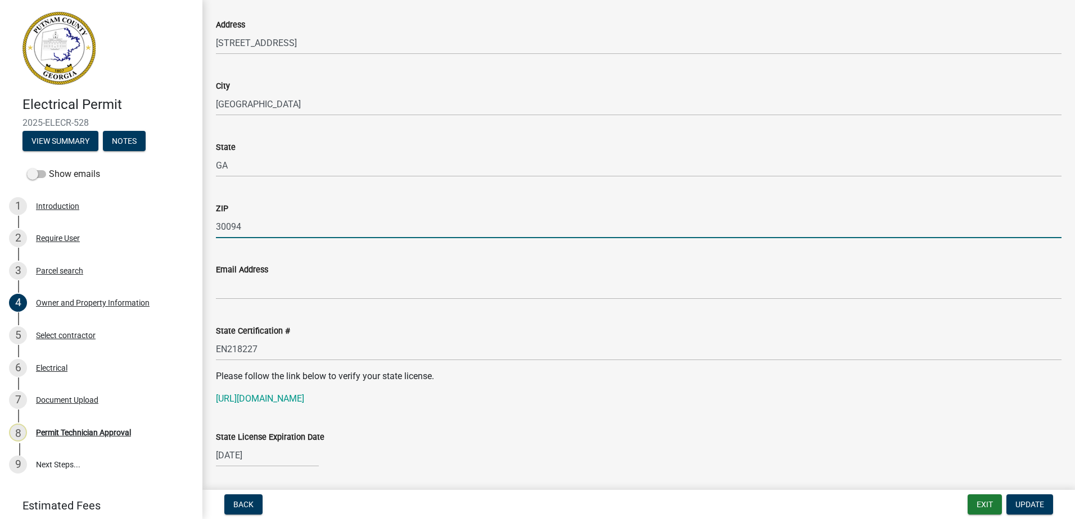
drag, startPoint x: 243, startPoint y: 228, endPoint x: 231, endPoint y: 229, distance: 12.4
click at [231, 229] on input "30094" at bounding box center [639, 226] width 846 height 23
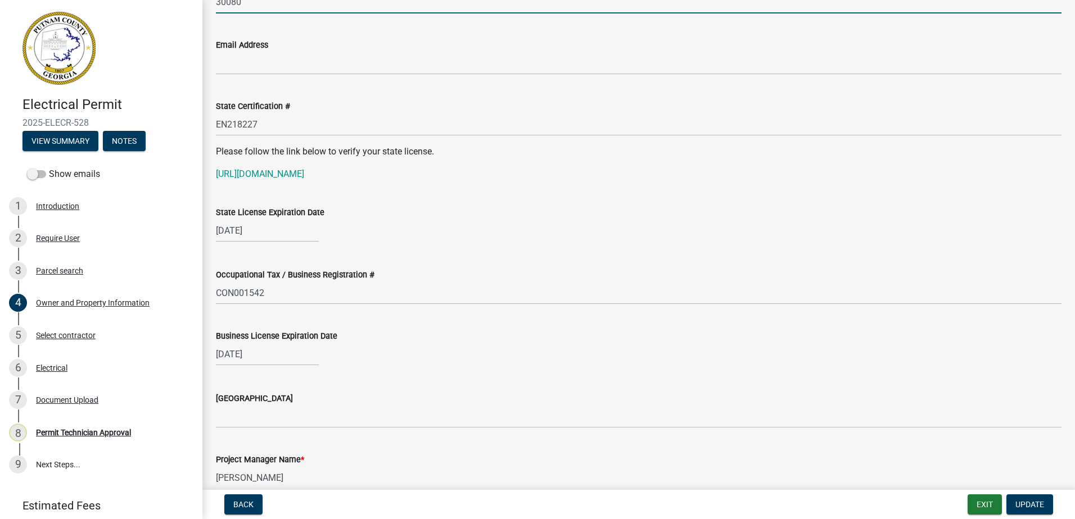
scroll to position [1518, 0]
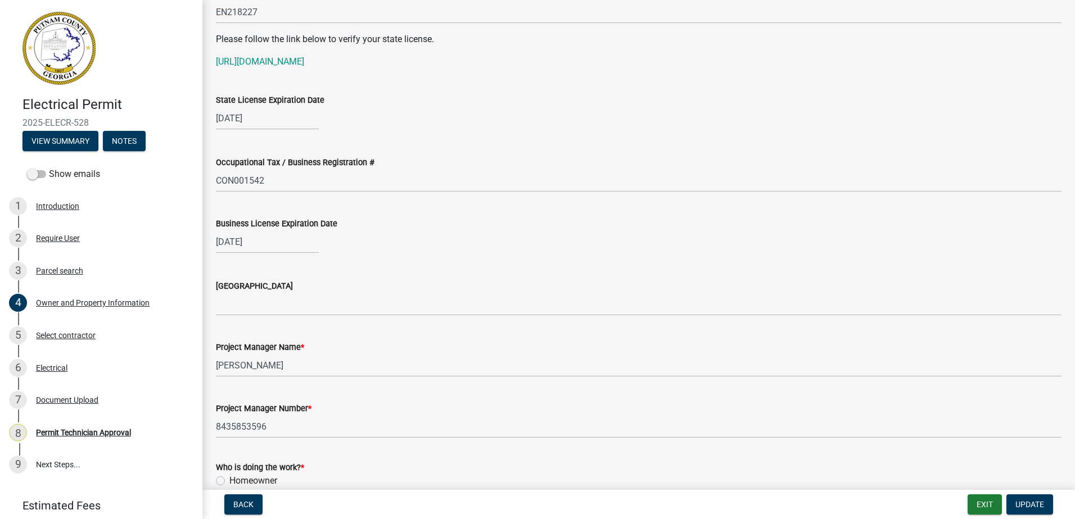
type input "30080"
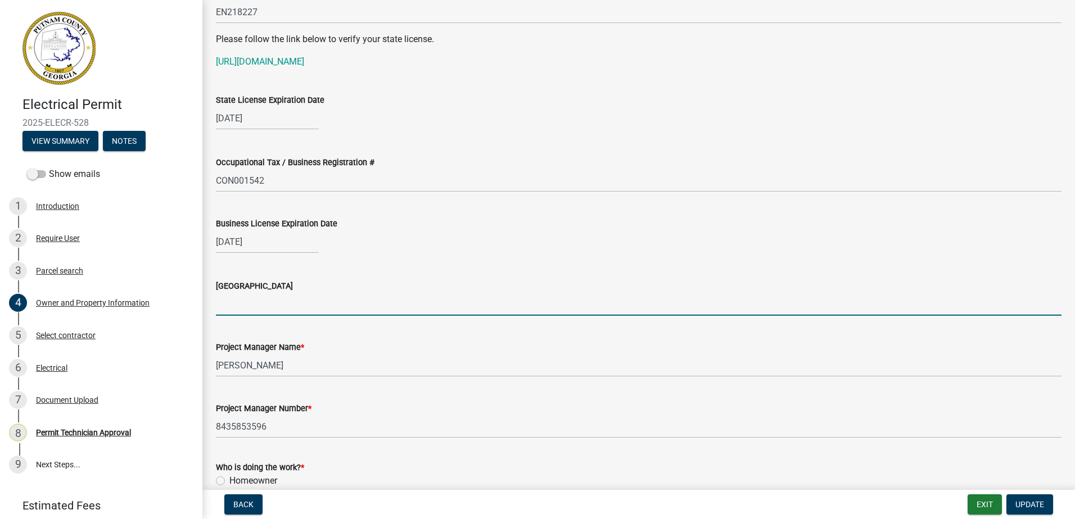
click at [225, 307] on input "Issuing County" at bounding box center [639, 304] width 846 height 23
type input "c"
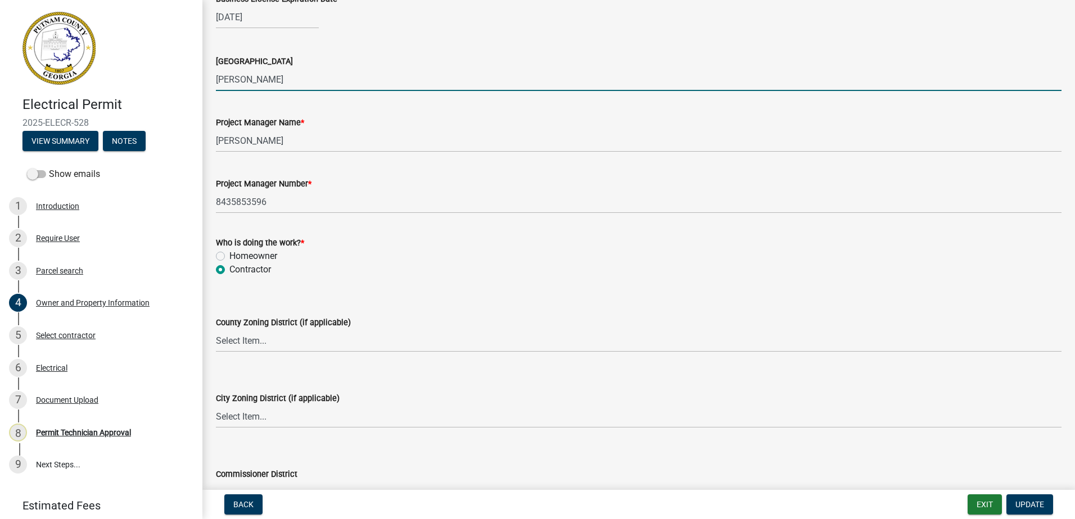
scroll to position [1799, 0]
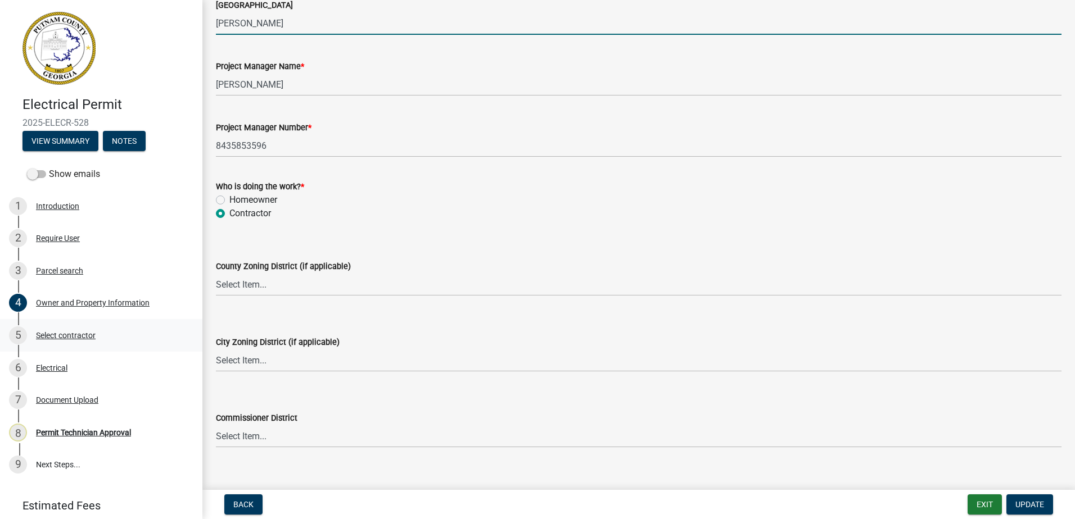
type input "Cobb"
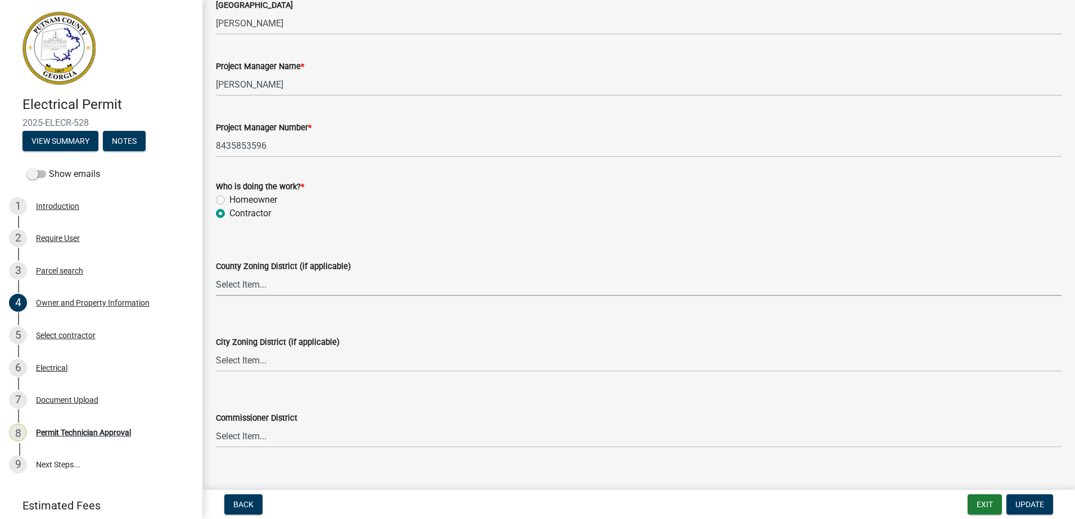
click at [250, 290] on select "Select Item... AG-1 R-1R R-1 R-2 MHP RM-1 RM-3 C-1 C-2 I-M PUD N/A" at bounding box center [639, 284] width 846 height 23
click at [216, 273] on select "Select Item... AG-1 R-1R R-1 R-2 MHP RM-1 RM-3 C-1 C-2 I-M PUD N/A" at bounding box center [639, 284] width 846 height 23
select select "34fe85c2-5f76-4343-b6bb-8ca387e0bed7"
click at [237, 360] on select "Select Item... A-1 A-2 R-1 R-2 R-3 R-4 MHP C-1 C-2 I-1 I-2 DB FH H-P N/A" at bounding box center [639, 360] width 846 height 23
click at [216, 349] on select "Select Item... A-1 A-2 R-1 R-2 R-3 R-4 MHP C-1 C-2 I-1 I-2 DB FH H-P N/A" at bounding box center [639, 360] width 846 height 23
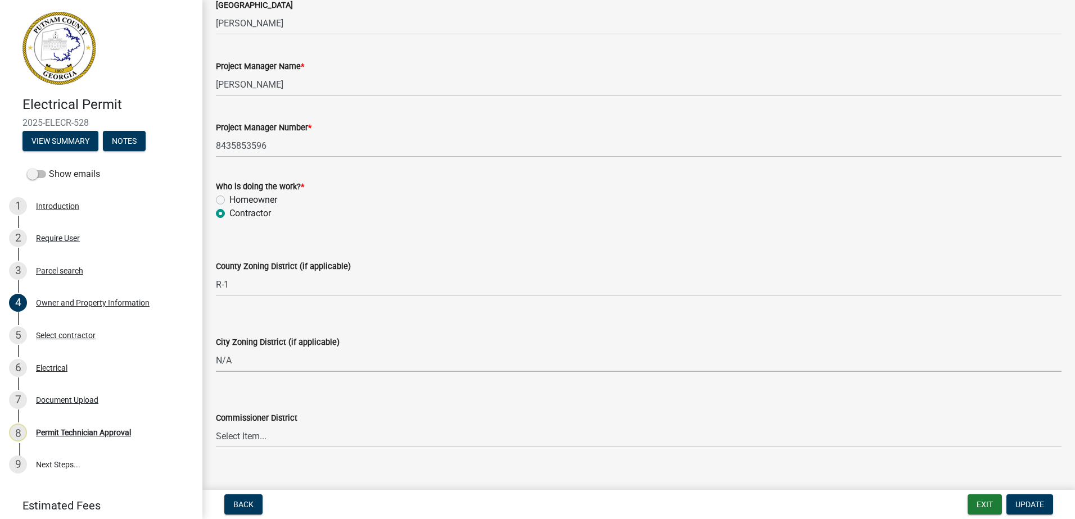
select select "83394b22-4a11-496c-8e5c-75ade2e72faf"
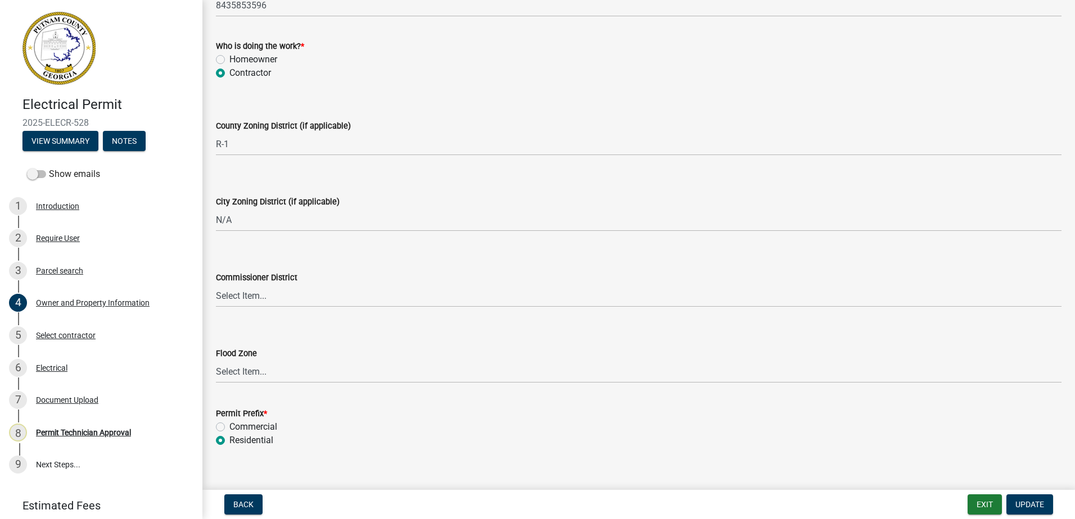
scroll to position [1955, 0]
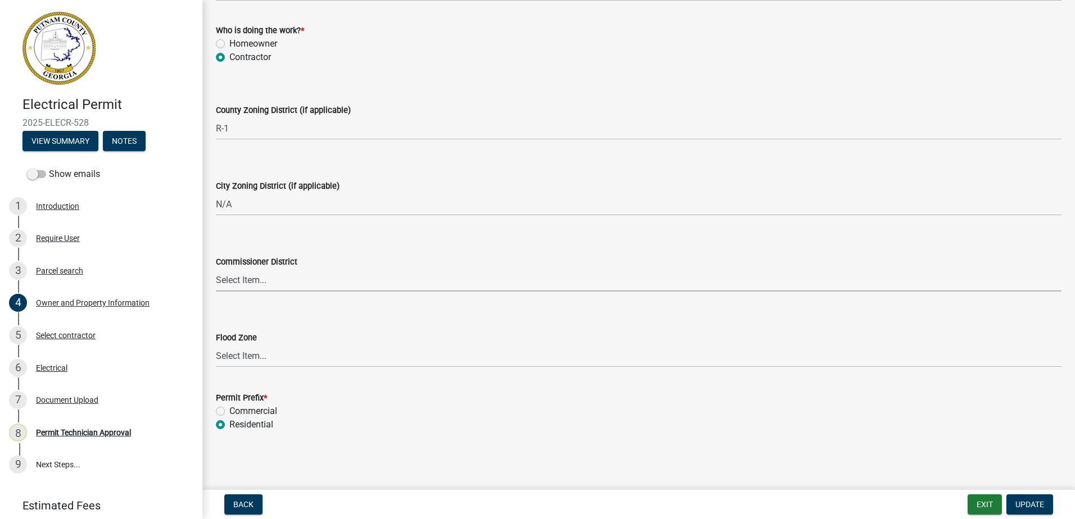
click at [288, 288] on select "Select Item... District 1 District 2 District 3 District 4" at bounding box center [639, 280] width 846 height 23
click at [216, 269] on select "Select Item... District 1 District 2 District 3 District 4" at bounding box center [639, 280] width 846 height 23
select select "469c5908-2854-42d5-89ed-bee7fc26529e"
click at [1046, 506] on button "Update" at bounding box center [1029, 505] width 47 height 20
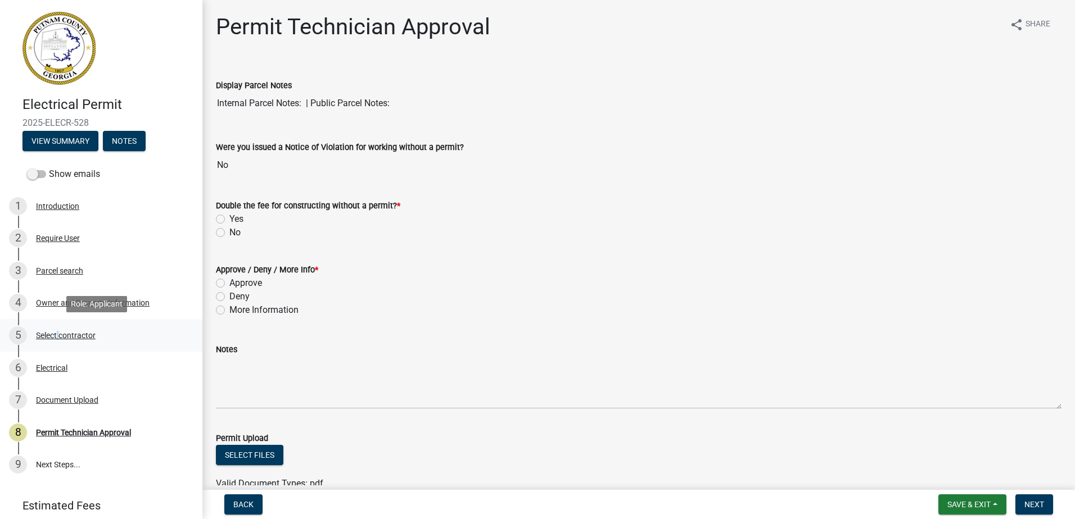
click at [55, 327] on div "5 Select contractor" at bounding box center [96, 336] width 175 height 18
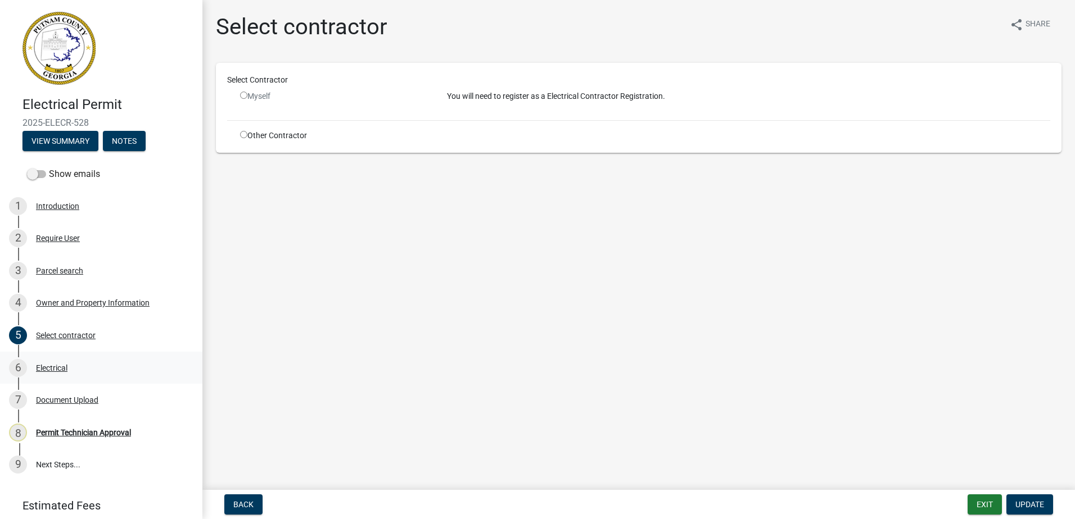
drag, startPoint x: 55, startPoint y: 327, endPoint x: 46, endPoint y: 362, distance: 36.0
click at [46, 362] on div "6 Electrical" at bounding box center [96, 368] width 175 height 18
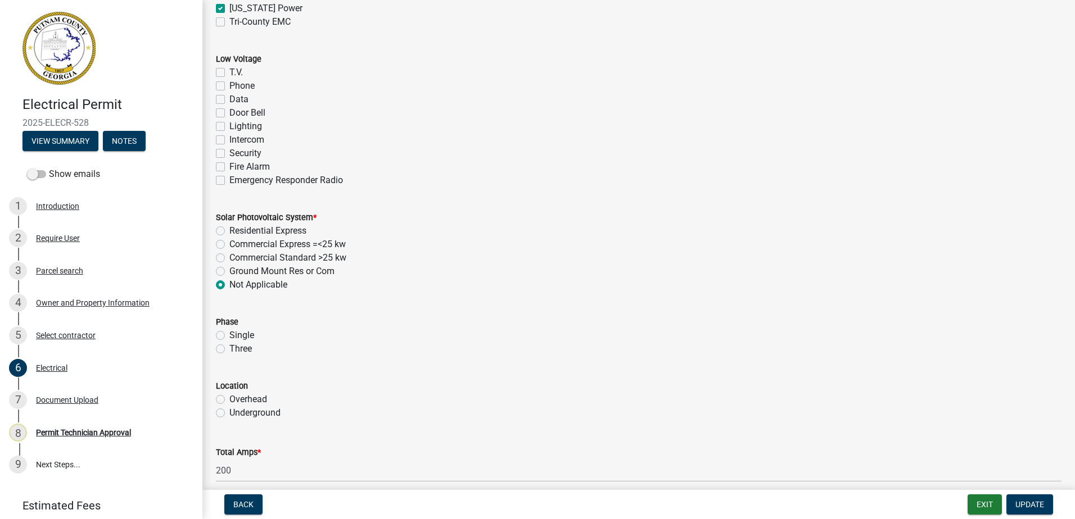
scroll to position [787, 0]
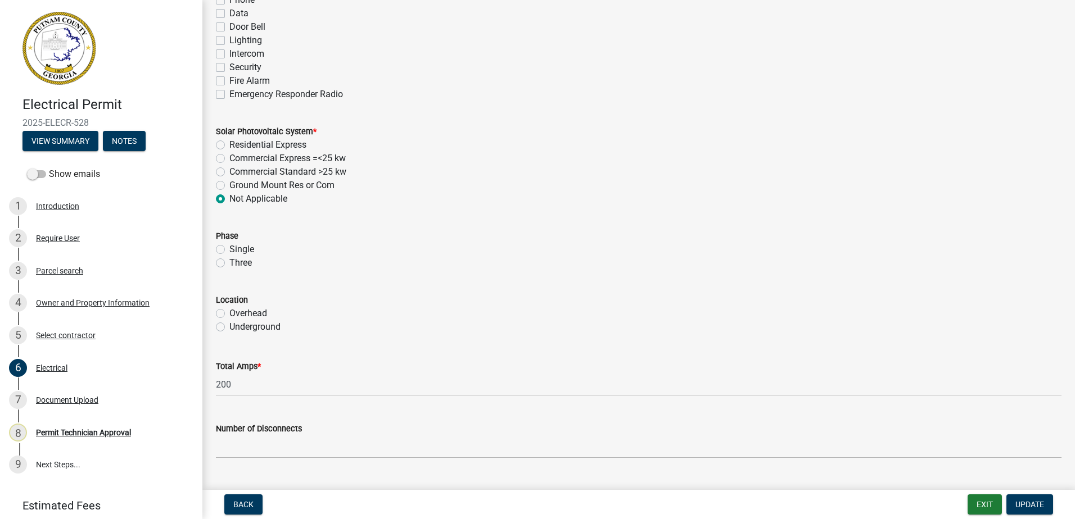
click at [222, 245] on div "Single" at bounding box center [639, 249] width 846 height 13
click at [229, 250] on label "Single" at bounding box center [241, 249] width 25 height 13
click at [229, 250] on input "Single" at bounding box center [232, 246] width 7 height 7
radio input "true"
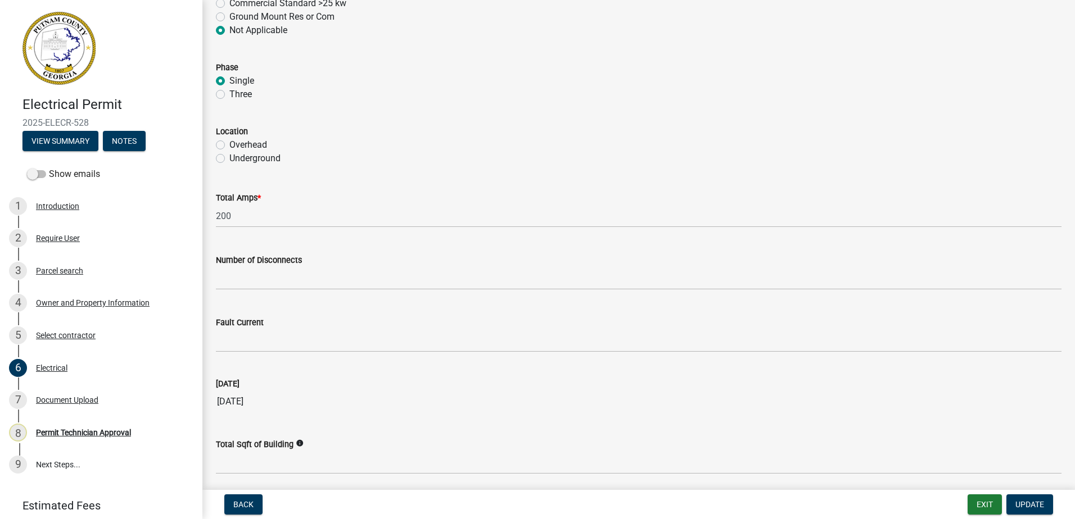
scroll to position [1063, 0]
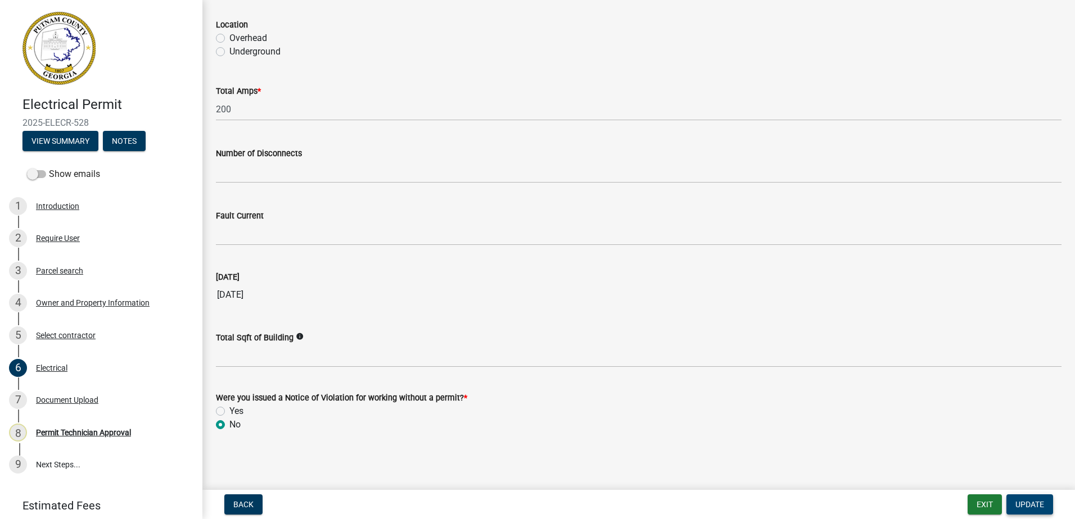
click at [1026, 503] on span "Update" at bounding box center [1029, 504] width 29 height 9
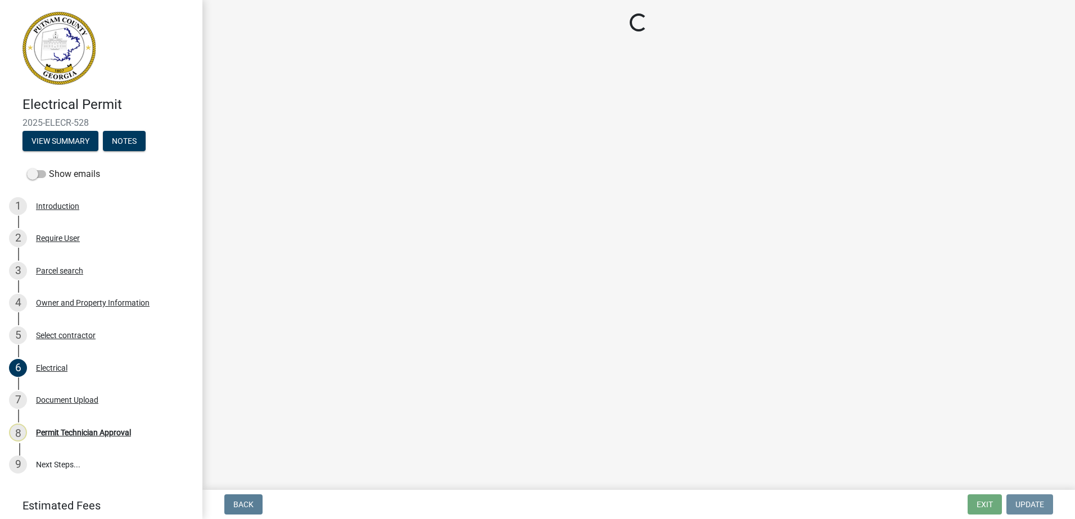
scroll to position [0, 0]
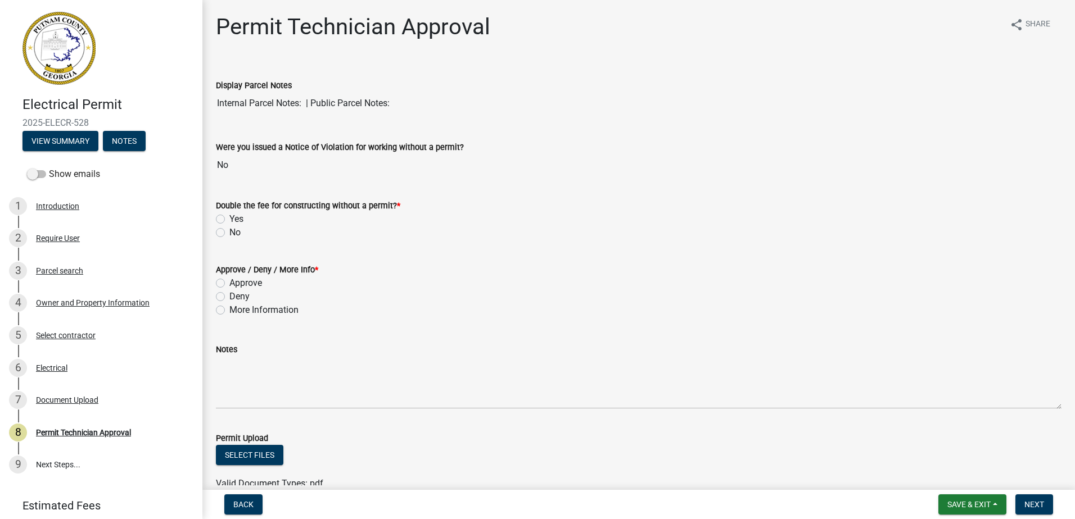
click at [229, 235] on label "No" at bounding box center [234, 232] width 11 height 13
click at [229, 233] on input "No" at bounding box center [232, 229] width 7 height 7
radio input "true"
click at [227, 278] on div "Approve" at bounding box center [639, 283] width 846 height 13
drag, startPoint x: 222, startPoint y: 286, endPoint x: 220, endPoint y: 278, distance: 8.2
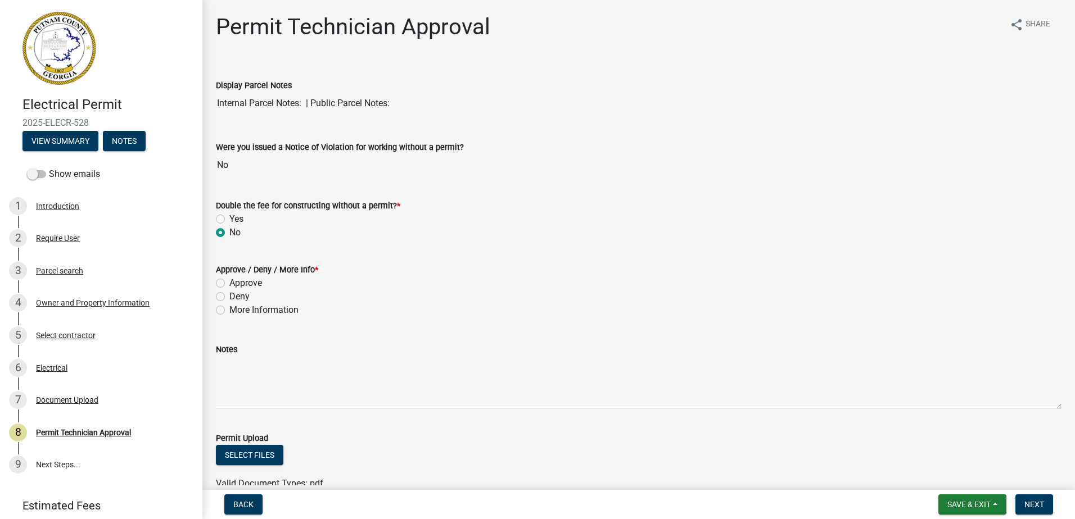
click at [229, 284] on label "Approve" at bounding box center [245, 283] width 33 height 13
click at [229, 284] on input "Approve" at bounding box center [232, 280] width 7 height 7
radio input "true"
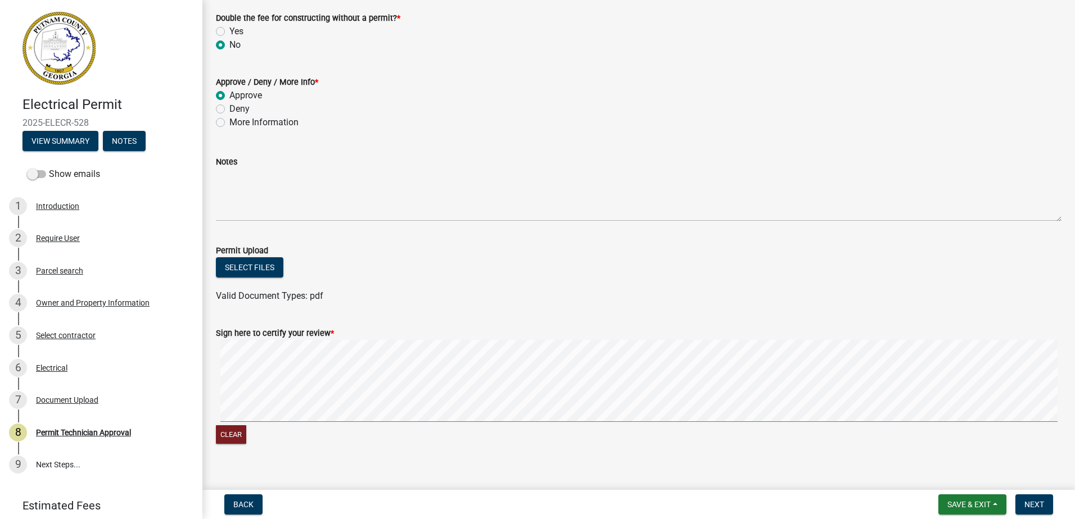
scroll to position [203, 0]
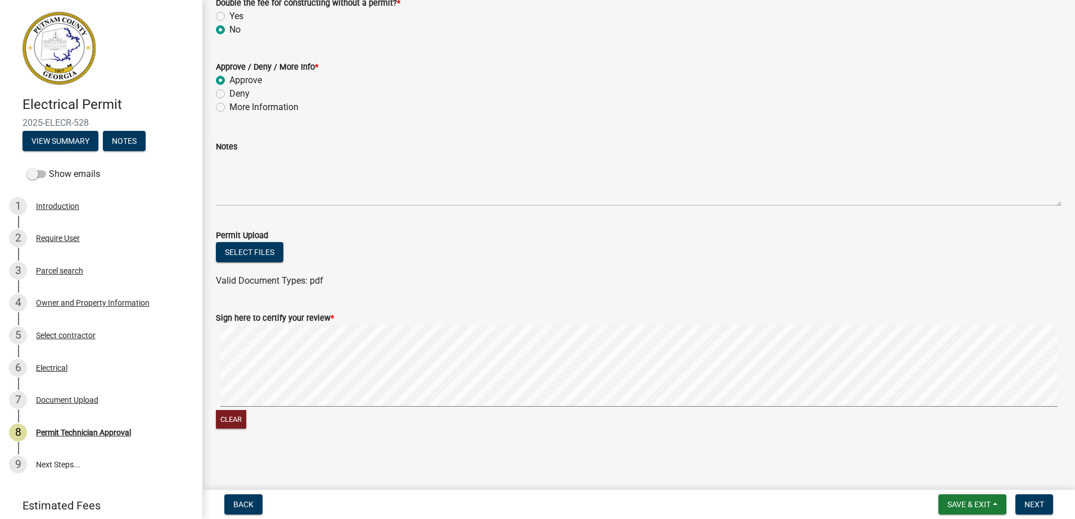
click at [522, 308] on form "Sign here to certify your review * Clear" at bounding box center [639, 365] width 846 height 134
click at [1022, 499] on button "Next" at bounding box center [1034, 505] width 38 height 20
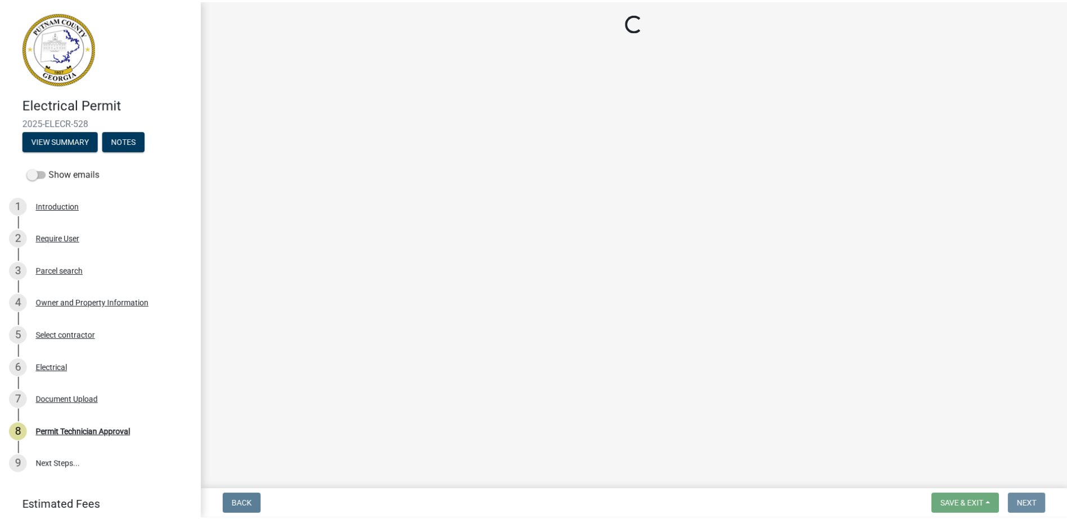
scroll to position [0, 0]
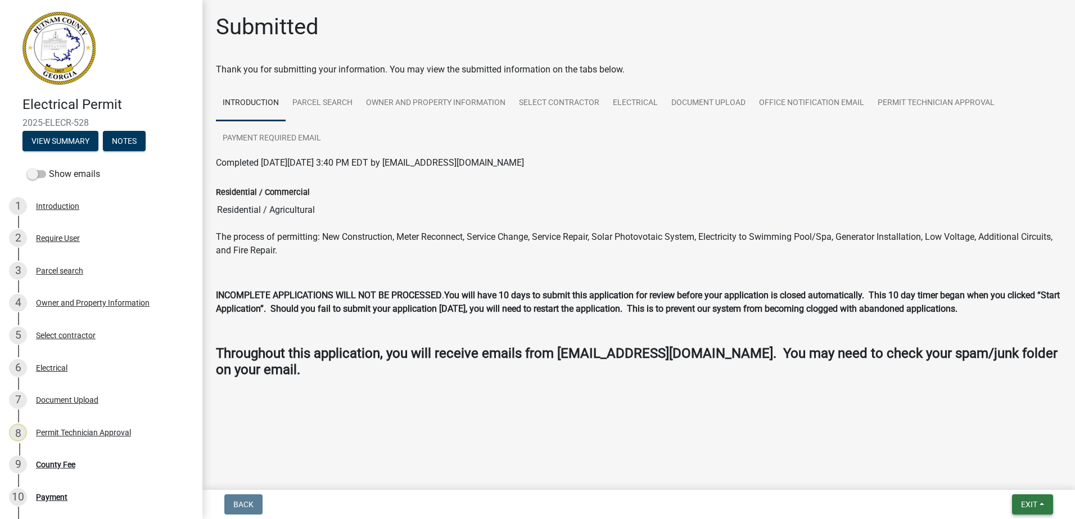
click at [1024, 505] on span "Exit" at bounding box center [1029, 504] width 16 height 9
click at [1015, 475] on button "Save & Exit" at bounding box center [1008, 475] width 90 height 27
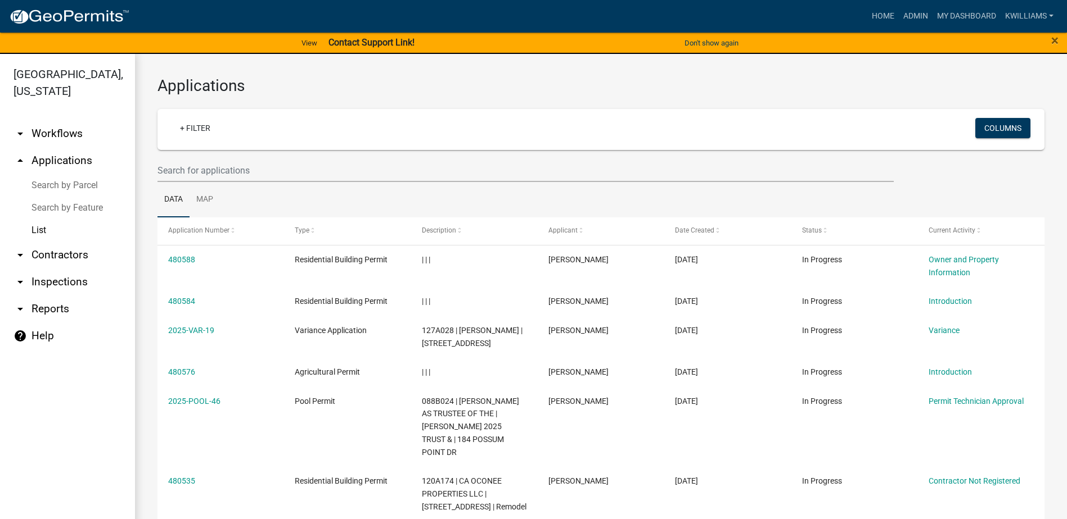
scroll to position [13, 0]
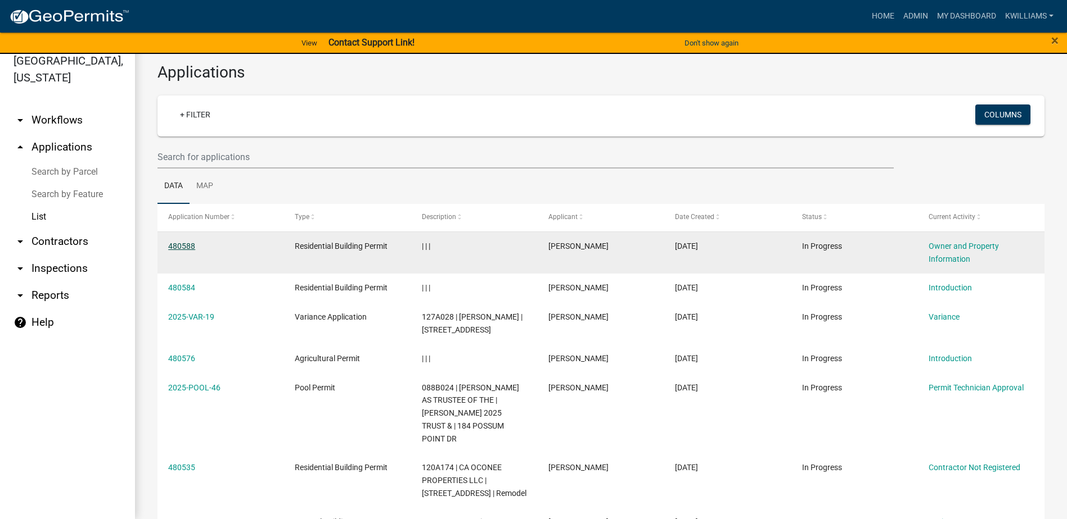
click at [180, 247] on link "480588" at bounding box center [181, 246] width 27 height 9
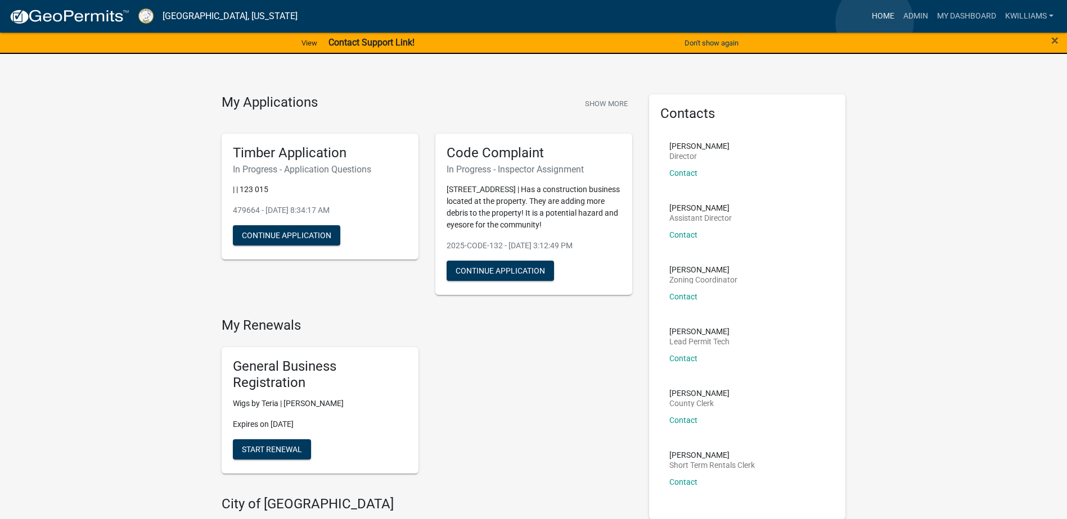
click at [874, 22] on link "Home" at bounding box center [882, 16] width 31 height 21
click at [904, 11] on link "Admin" at bounding box center [915, 16] width 34 height 21
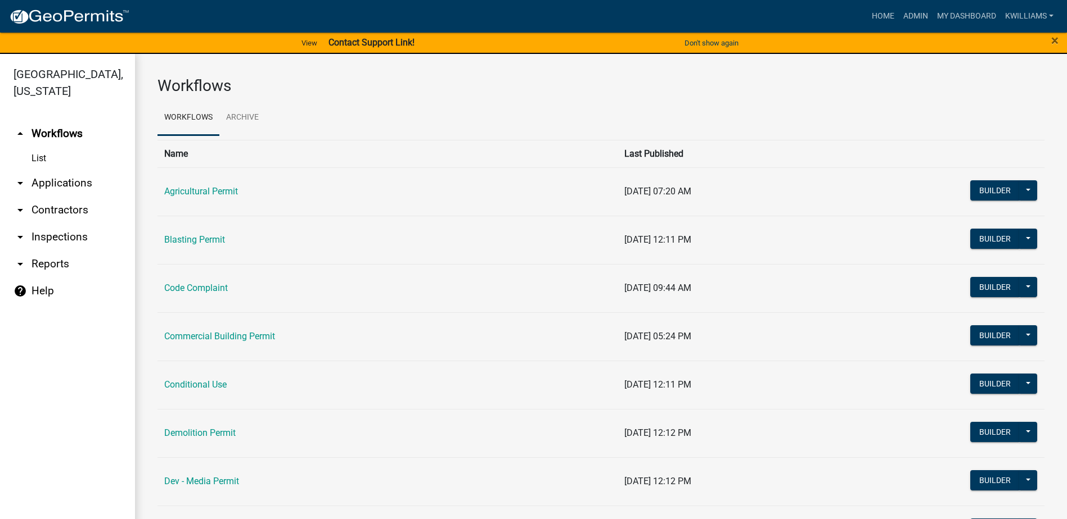
click at [53, 185] on link "arrow_drop_down Applications" at bounding box center [67, 183] width 135 height 27
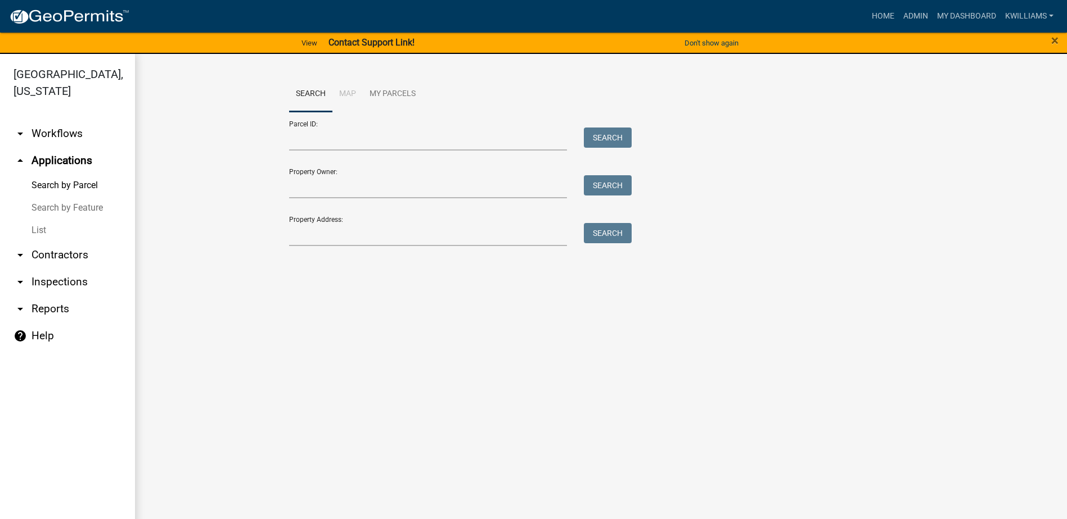
drag, startPoint x: 43, startPoint y: 228, endPoint x: 127, endPoint y: 200, distance: 89.1
click at [44, 228] on link "List" at bounding box center [67, 230] width 135 height 22
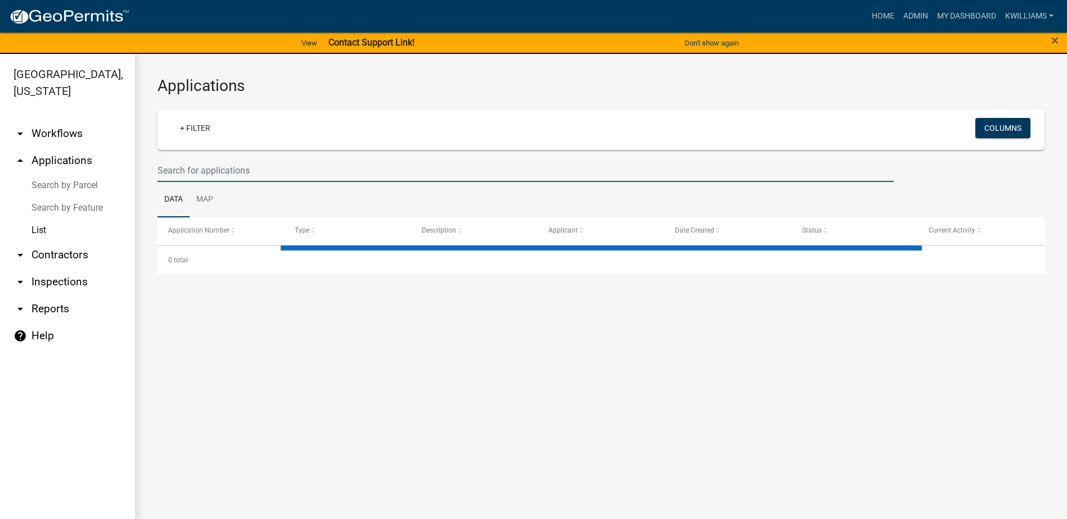
click at [245, 175] on input "text" at bounding box center [525, 170] width 736 height 23
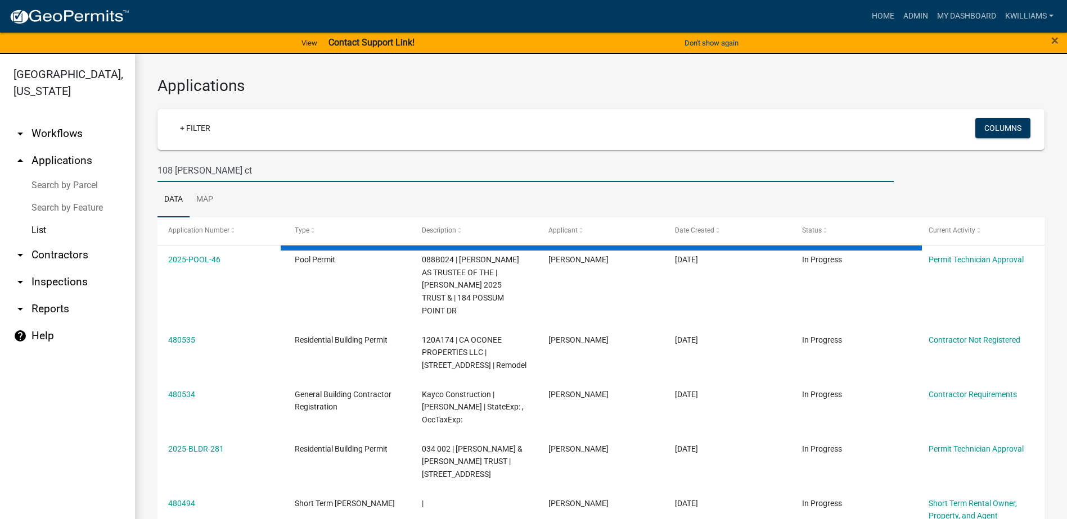
type input "108 [PERSON_NAME] ct"
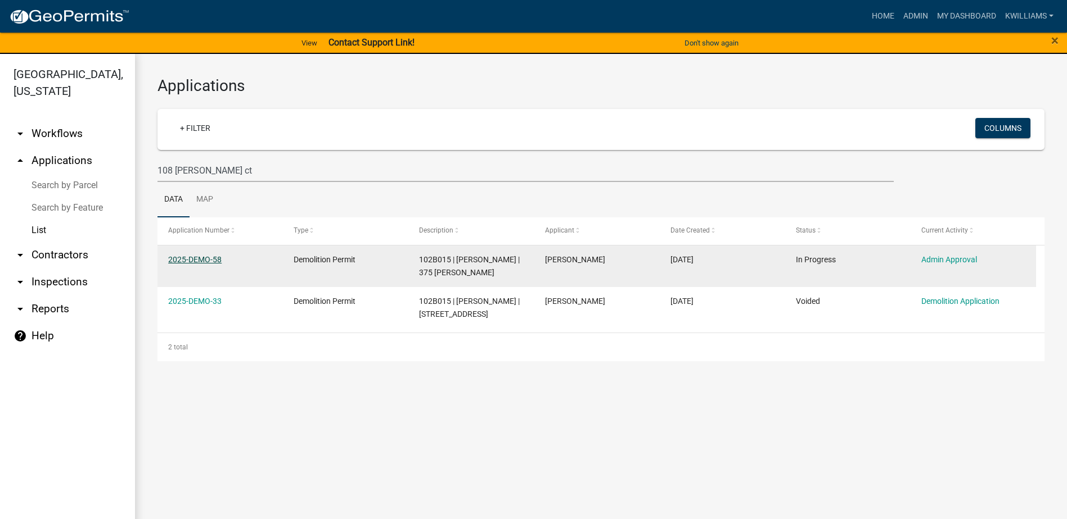
drag, startPoint x: 257, startPoint y: 82, endPoint x: 184, endPoint y: 259, distance: 191.4
click at [184, 259] on link "2025-DEMO-58" at bounding box center [194, 259] width 53 height 9
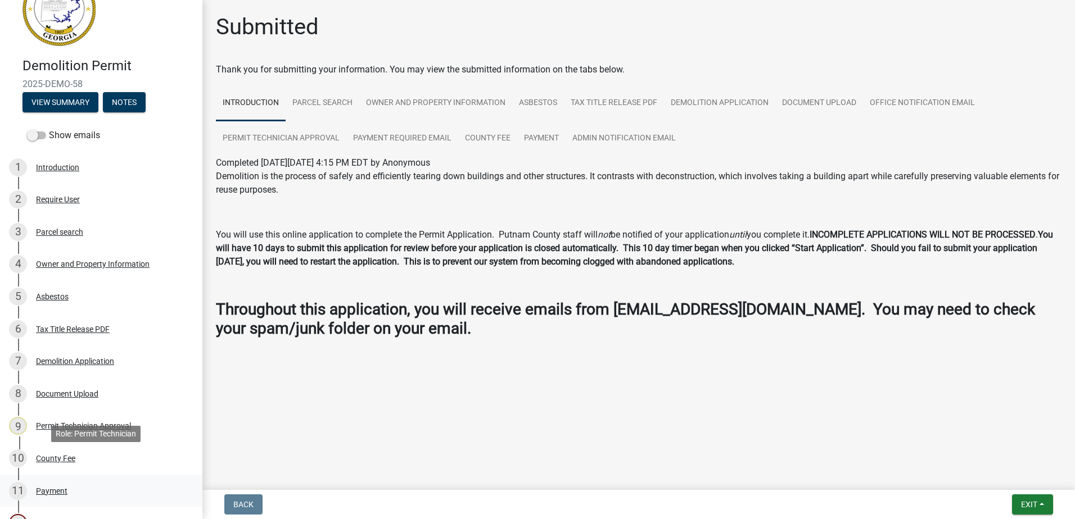
scroll to position [112, 0]
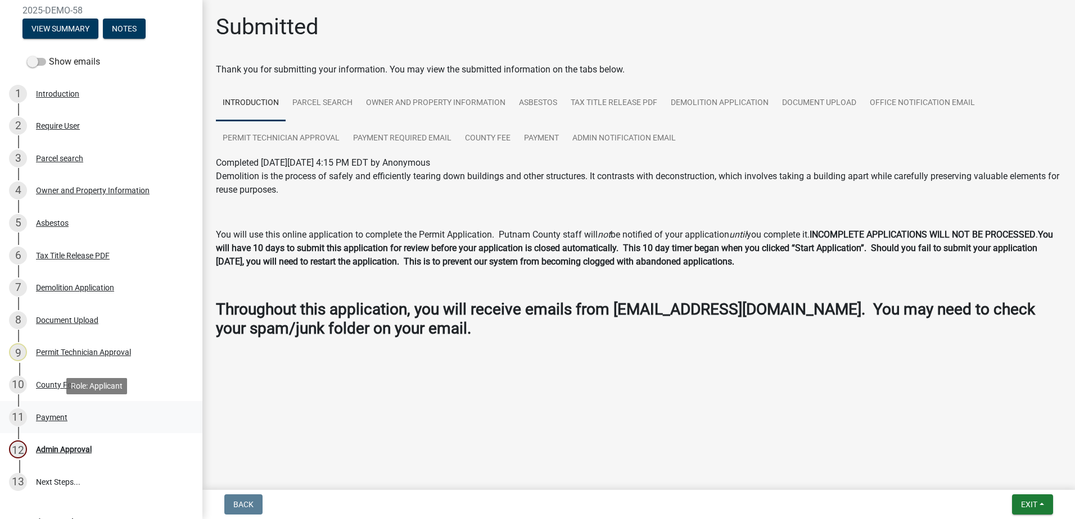
click at [52, 414] on div "Payment" at bounding box center [51, 418] width 31 height 8
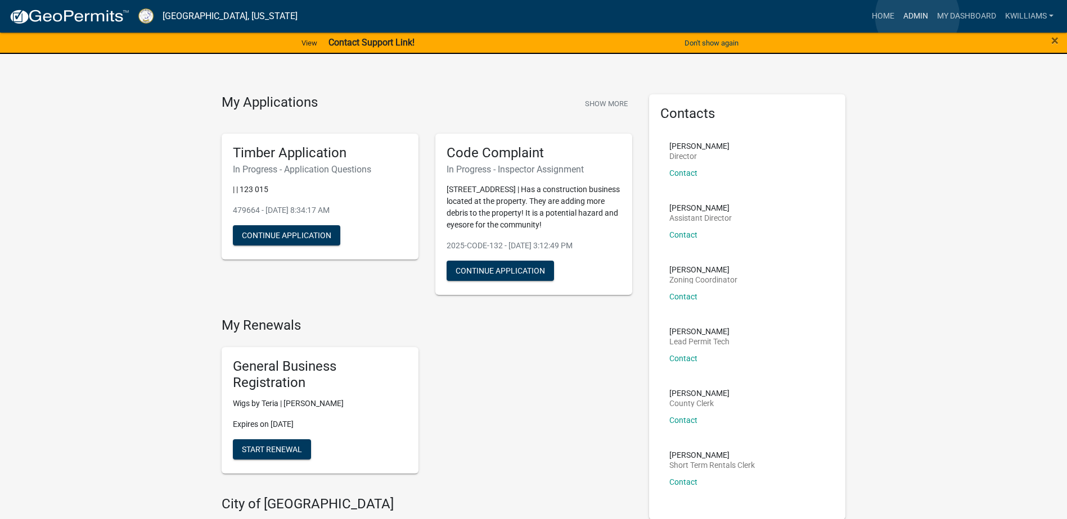
click at [917, 16] on link "Admin" at bounding box center [915, 16] width 34 height 21
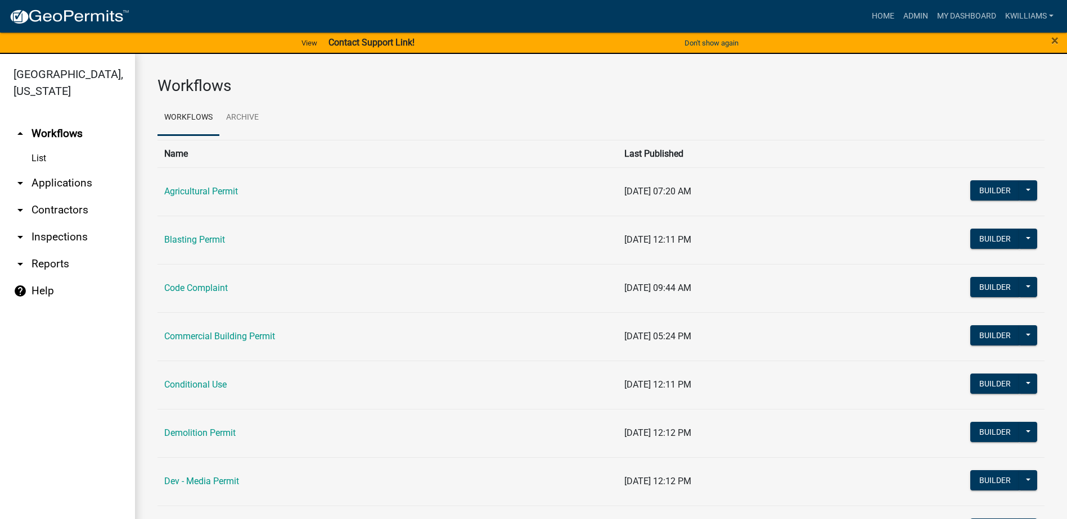
click at [70, 185] on link "arrow_drop_down Applications" at bounding box center [67, 183] width 135 height 27
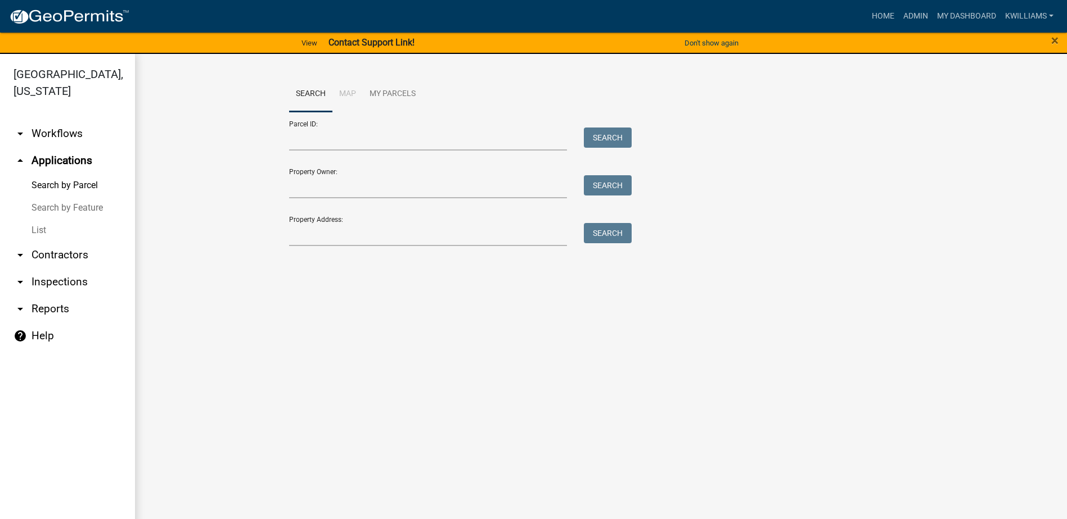
click at [34, 234] on link "List" at bounding box center [67, 230] width 135 height 22
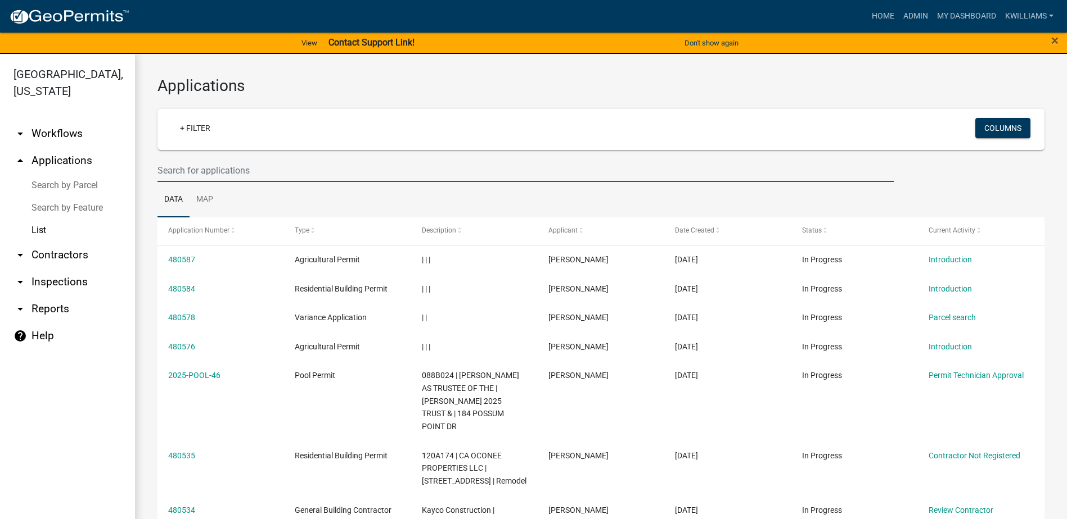
click at [236, 172] on input "text" at bounding box center [525, 170] width 736 height 23
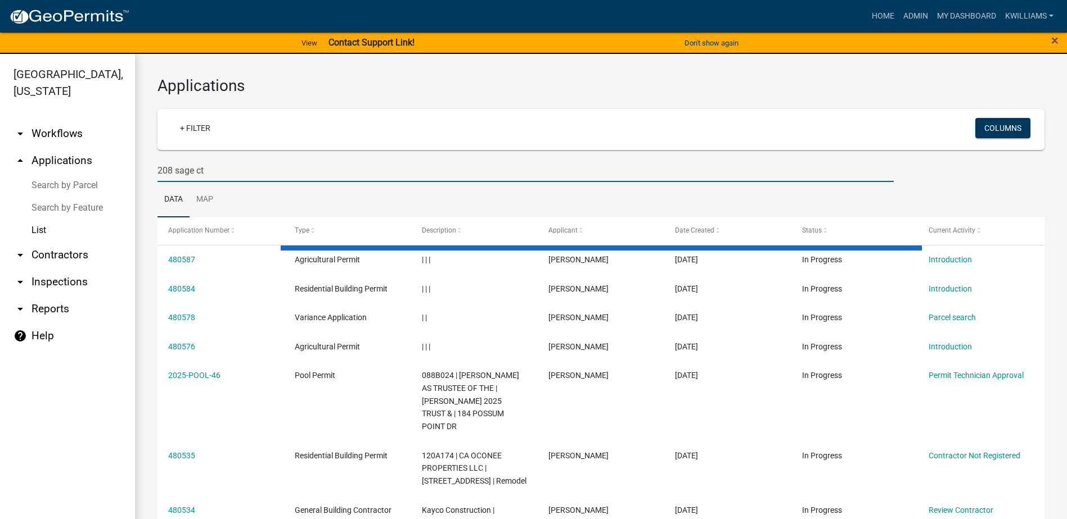
type input "208 sage ct"
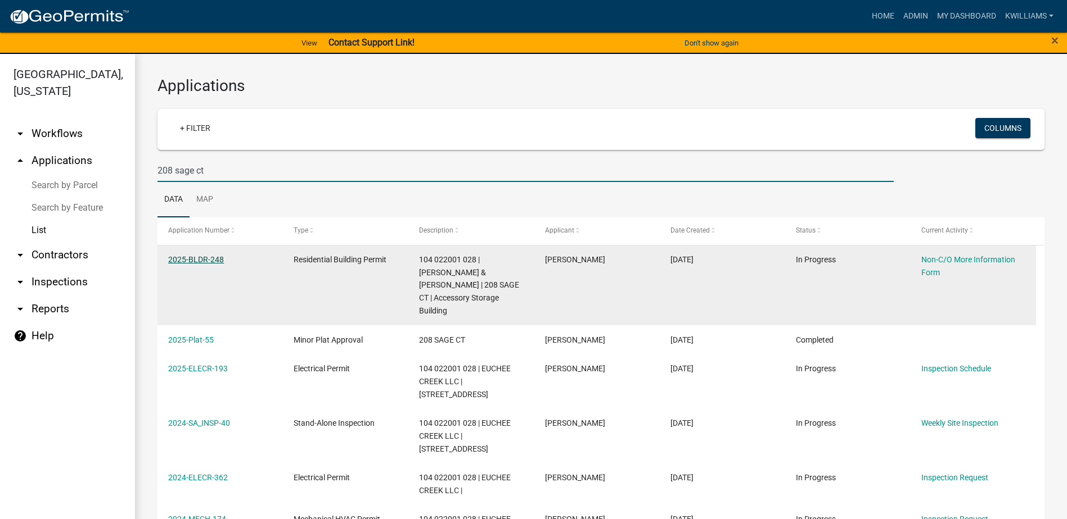
click at [197, 261] on link "2025-BLDR-248" at bounding box center [196, 259] width 56 height 9
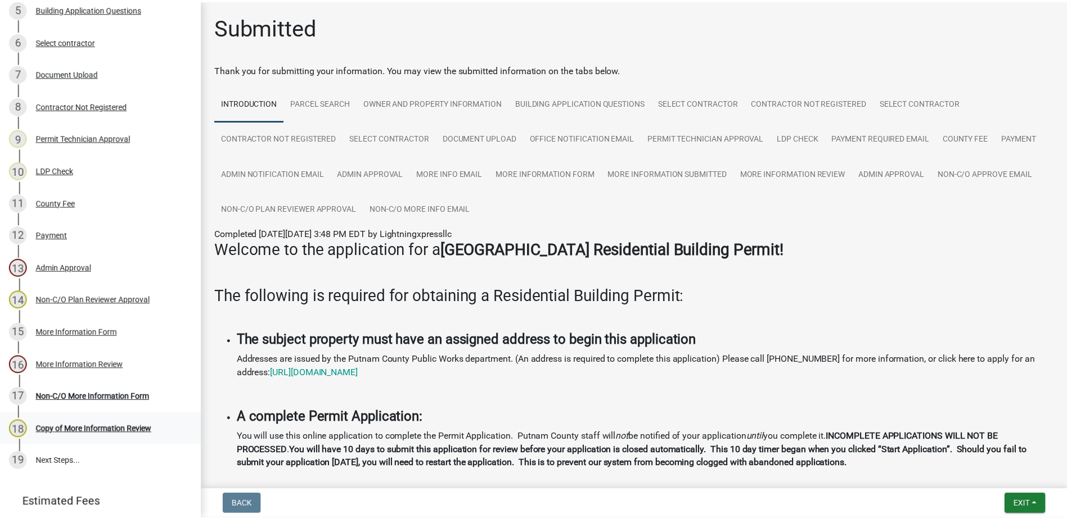
scroll to position [390, 0]
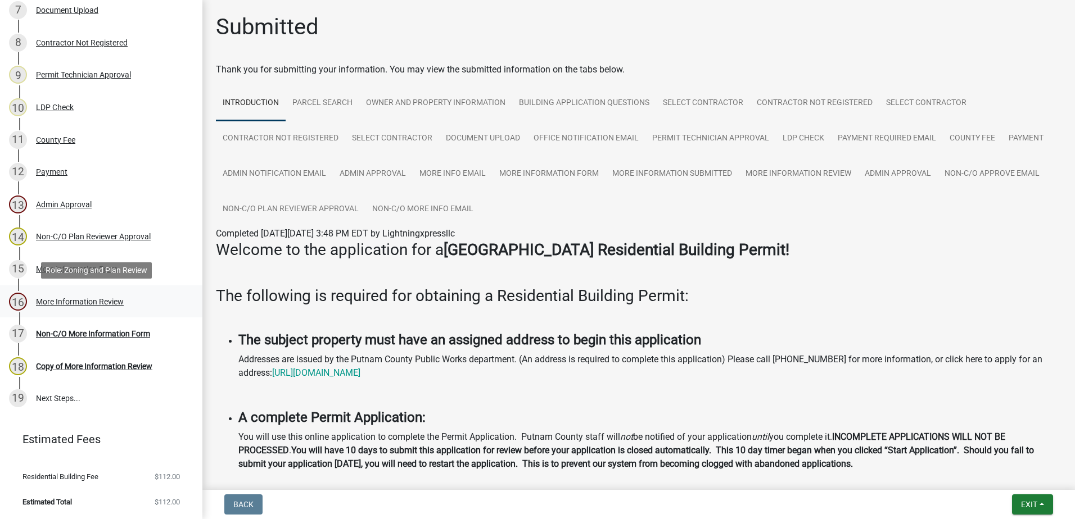
click at [64, 308] on div "16 More Information Review" at bounding box center [96, 302] width 175 height 18
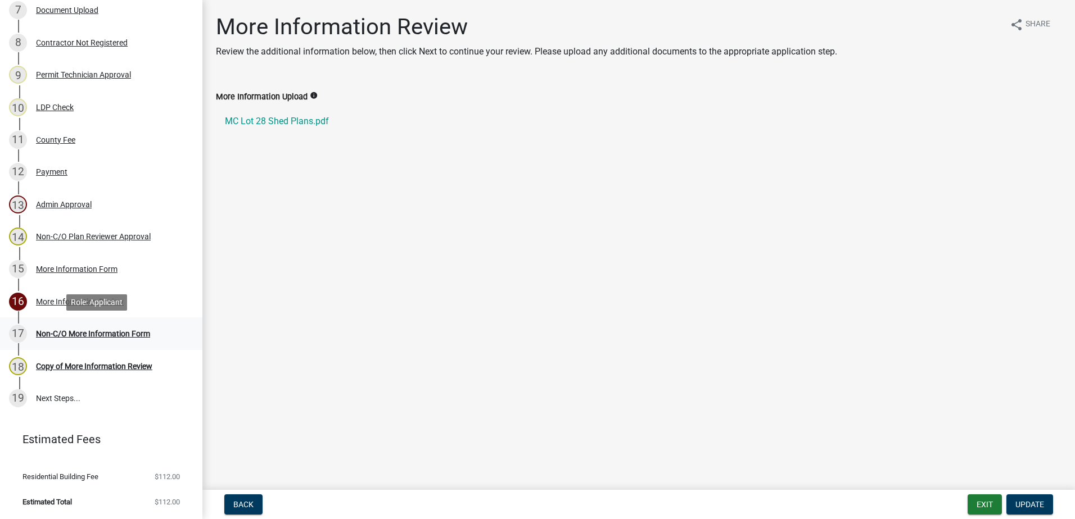
click at [60, 336] on div "Non-C/O More Information Form" at bounding box center [93, 334] width 114 height 8
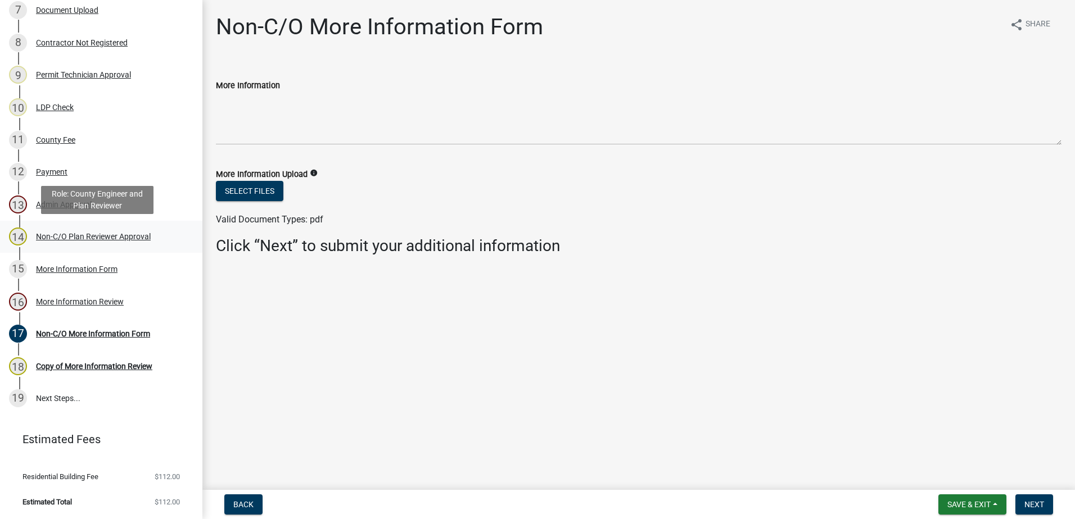
click at [53, 233] on div "Non-C/O Plan Reviewer Approval" at bounding box center [93, 237] width 115 height 8
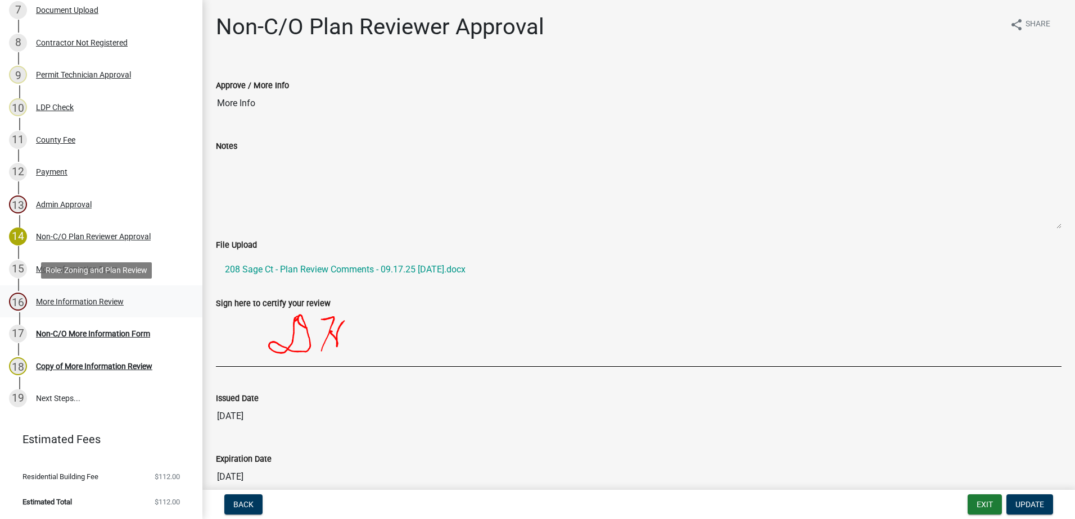
click at [78, 298] on div "More Information Review" at bounding box center [80, 302] width 88 height 8
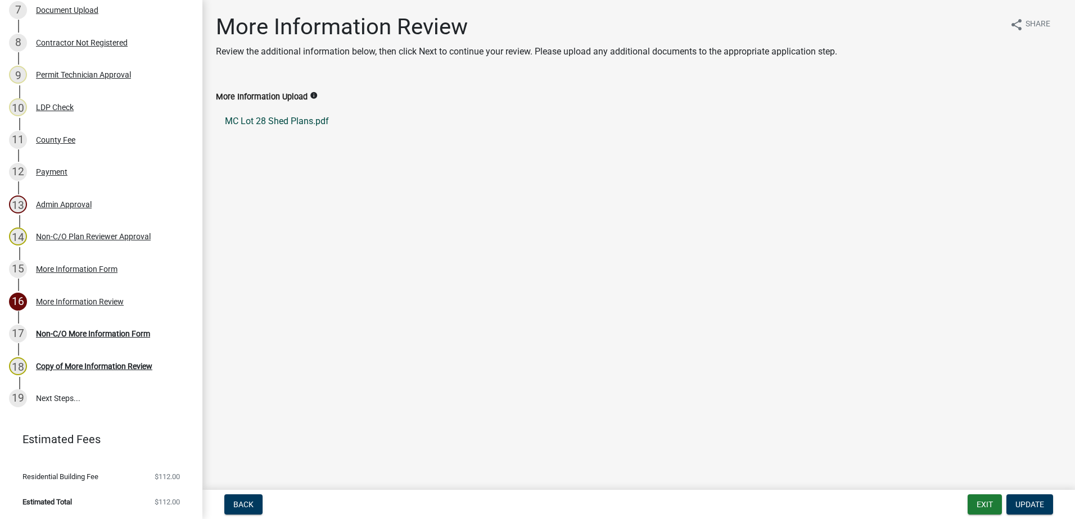
click at [293, 122] on link "MC Lot 28 Shed Plans.pdf" at bounding box center [639, 121] width 846 height 27
click at [57, 233] on div "Non-C/O Plan Reviewer Approval" at bounding box center [93, 237] width 115 height 8
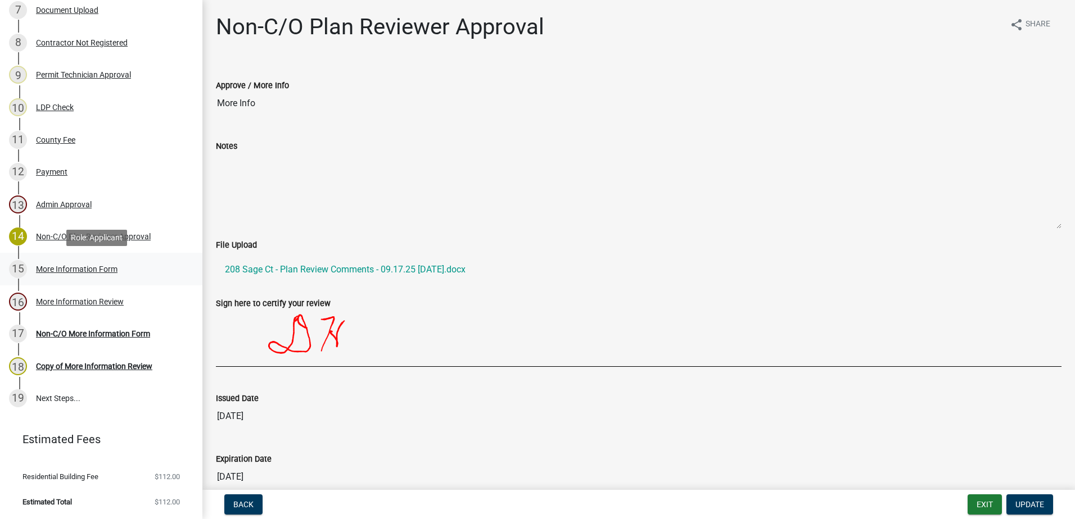
click at [61, 272] on div "More Information Form" at bounding box center [77, 269] width 82 height 8
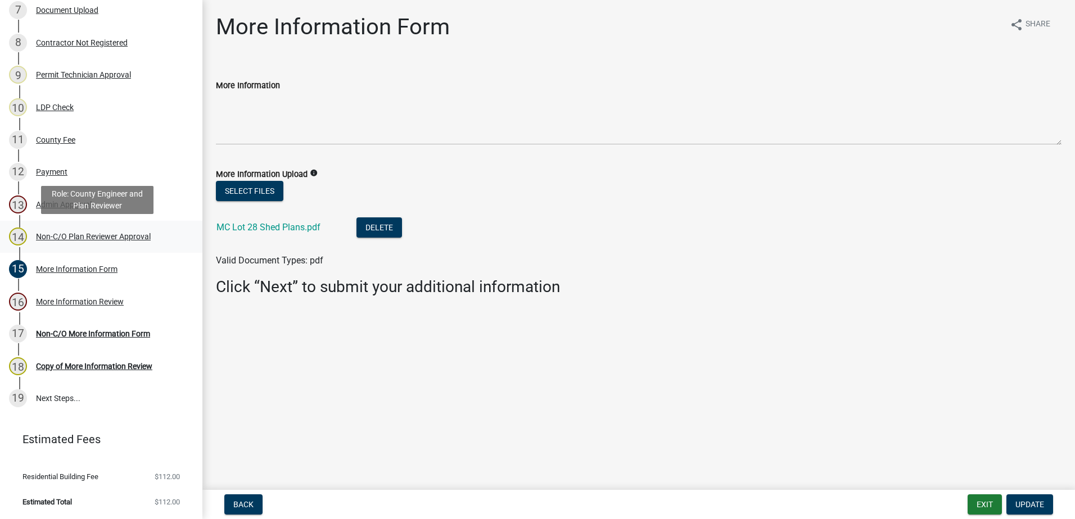
click at [64, 229] on div "14 Non-C/O Plan Reviewer Approval" at bounding box center [96, 237] width 175 height 18
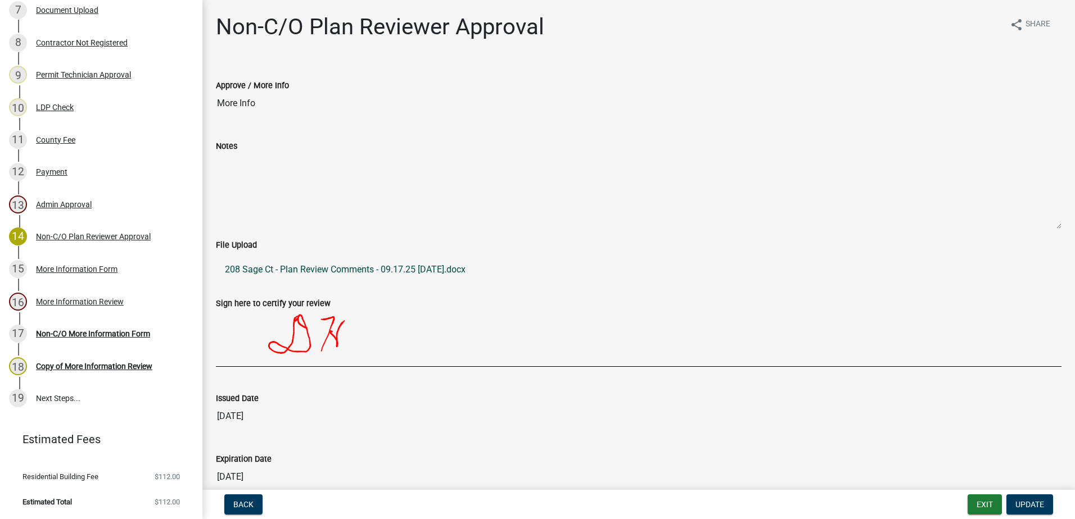
click at [289, 268] on link "208 Sage Ct - Plan Review Comments - 09.17.25 2025-09-17.docx" at bounding box center [639, 269] width 846 height 27
drag, startPoint x: 951, startPoint y: 430, endPoint x: 1020, endPoint y: 454, distance: 72.5
click at [1020, 454] on wm-data-entity-view-list "Approve / More Info More Info Notes File Upload 208 Sage Ct - Plan Review Comme…" at bounding box center [639, 280] width 846 height 435
drag, startPoint x: 975, startPoint y: 502, endPoint x: 969, endPoint y: 495, distance: 9.2
click at [969, 495] on button "Exit" at bounding box center [985, 505] width 34 height 20
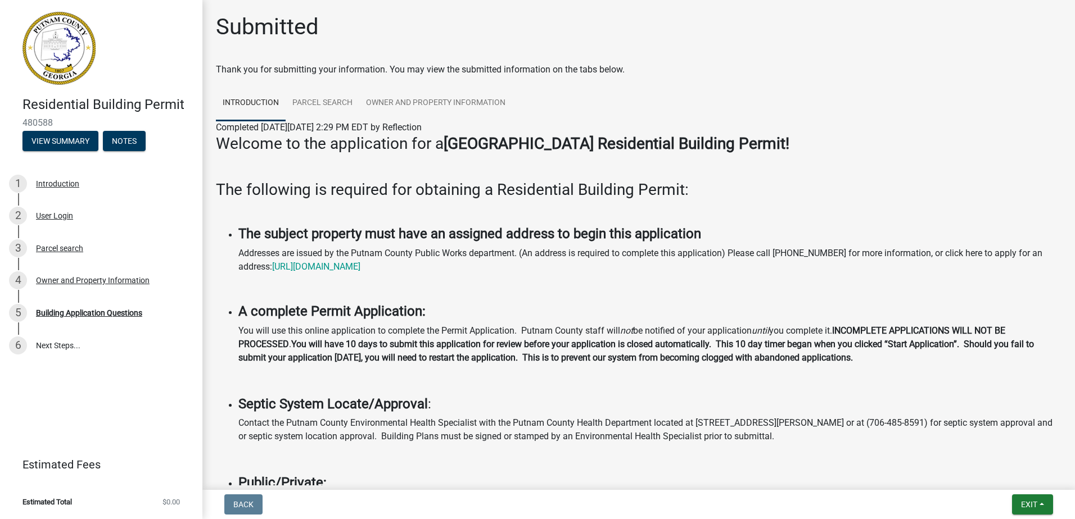
click at [1036, 518] on nav "Back Exit Save Save & Exit" at bounding box center [638, 504] width 873 height 29
click at [1035, 509] on span "Exit" at bounding box center [1029, 504] width 16 height 9
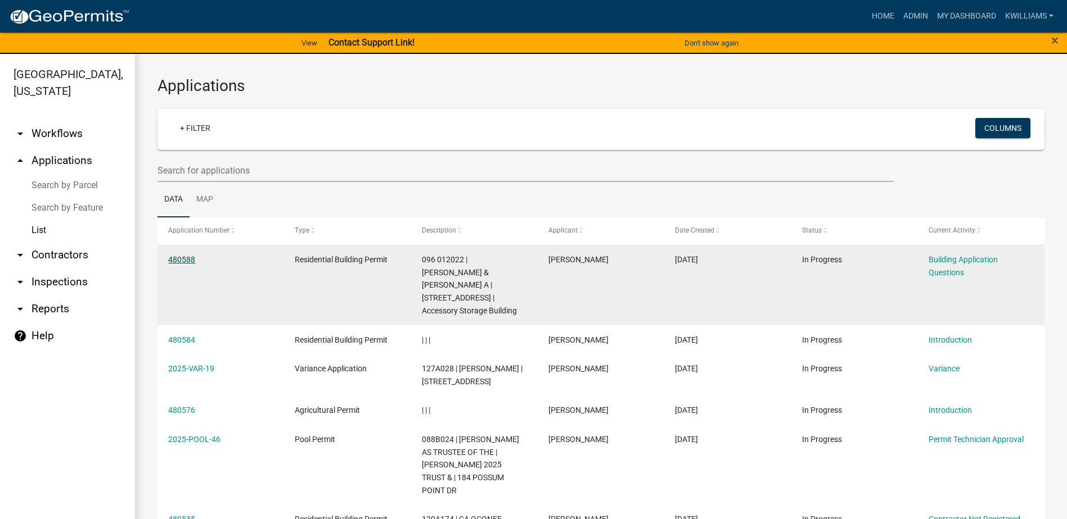
click at [180, 260] on link "480588" at bounding box center [181, 259] width 27 height 9
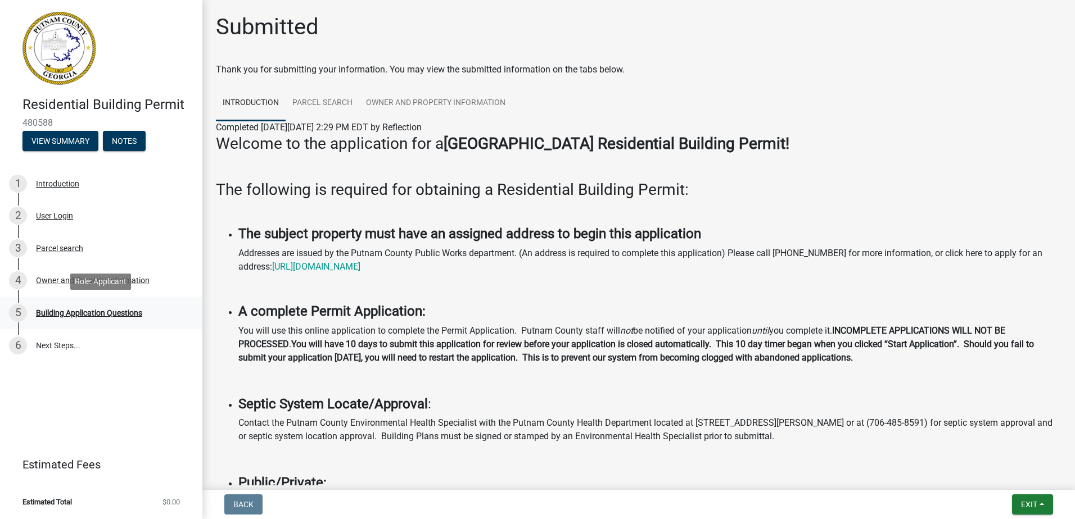
click at [101, 312] on div "Building Application Questions" at bounding box center [89, 313] width 106 height 8
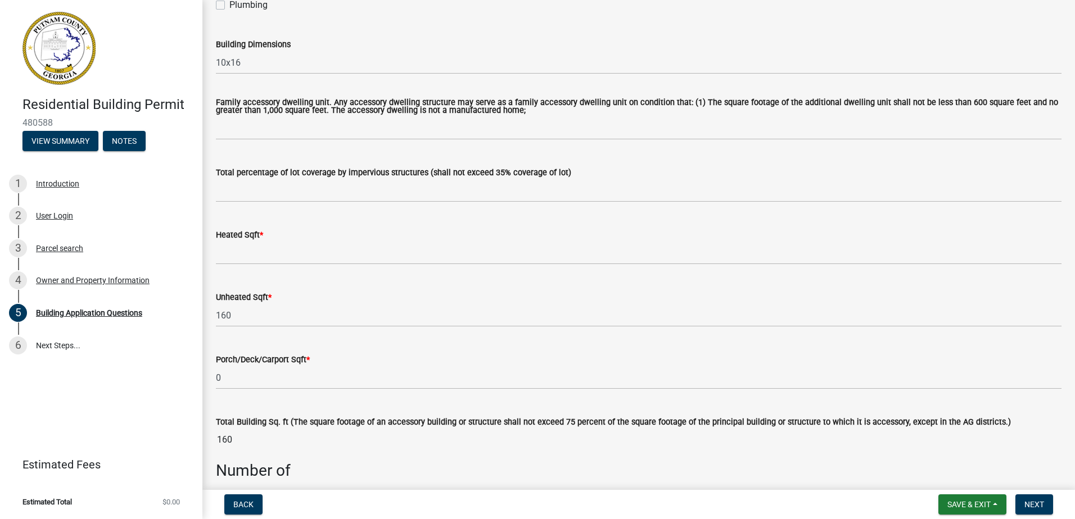
scroll to position [509, 0]
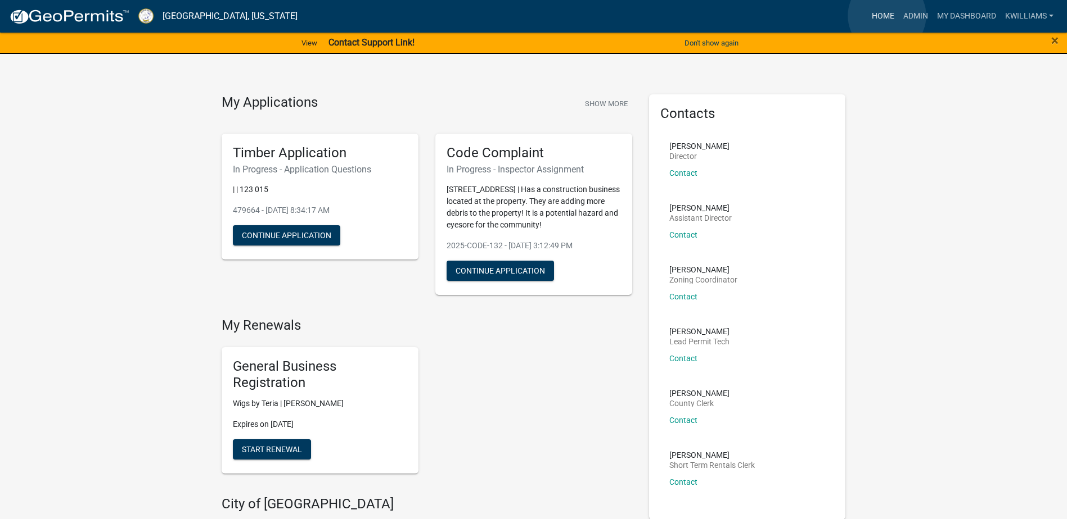
click at [887, 16] on link "Home" at bounding box center [882, 16] width 31 height 21
click at [878, 13] on link "Home" at bounding box center [882, 16] width 31 height 21
click at [912, 18] on link "Admin" at bounding box center [915, 16] width 34 height 21
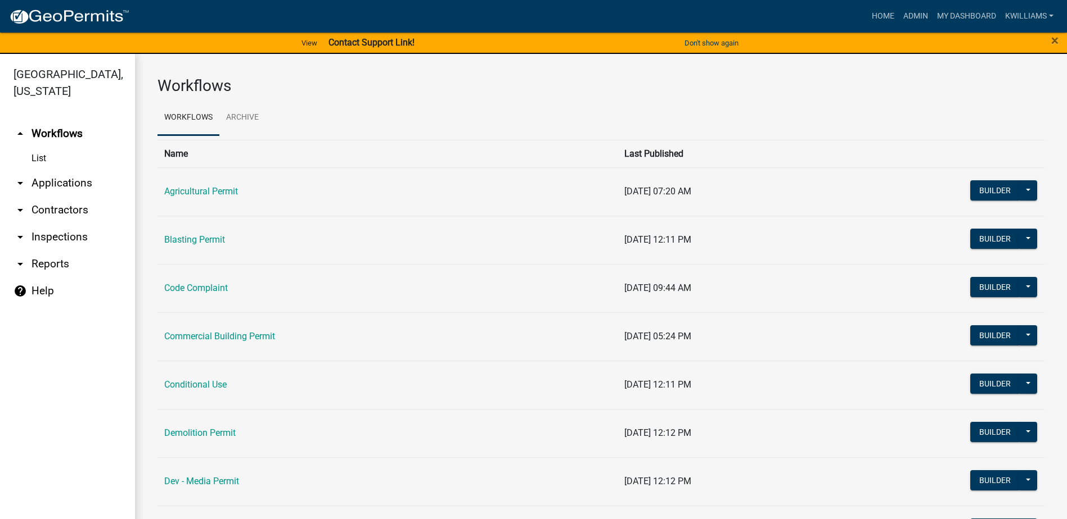
click at [56, 181] on link "arrow_drop_down Applications" at bounding box center [67, 183] width 135 height 27
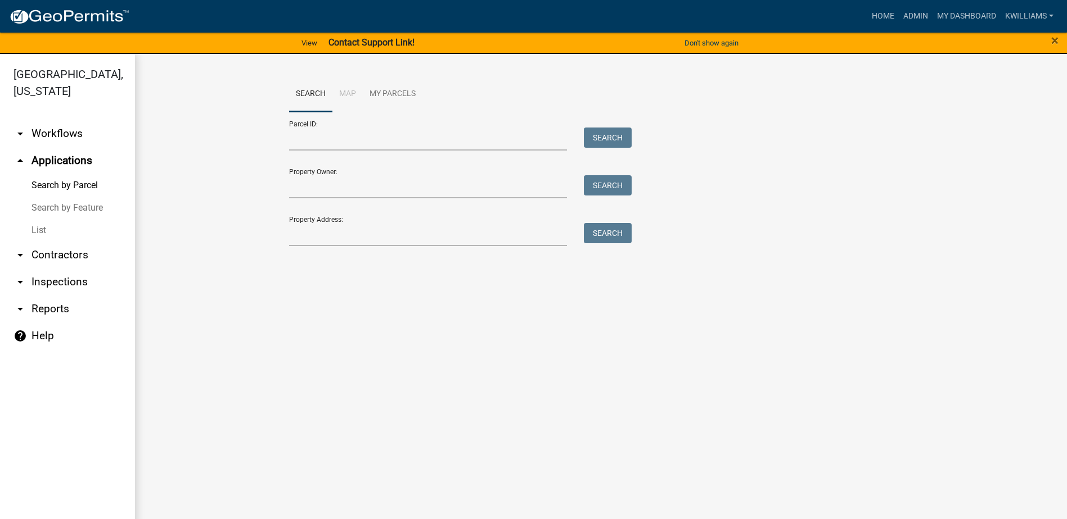
click at [36, 237] on link "List" at bounding box center [67, 230] width 135 height 22
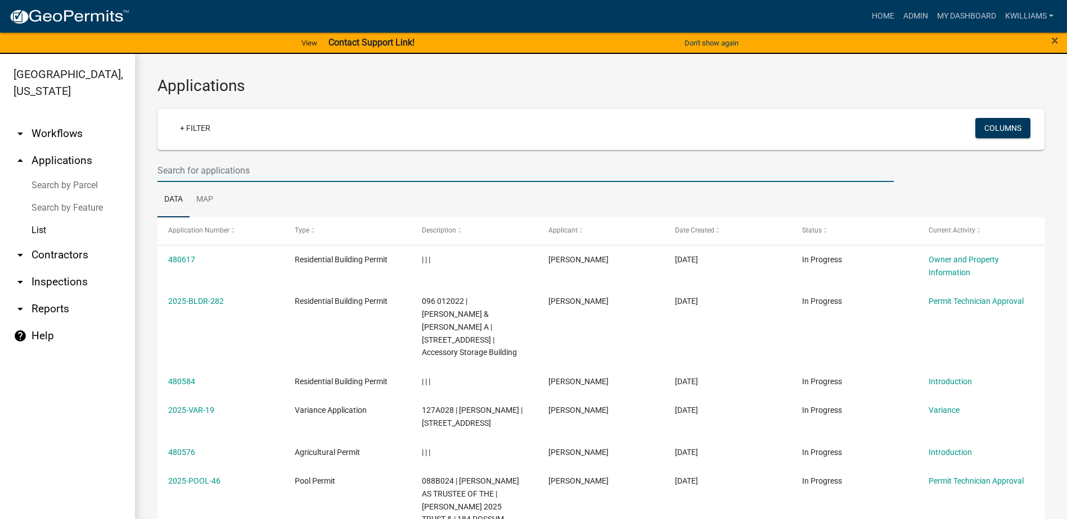
click at [187, 172] on input "text" at bounding box center [525, 170] width 736 height 23
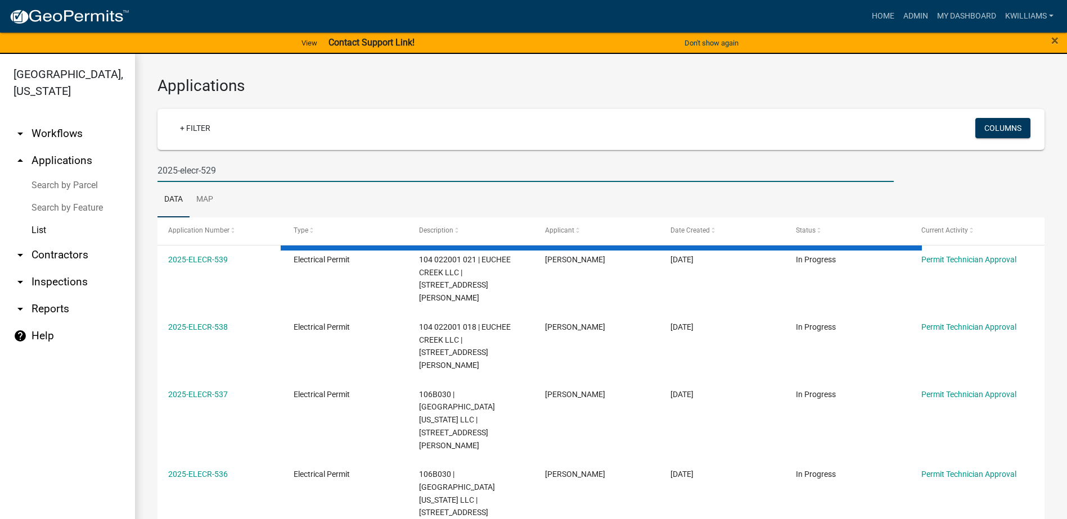
type input "2025-elecr-529"
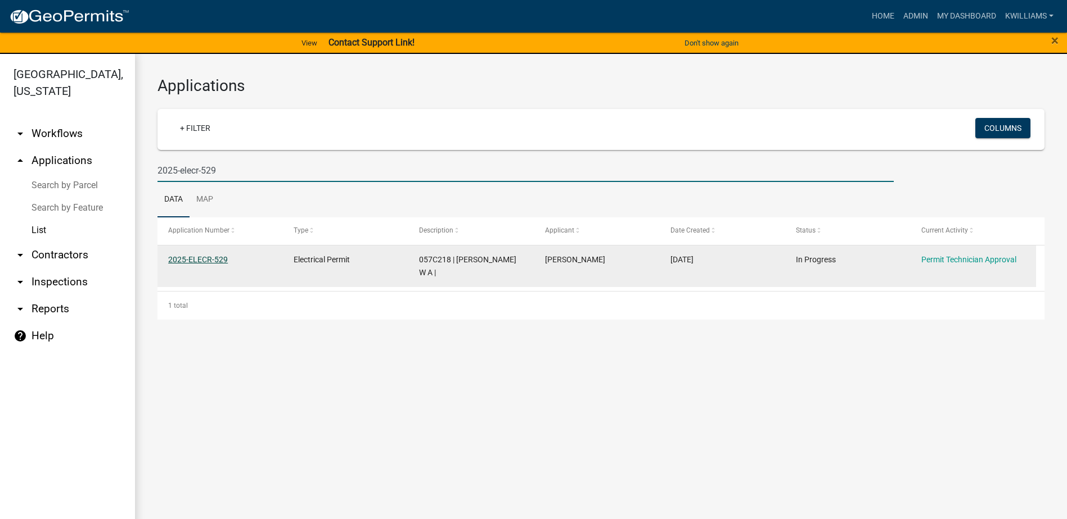
click at [189, 258] on link "2025-ELECR-529" at bounding box center [198, 259] width 60 height 9
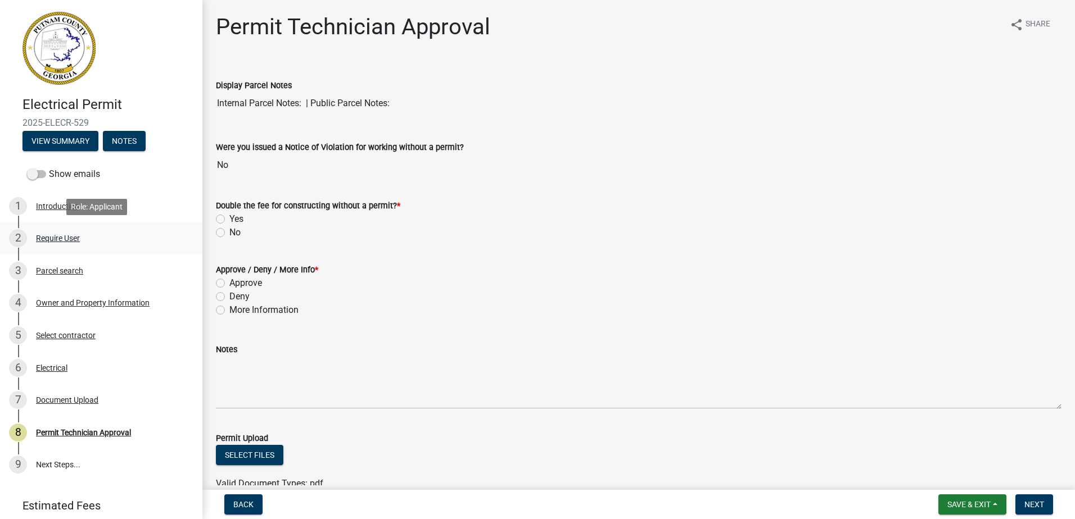
click at [71, 244] on div "2 Require User" at bounding box center [96, 238] width 175 height 18
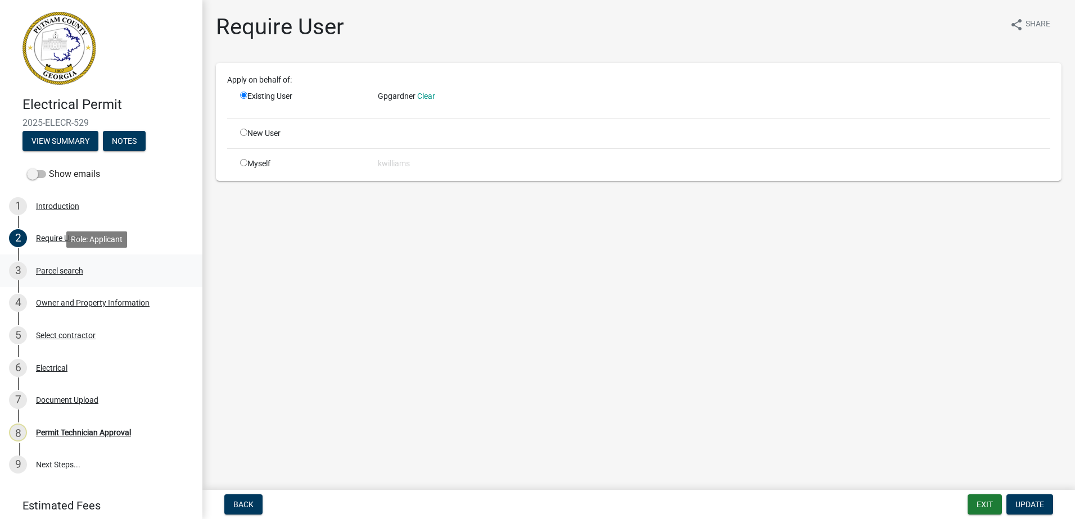
click at [59, 280] on link "3 Parcel search" at bounding box center [101, 271] width 202 height 33
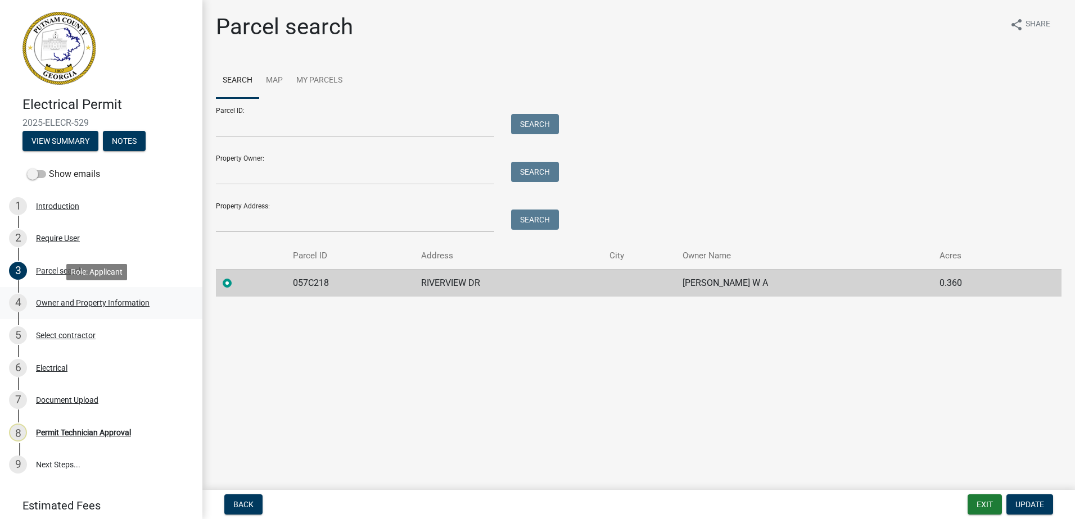
click at [75, 305] on div "Owner and Property Information" at bounding box center [93, 303] width 114 height 8
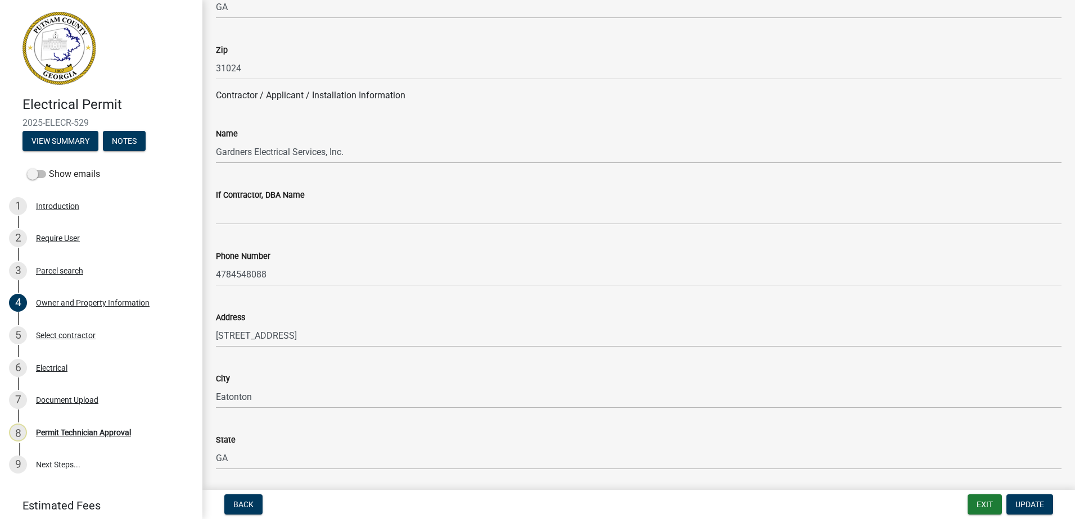
scroll to position [900, 0]
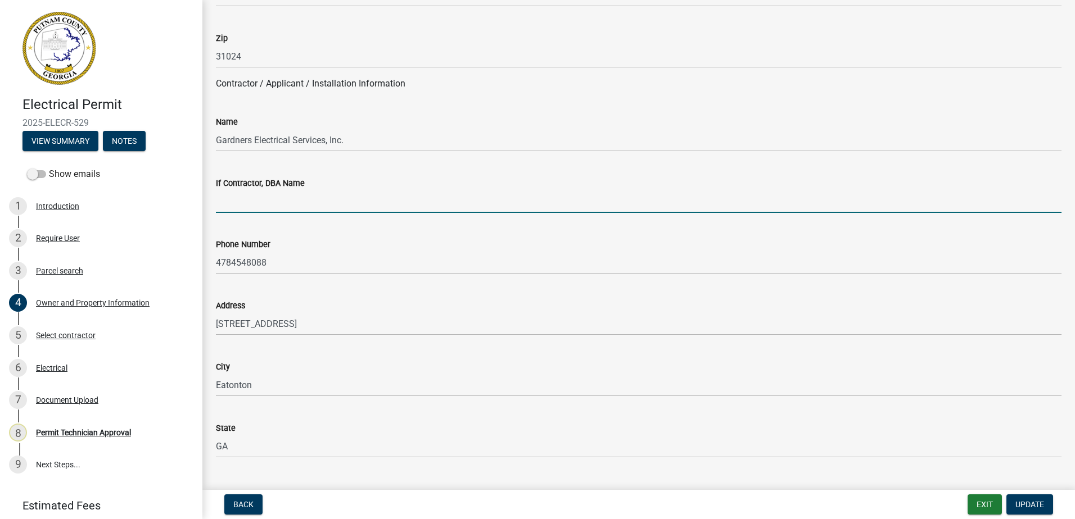
click at [275, 200] on input "If Contractor, DBA Name" at bounding box center [639, 201] width 846 height 23
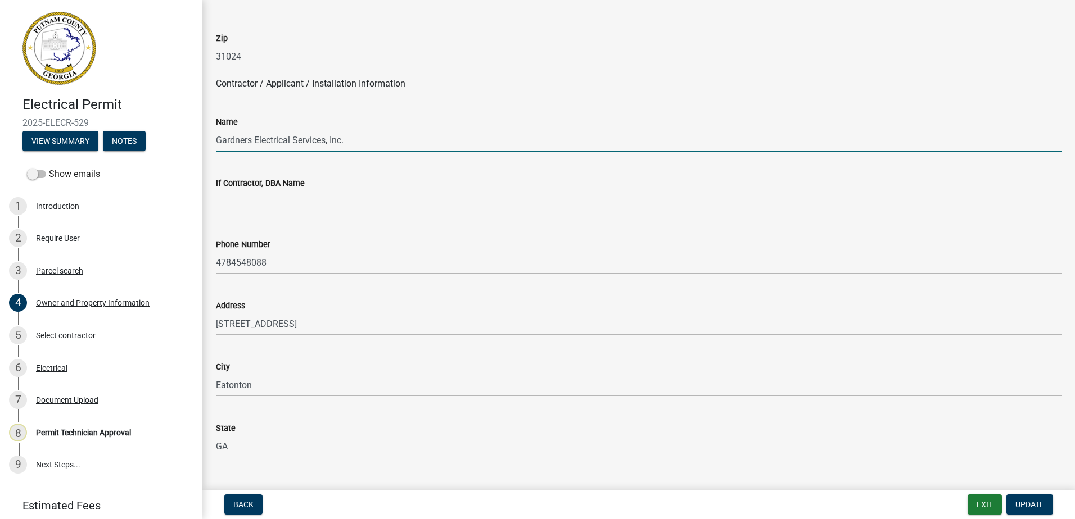
drag, startPoint x: 351, startPoint y: 142, endPoint x: 208, endPoint y: 132, distance: 143.2
click at [208, 132] on div "Name Gardners Electrical Services, Inc." at bounding box center [638, 126] width 862 height 52
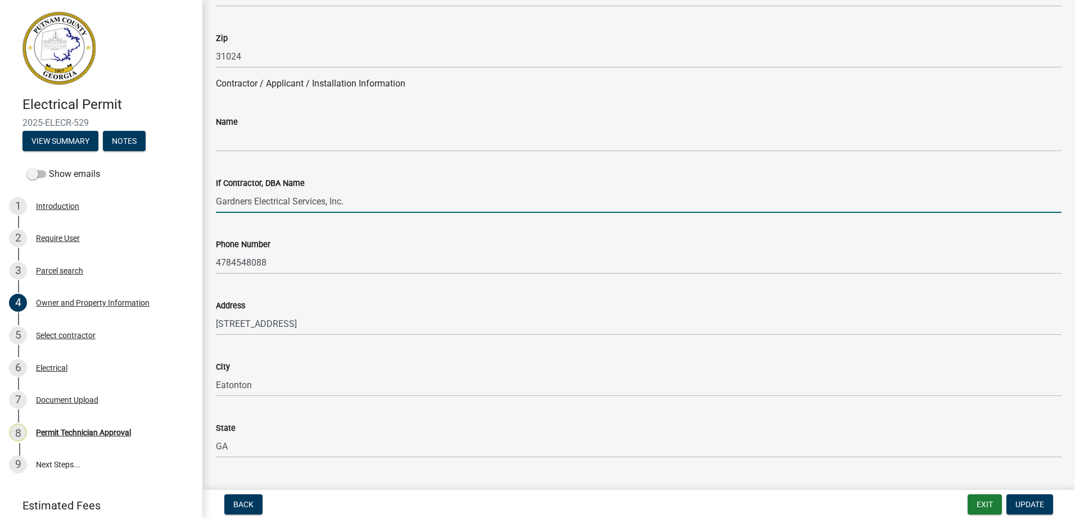
type input "Gardners Electrical Services, Inc."
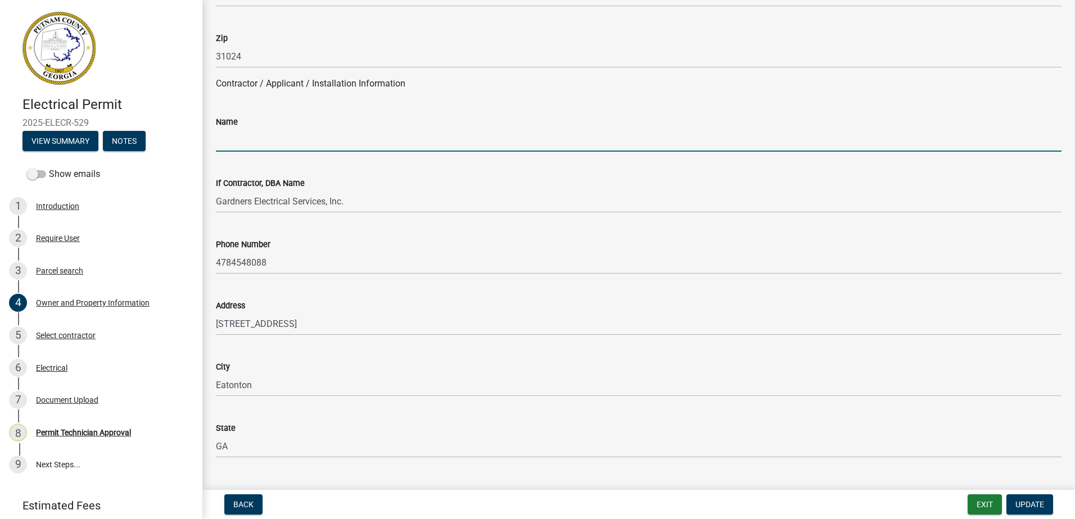
click at [238, 138] on input "Name" at bounding box center [639, 140] width 846 height 23
drag, startPoint x: 213, startPoint y: 134, endPoint x: 218, endPoint y: 142, distance: 8.9
click at [214, 137] on div "Name [PERSON_NAME]" at bounding box center [638, 126] width 862 height 52
click at [217, 141] on input "[PERSON_NAME]" at bounding box center [639, 140] width 846 height 23
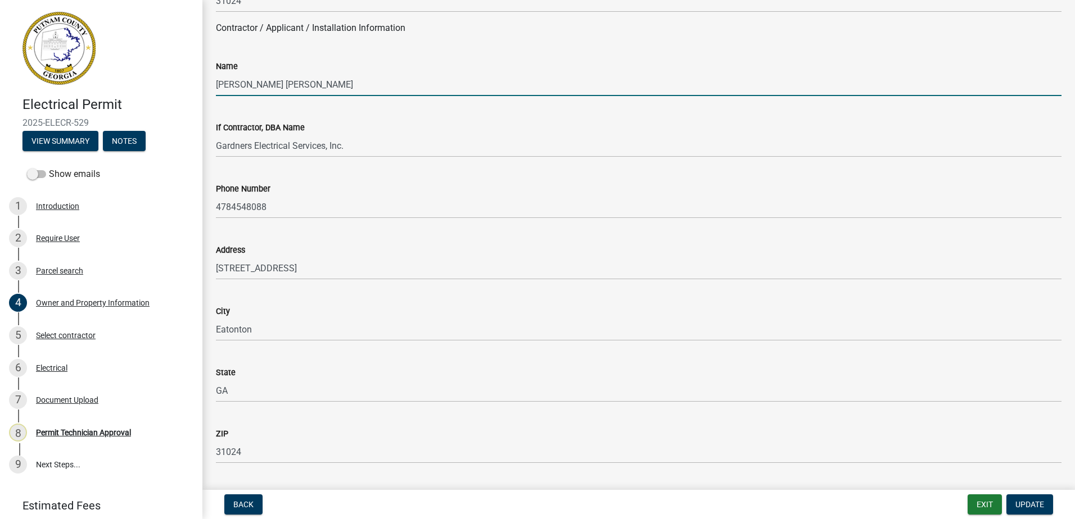
scroll to position [843, 0]
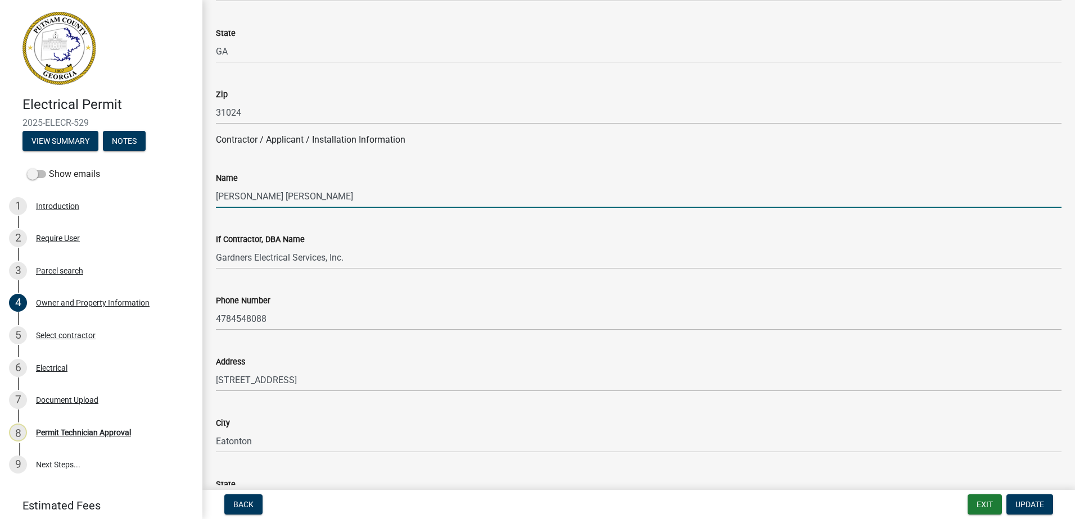
type input "[PERSON_NAME] [PERSON_NAME]"
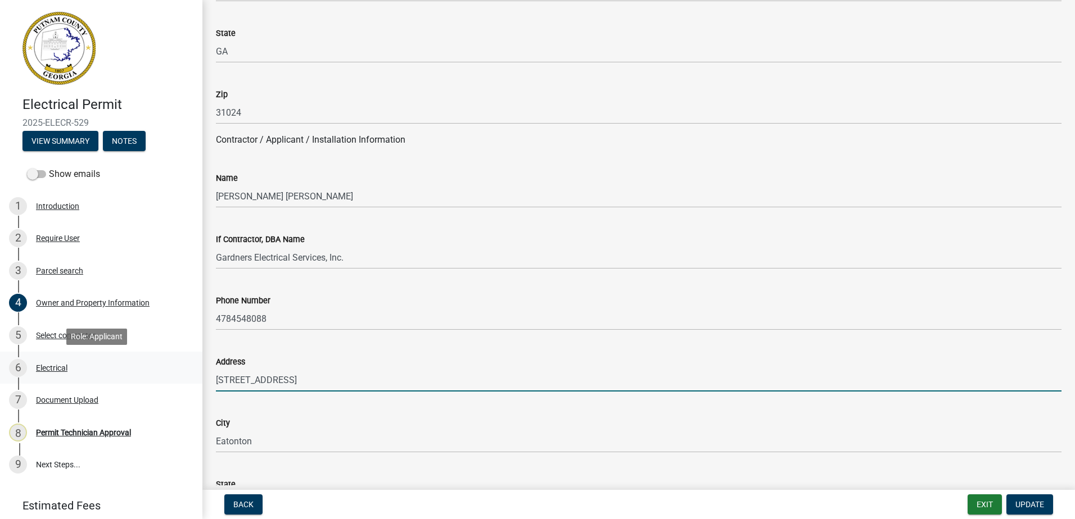
drag, startPoint x: 364, startPoint y: 380, endPoint x: 171, endPoint y: 362, distance: 193.6
click at [171, 362] on div "Electrical Permit 2025-ELECR-529 View Summary Notes Show emails 1 Introduction …" at bounding box center [537, 259] width 1075 height 519
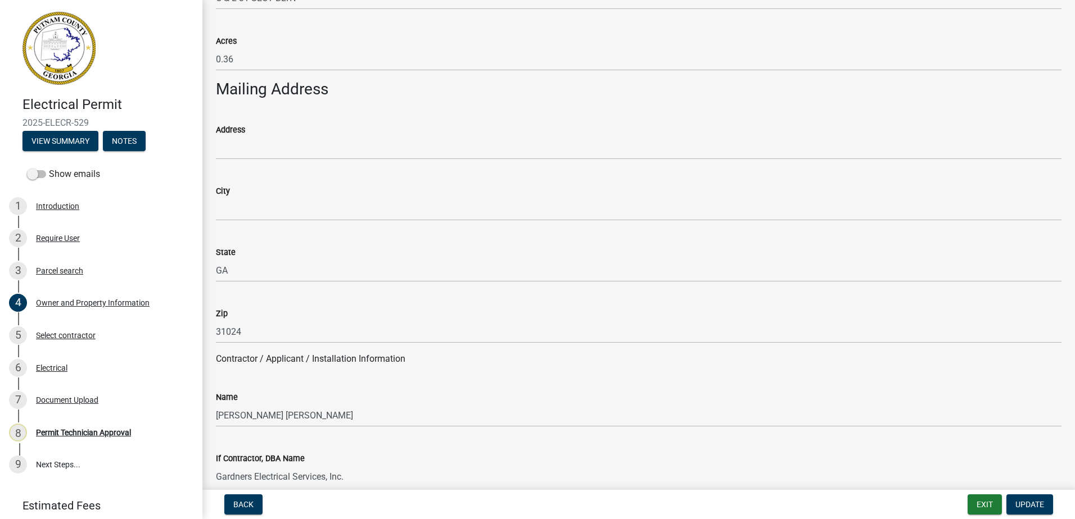
scroll to position [618, 0]
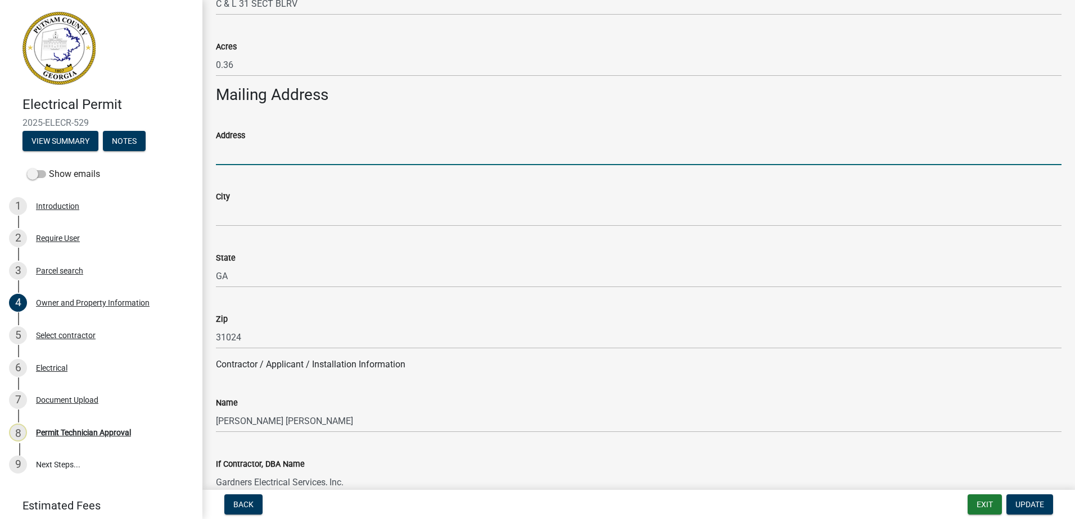
click at [238, 155] on input "Address" at bounding box center [639, 153] width 846 height 23
paste input "[STREET_ADDRESS]"
type input "[STREET_ADDRESS]"
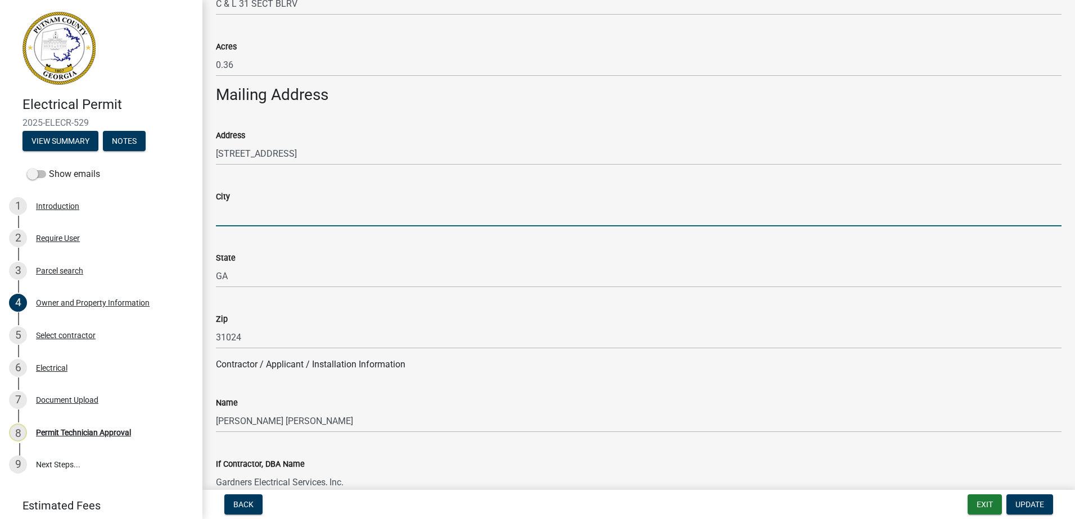
click at [228, 216] on input "City" at bounding box center [639, 215] width 846 height 23
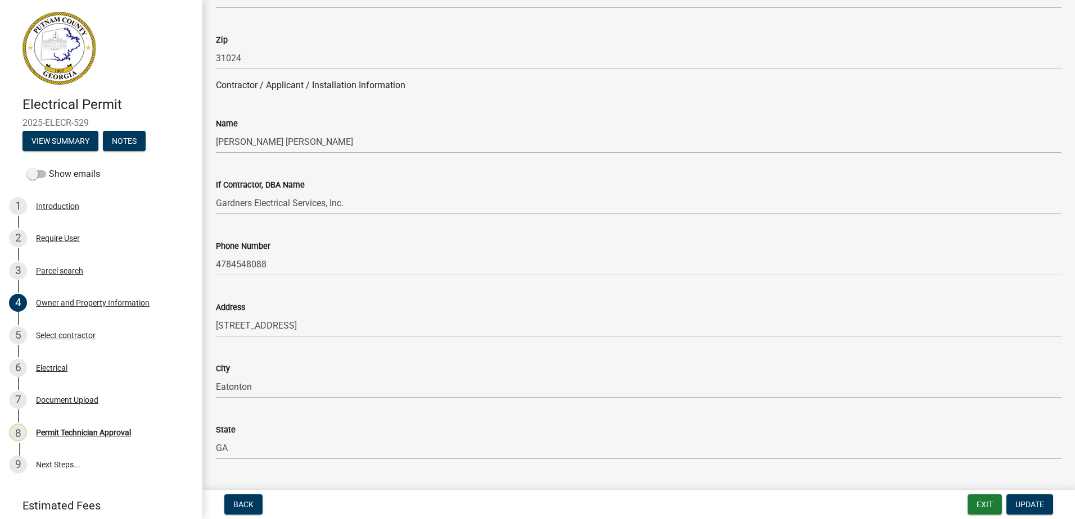
scroll to position [787, 0]
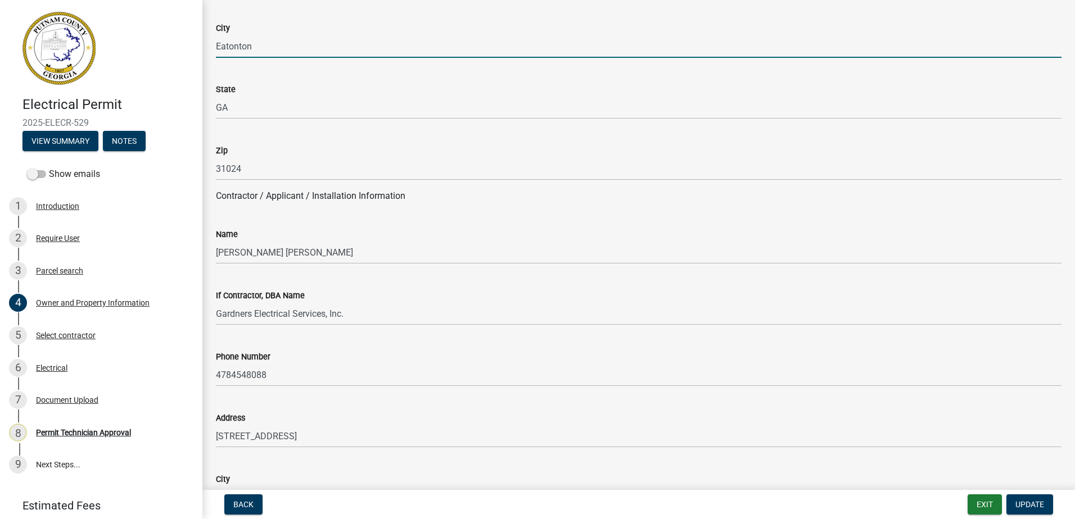
type input "Eatonton"
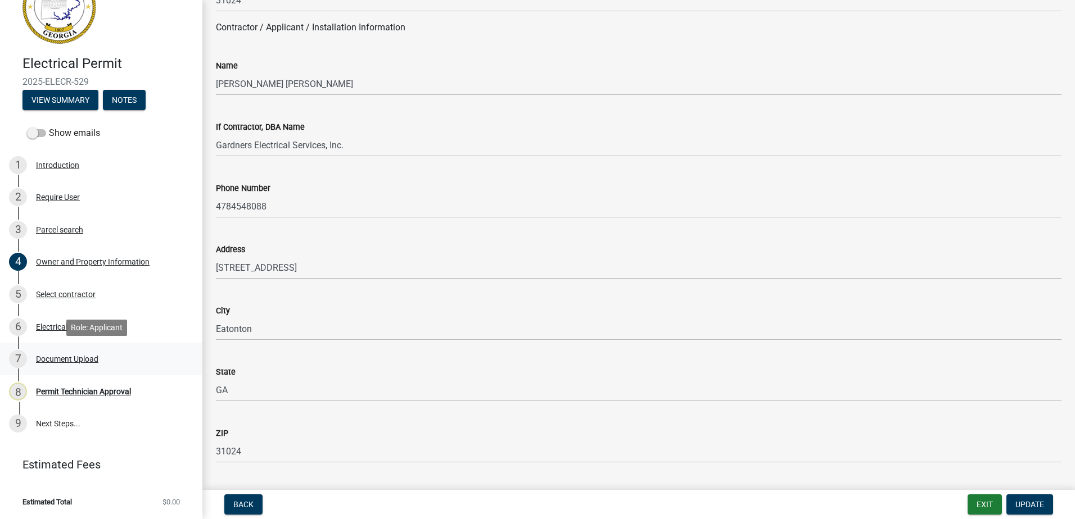
scroll to position [0, 0]
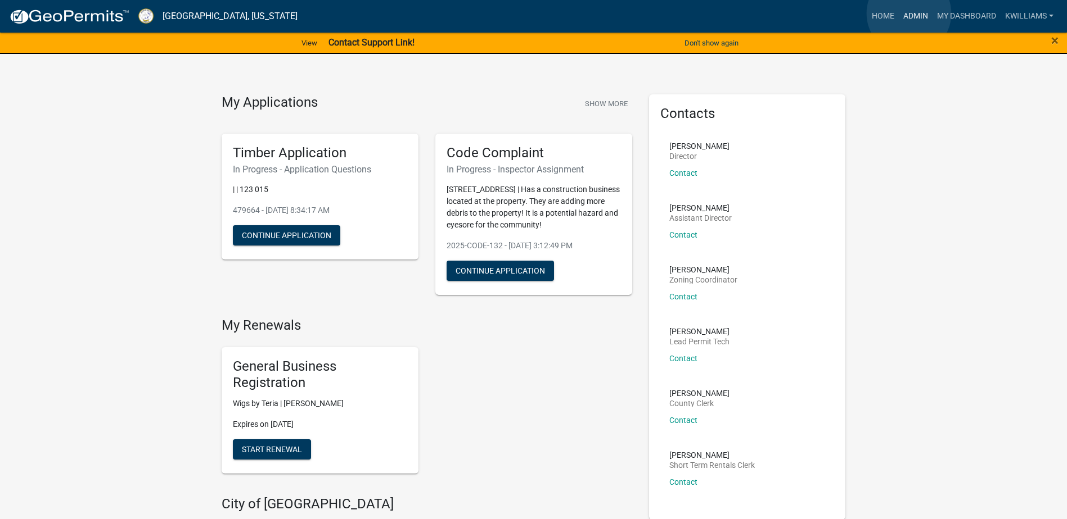
click at [909, 13] on link "Admin" at bounding box center [915, 16] width 34 height 21
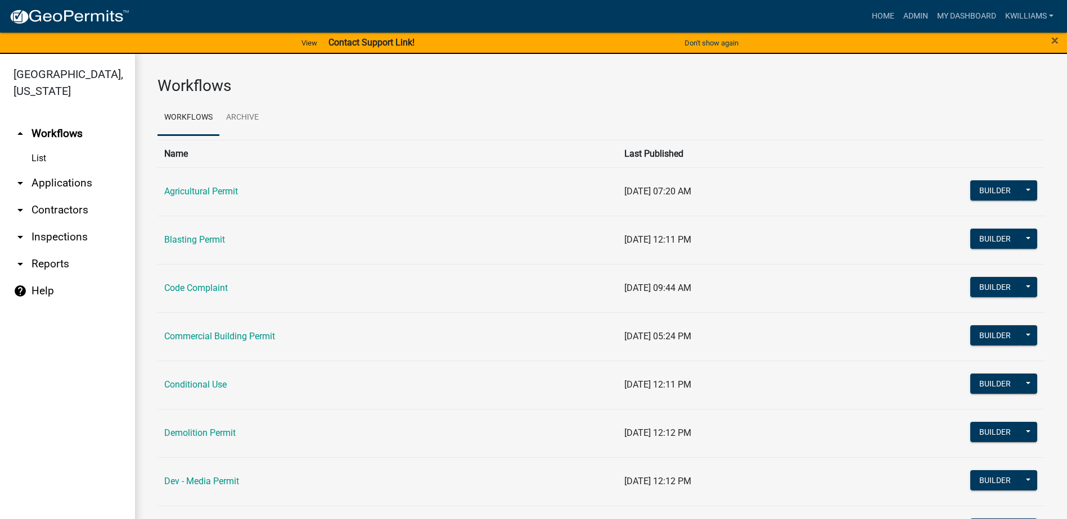
click at [78, 184] on link "arrow_drop_down Applications" at bounding box center [67, 183] width 135 height 27
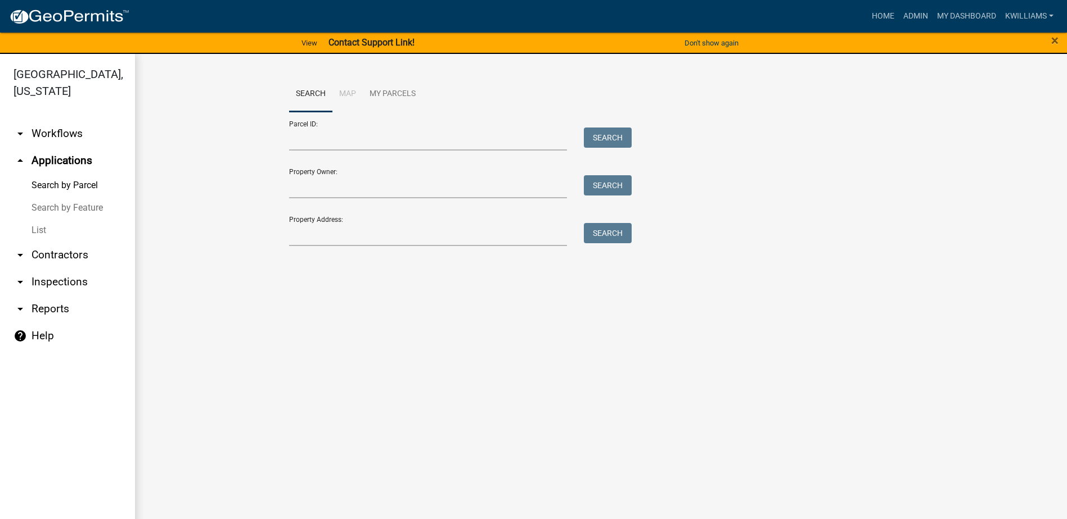
click at [35, 234] on link "List" at bounding box center [67, 230] width 135 height 22
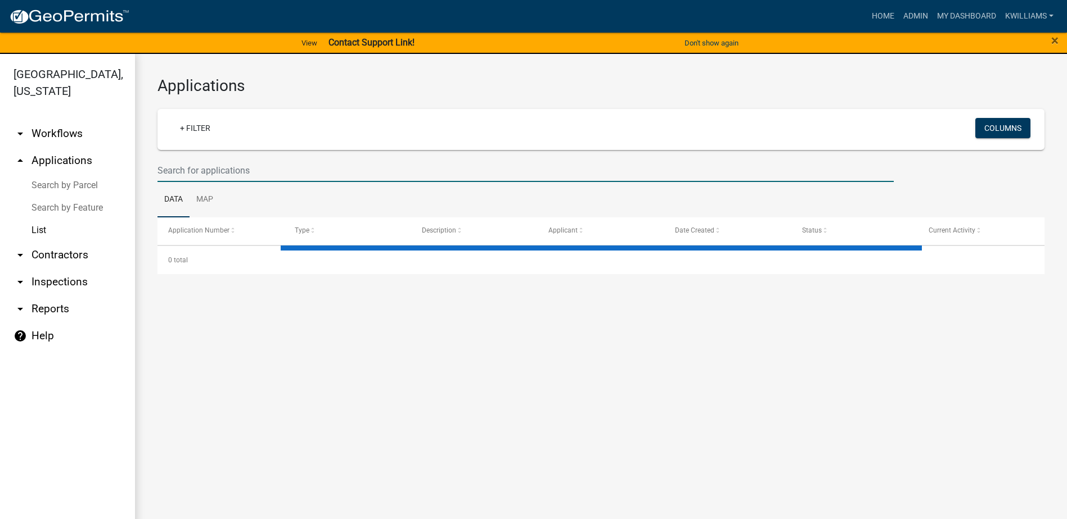
click at [353, 173] on input "text" at bounding box center [525, 170] width 736 height 23
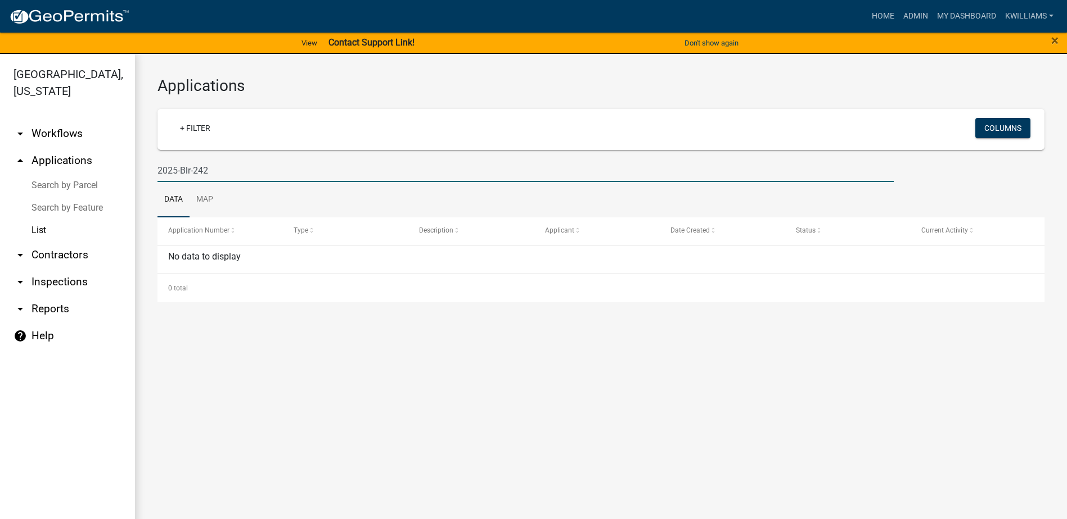
click at [175, 168] on input "2025-Blr-242" at bounding box center [525, 170] width 736 height 23
type input "2024-Blr-242"
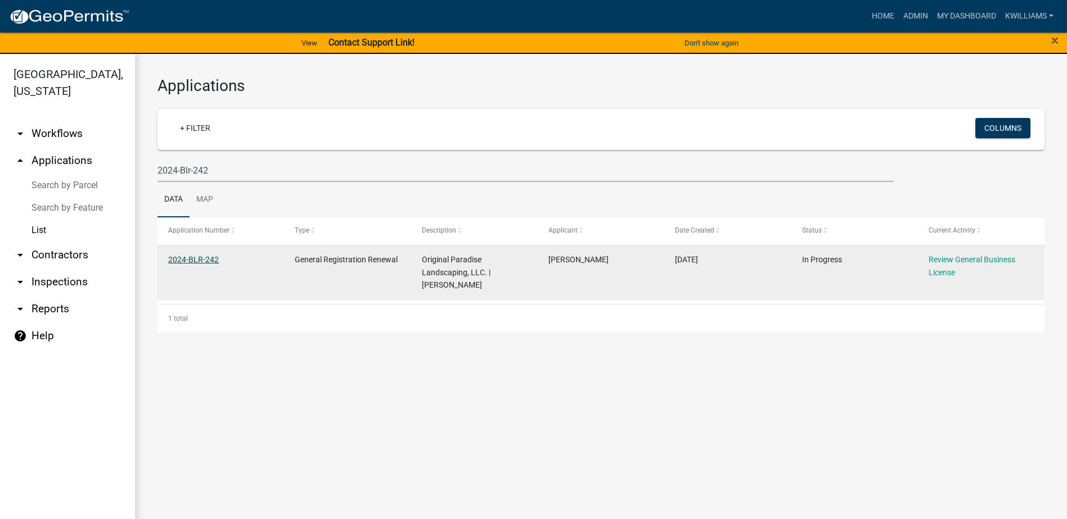
click at [202, 256] on link "2024-BLR-242" at bounding box center [193, 259] width 51 height 9
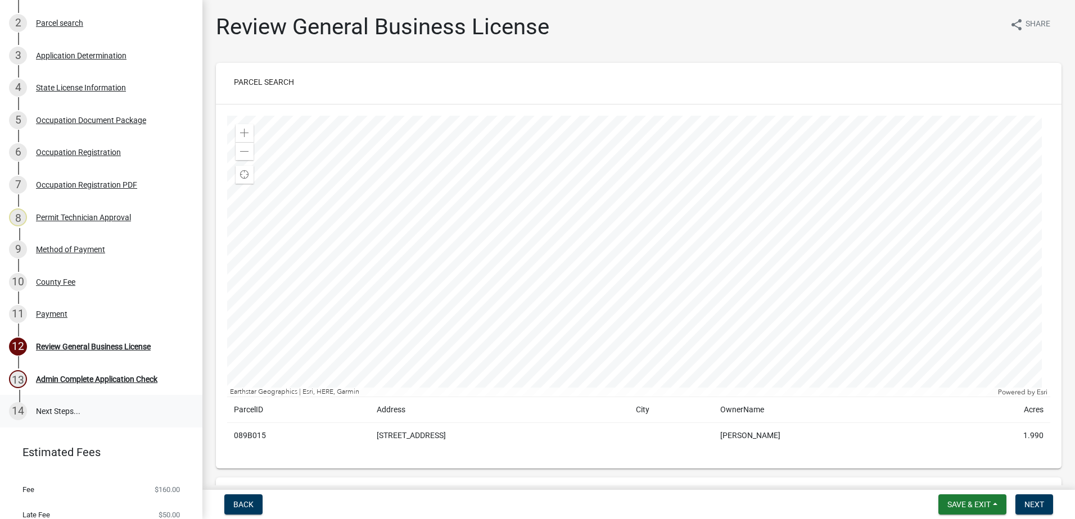
scroll to position [270, 0]
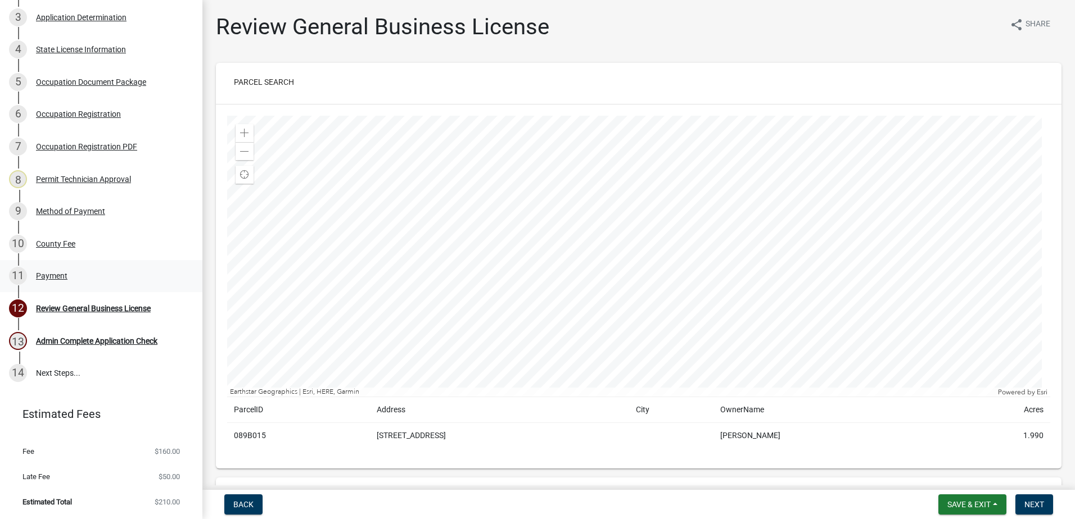
click at [52, 277] on div "Payment" at bounding box center [51, 276] width 31 height 8
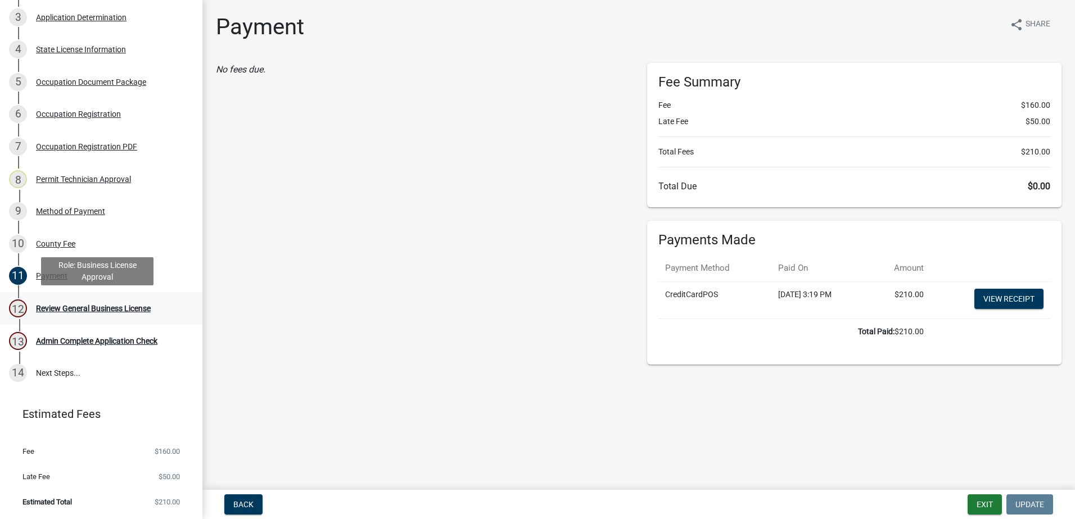
click at [64, 308] on div "Review General Business License" at bounding box center [93, 309] width 115 height 8
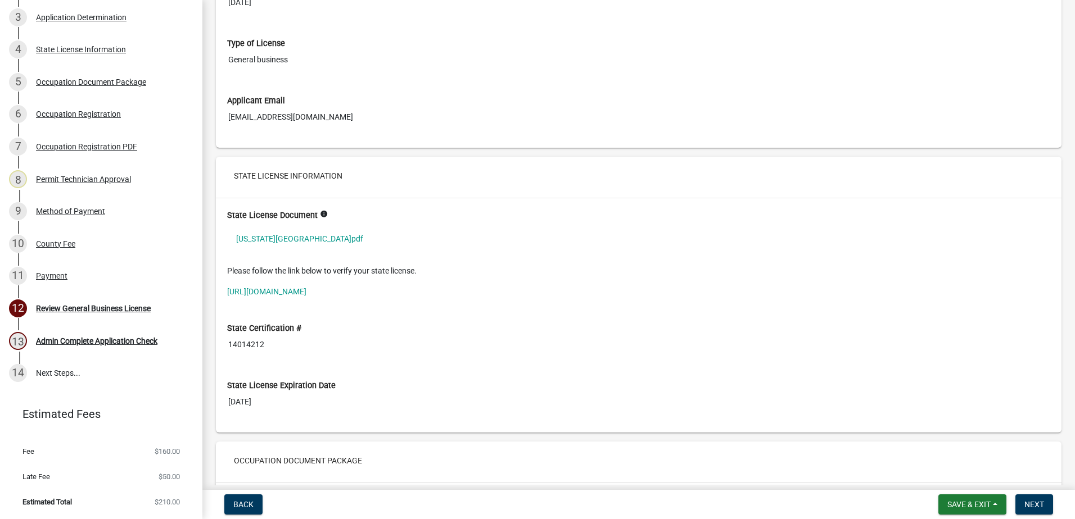
scroll to position [1799, 0]
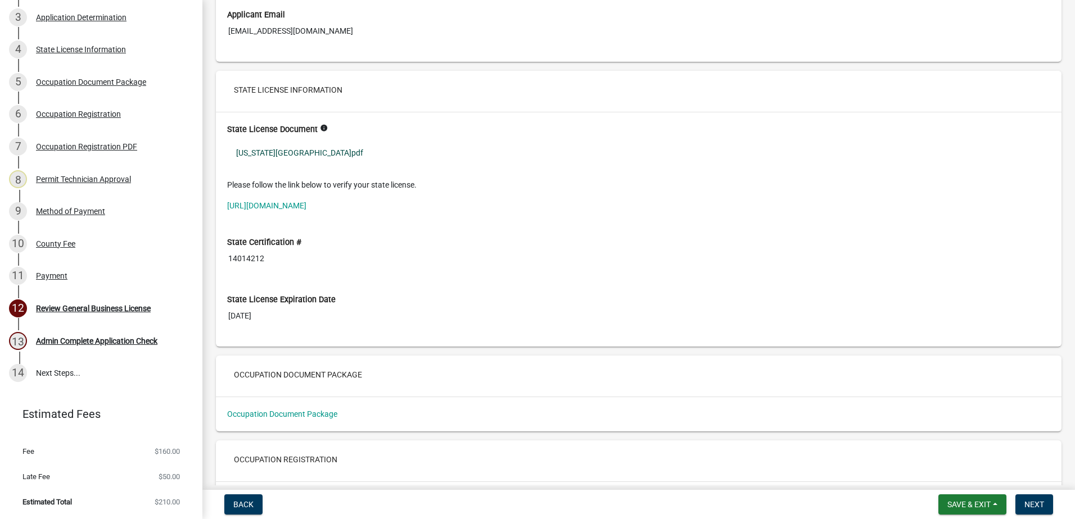
click at [245, 153] on link "[US_STATE][GEOGRAPHIC_DATA]pdf" at bounding box center [638, 153] width 823 height 26
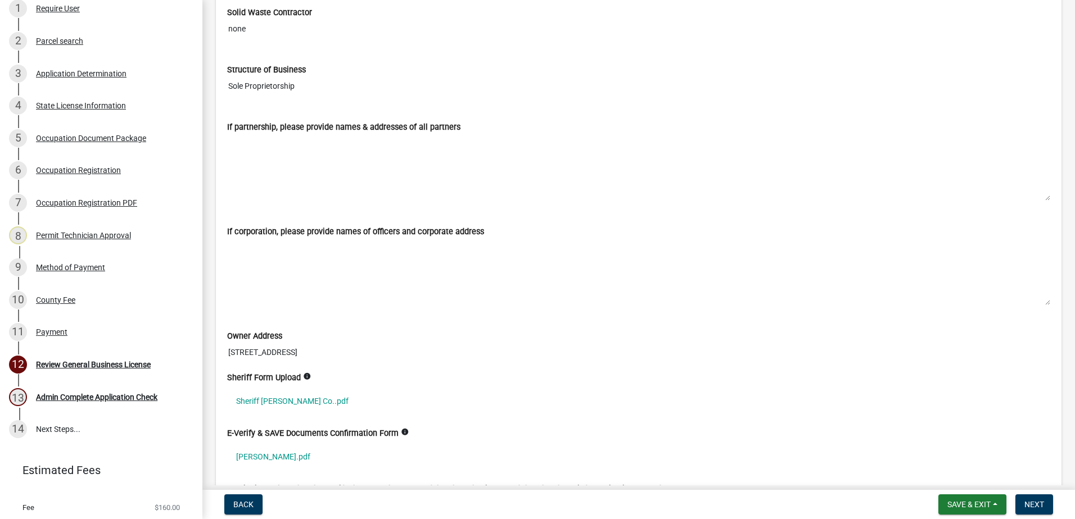
scroll to position [2586, 0]
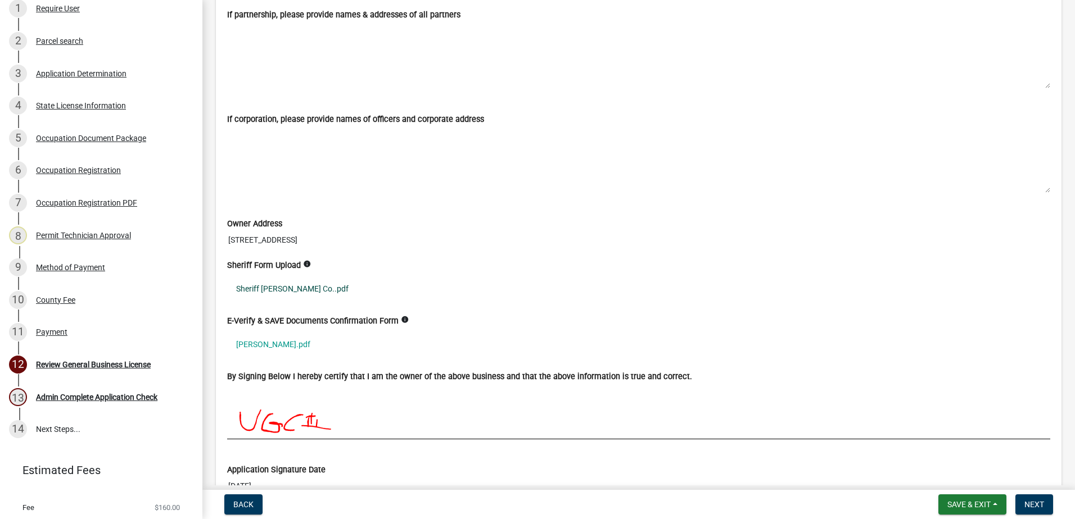
click at [275, 290] on link "Sheriff [PERSON_NAME] Co..pdf" at bounding box center [638, 289] width 823 height 26
click at [254, 341] on link "clark.pdf" at bounding box center [638, 345] width 823 height 26
click at [79, 394] on div "Admin Complete Application Check" at bounding box center [96, 398] width 121 height 8
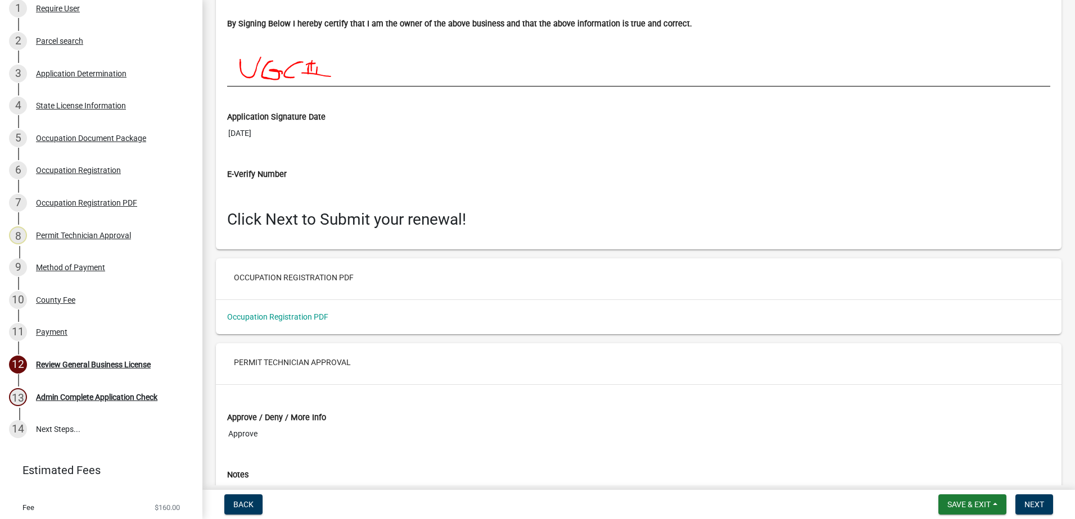
scroll to position [3036, 0]
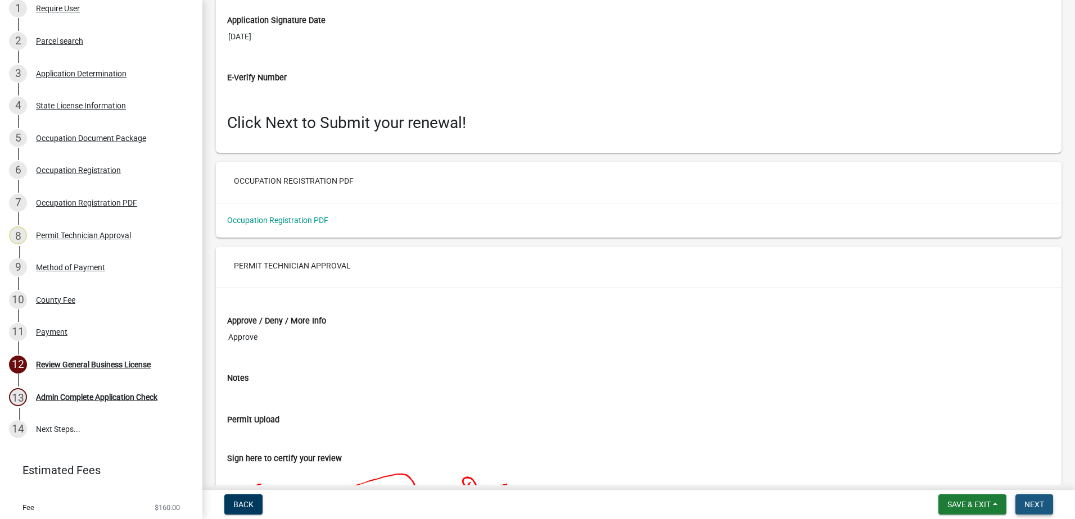
drag, startPoint x: 1039, startPoint y: 508, endPoint x: 1068, endPoint y: 517, distance: 30.6
click at [1038, 507] on span "Next" at bounding box center [1034, 504] width 20 height 9
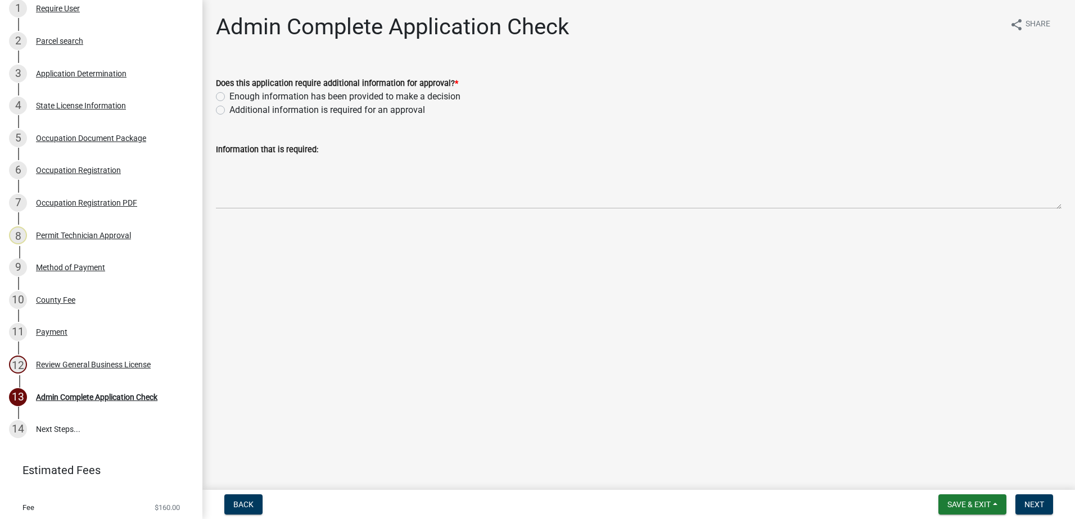
click at [226, 91] on div "Enough information has been provided to make a decision" at bounding box center [639, 96] width 846 height 13
click at [229, 96] on label "Enough information has been provided to make a decision" at bounding box center [344, 96] width 231 height 13
click at [229, 96] on input "Enough information has been provided to make a decision" at bounding box center [232, 93] width 7 height 7
radio input "true"
click at [1045, 507] on button "Next" at bounding box center [1034, 505] width 38 height 20
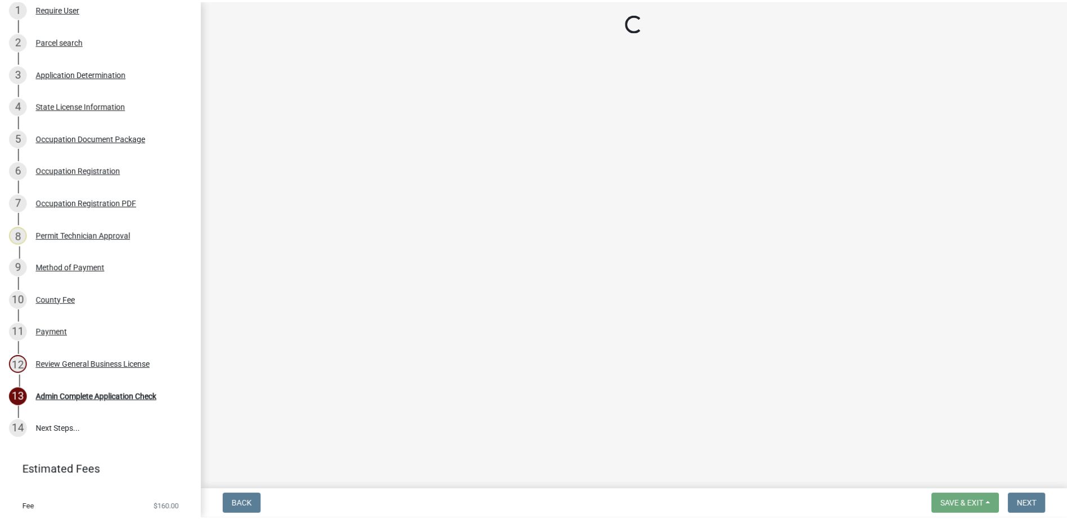
scroll to position [246, 0]
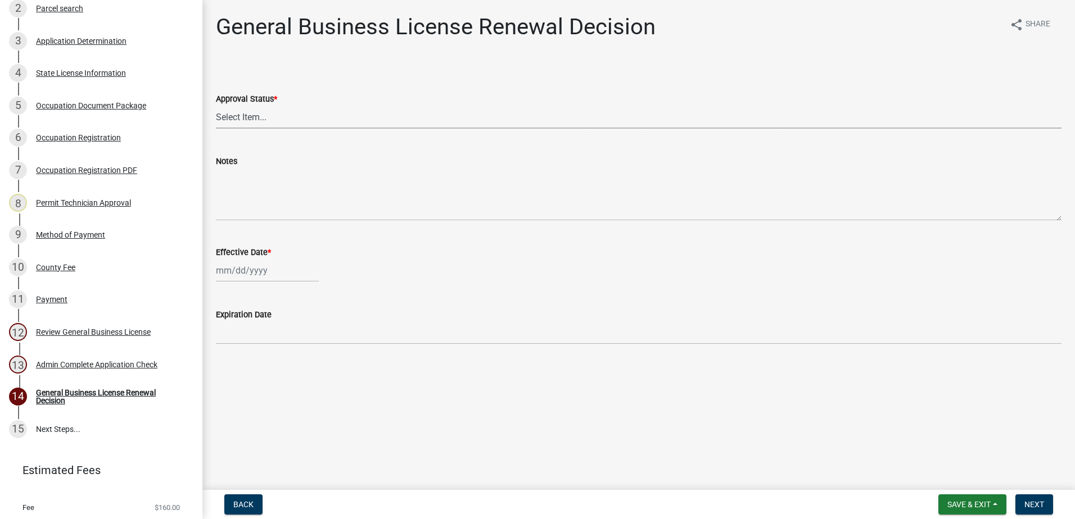
click at [285, 118] on select "Select Item... Approved Denied" at bounding box center [639, 117] width 846 height 23
click at [216, 106] on select "Select Item... Approved Denied" at bounding box center [639, 117] width 846 height 23
select select "30db8998-795d-4bbe-8e49-f1ade8865815"
select select "9"
select select "2025"
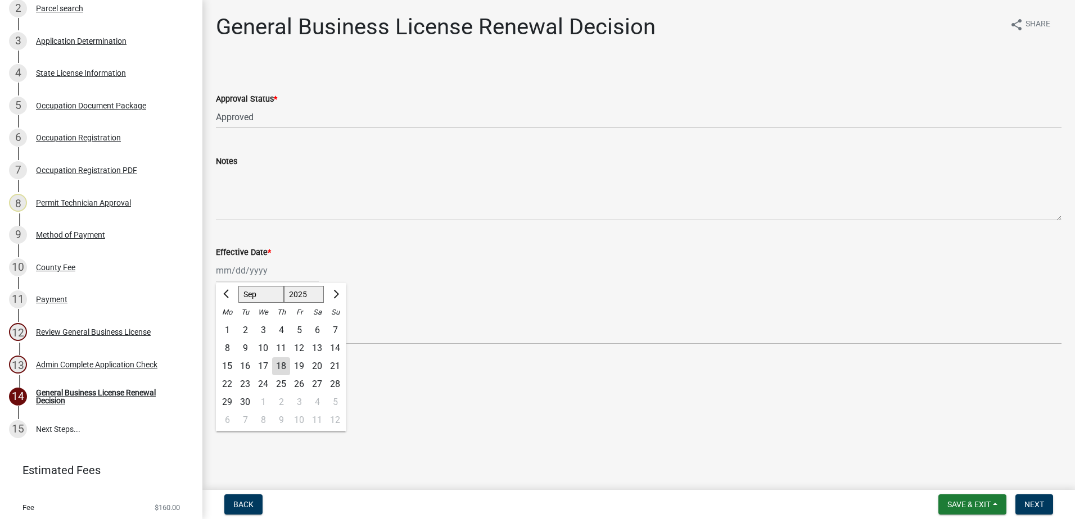
click at [244, 278] on div "Jan Feb Mar Apr May Jun Jul Aug Sep Oct Nov Dec 1525 1526 1527 1528 1529 1530 1…" at bounding box center [267, 270] width 103 height 23
click at [284, 364] on div "18" at bounding box center [281, 367] width 18 height 18
type input "[DATE]"
click at [1036, 502] on span "Next" at bounding box center [1034, 504] width 20 height 9
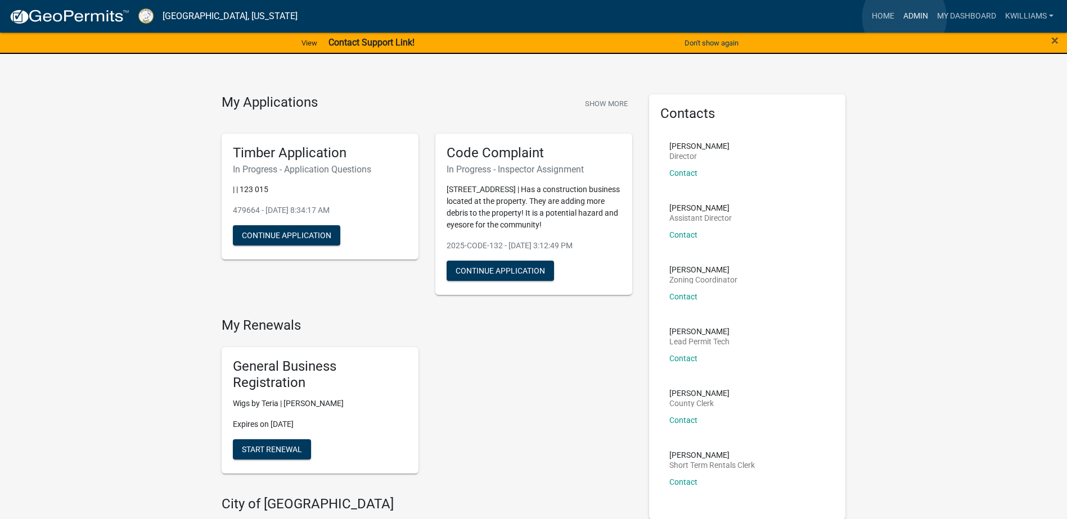
click at [904, 17] on link "Admin" at bounding box center [915, 16] width 34 height 21
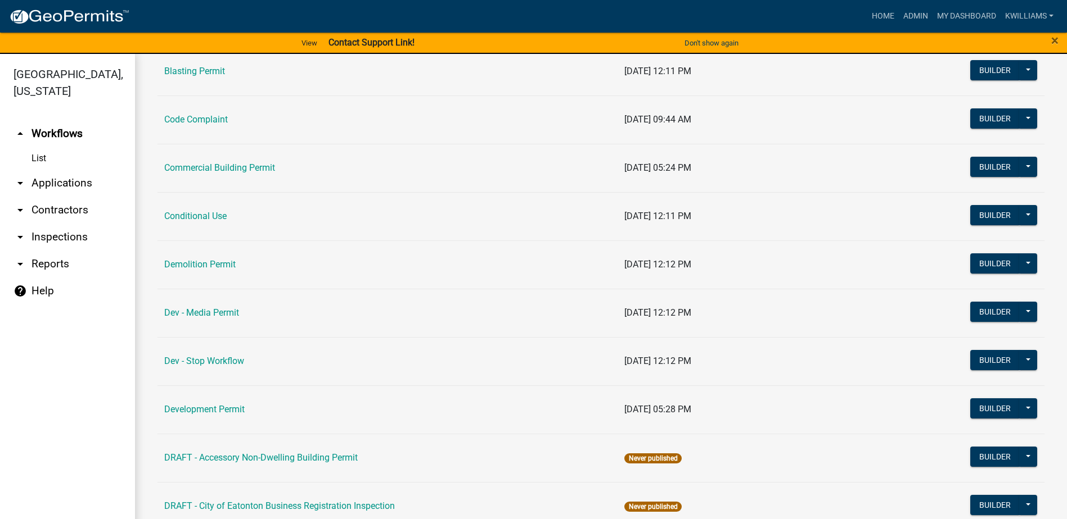
scroll to position [394, 0]
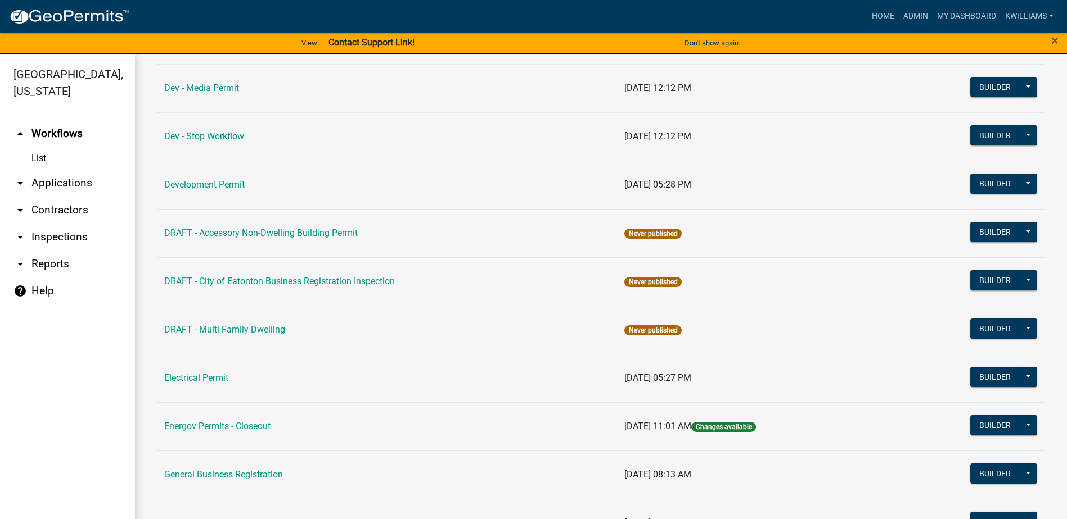
click at [71, 188] on link "arrow_drop_down Applications" at bounding box center [67, 183] width 135 height 27
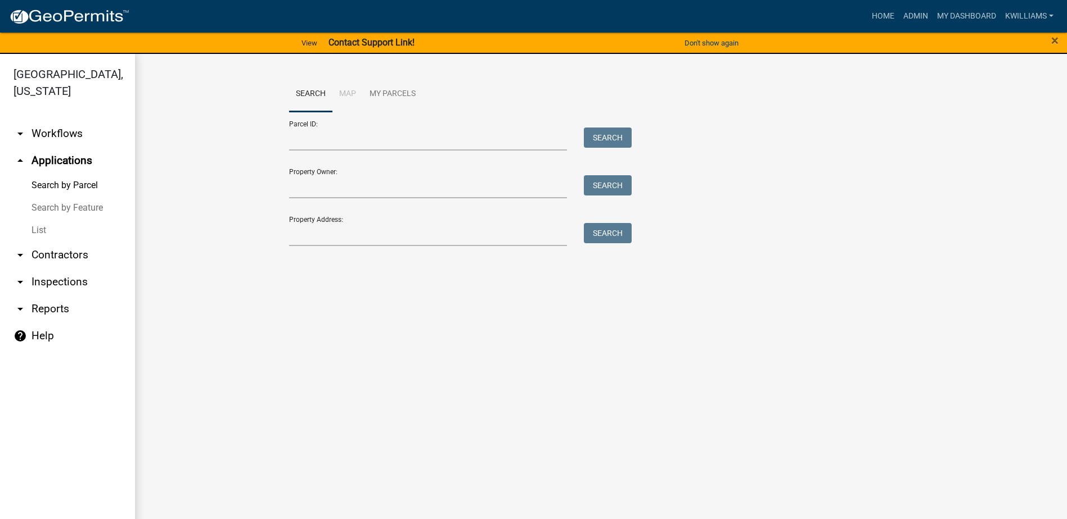
click at [50, 243] on link "arrow_drop_down Contractors" at bounding box center [67, 255] width 135 height 27
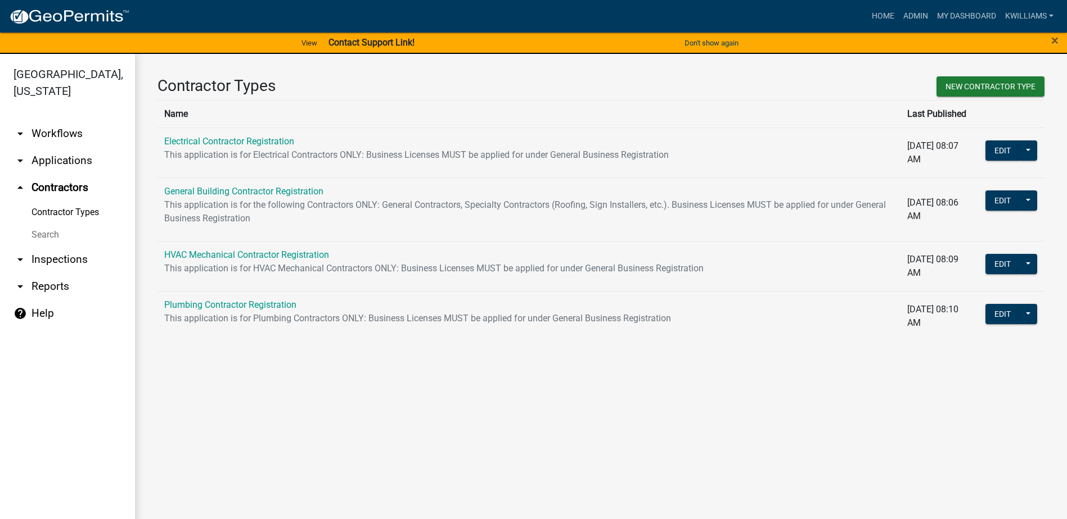
click at [58, 153] on link "arrow_drop_down Applications" at bounding box center [67, 160] width 135 height 27
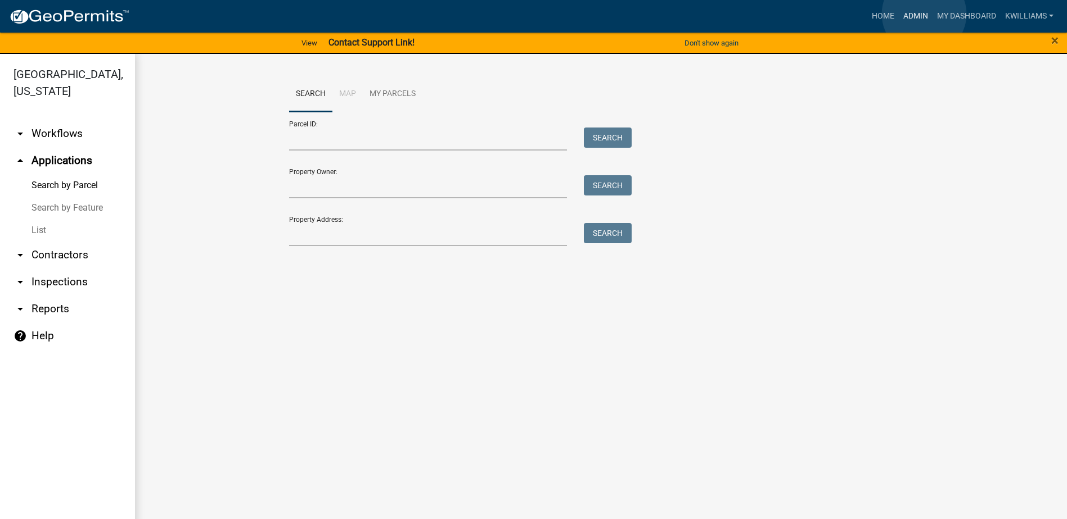
click at [924, 13] on link "Admin" at bounding box center [915, 16] width 34 height 21
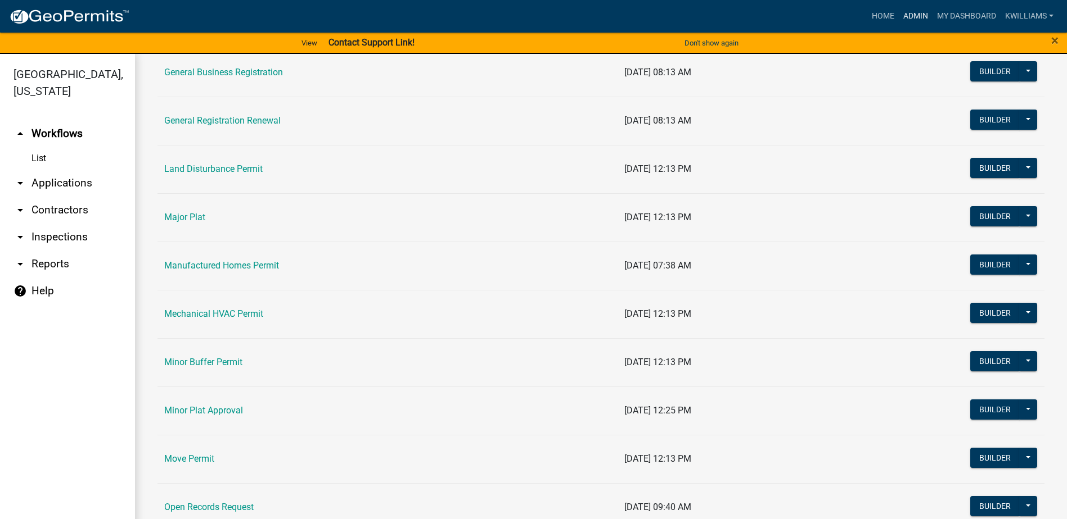
scroll to position [731, 0]
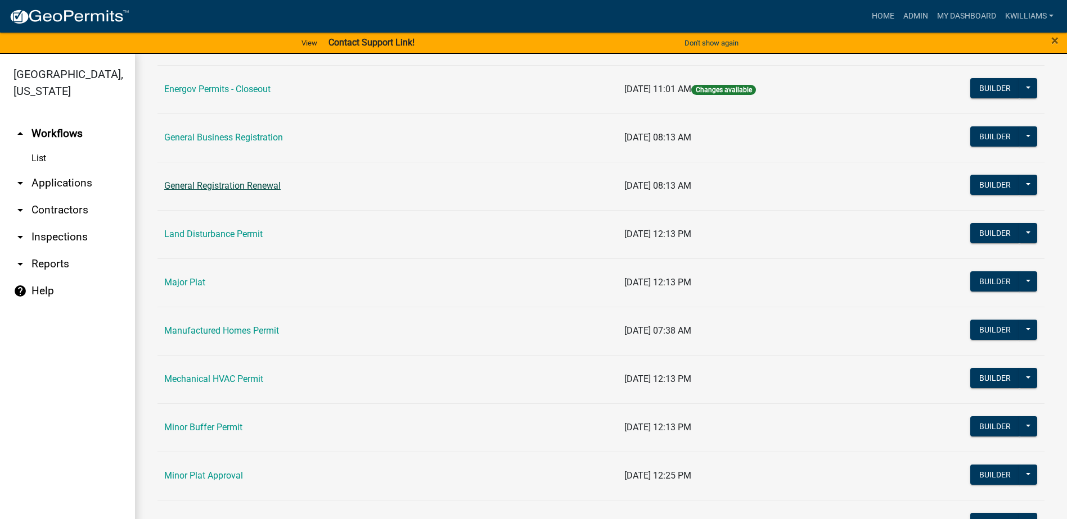
click at [226, 184] on link "General Registration Renewal" at bounding box center [222, 185] width 116 height 11
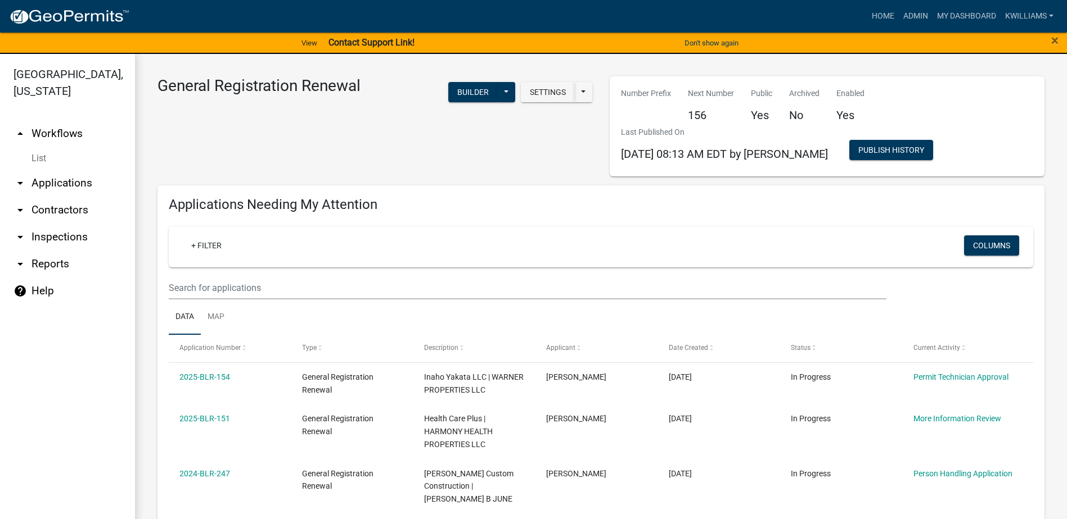
click at [51, 186] on link "arrow_drop_down Applications" at bounding box center [67, 183] width 135 height 27
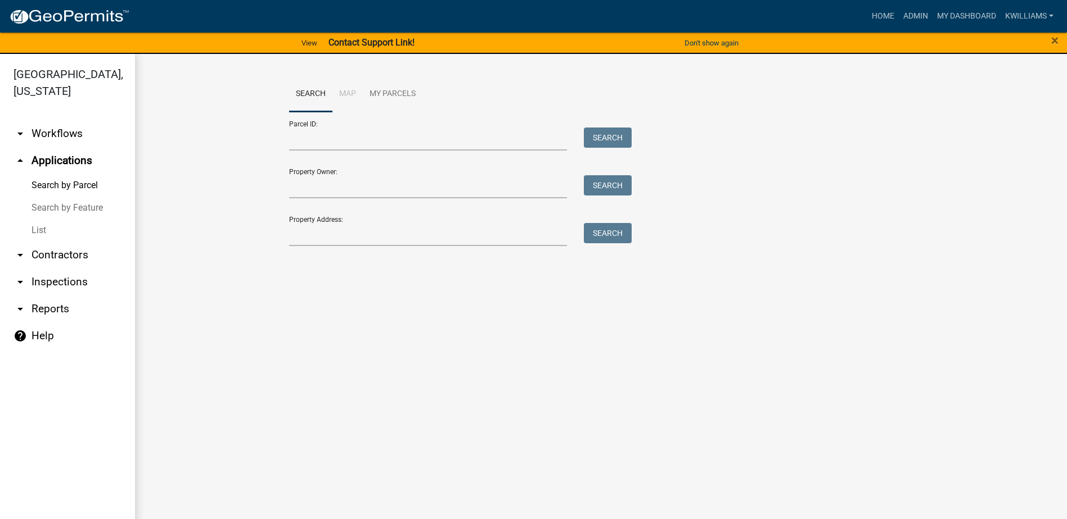
click at [44, 238] on link "List" at bounding box center [67, 230] width 135 height 22
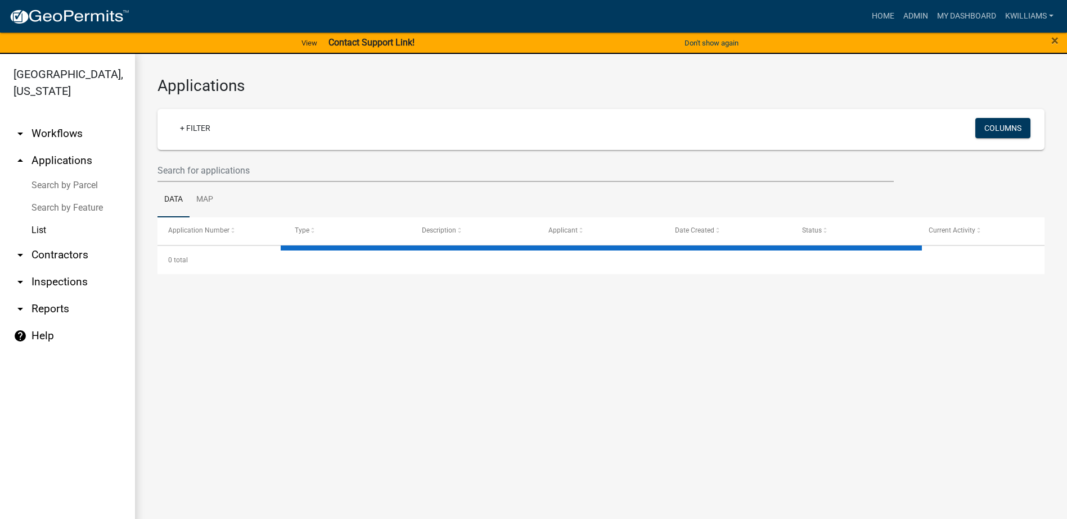
drag, startPoint x: 198, startPoint y: 151, endPoint x: 193, endPoint y: 170, distance: 19.2
click at [199, 151] on wm-filter-builder "+ Filter Columns" at bounding box center [600, 145] width 887 height 73
click at [181, 188] on link "Data" at bounding box center [173, 200] width 32 height 36
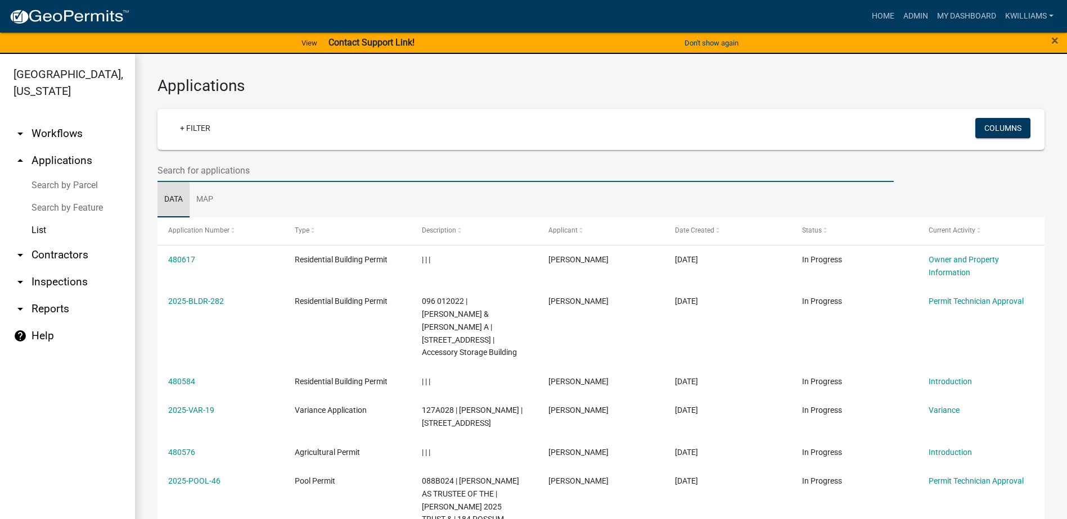
click at [182, 175] on input "text" at bounding box center [525, 170] width 736 height 23
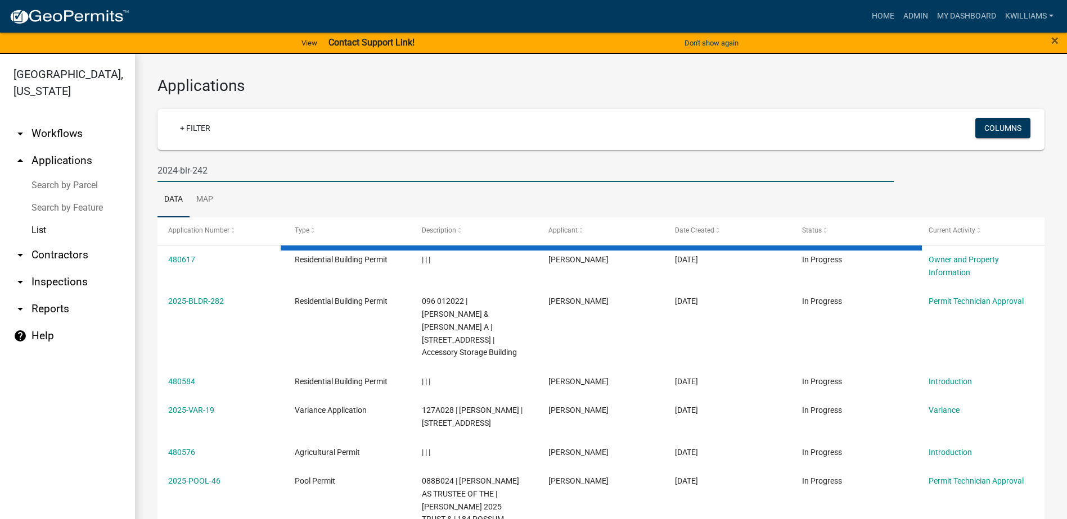
type input "2024-blr-242"
